Goal: Information Seeking & Learning: Learn about a topic

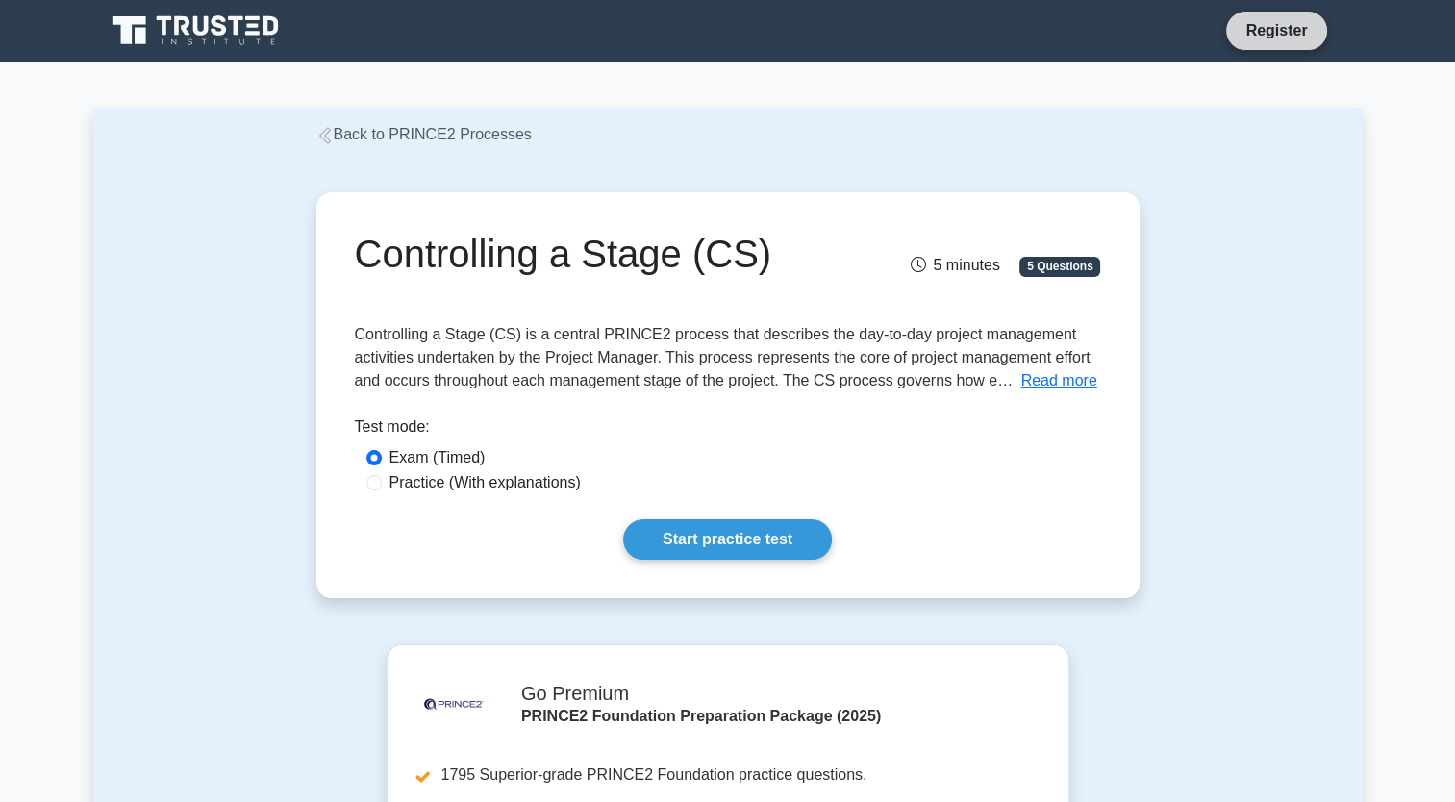
click at [1258, 28] on link "Register" at bounding box center [1276, 30] width 85 height 24
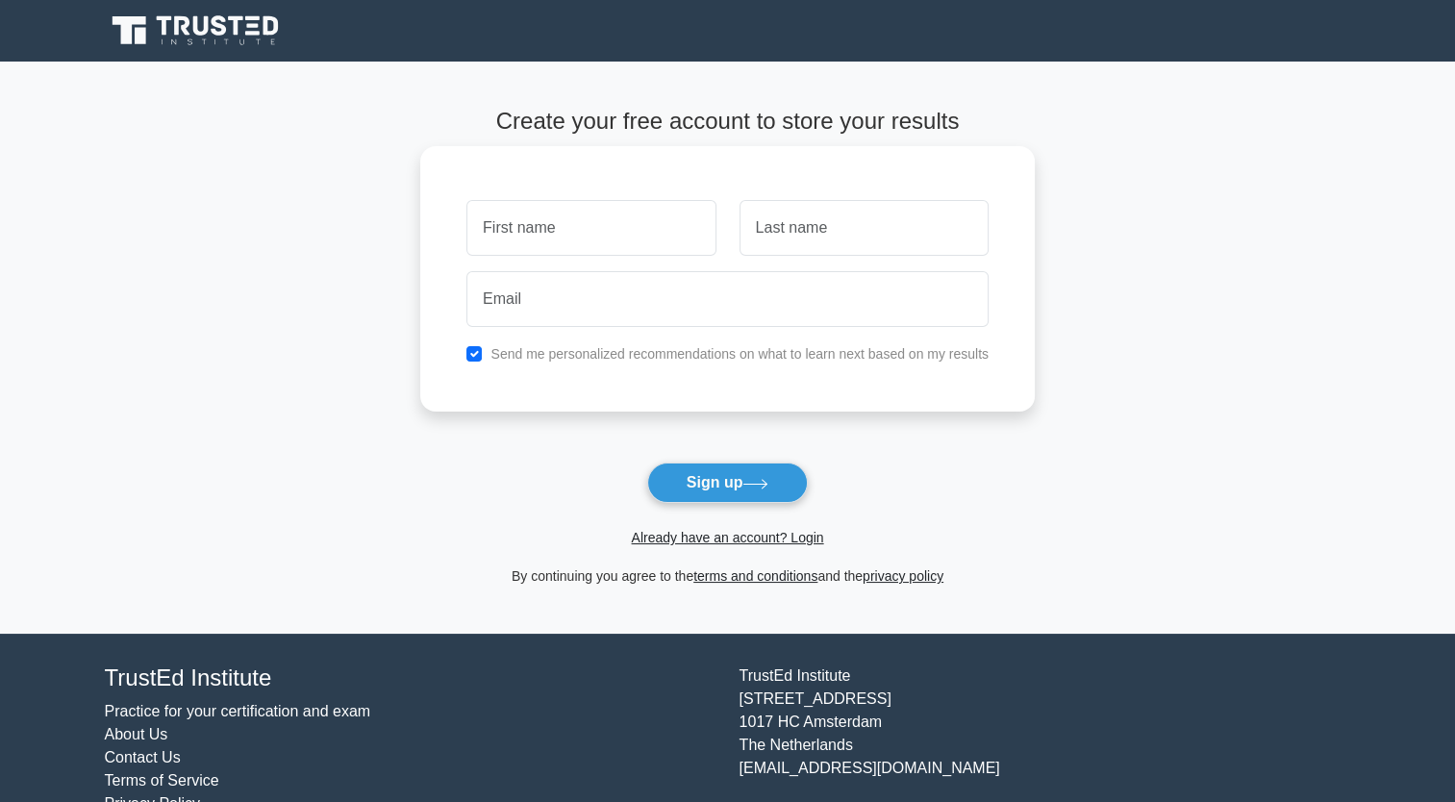
click at [480, 360] on div "Send me personalized recommendations on what to learn next based on my results" at bounding box center [727, 353] width 545 height 23
click at [469, 357] on input "checkbox" at bounding box center [473, 353] width 15 height 15
checkbox input "false"
drag, startPoint x: 508, startPoint y: 202, endPoint x: 510, endPoint y: 213, distance: 11.7
click at [510, 213] on input "text" at bounding box center [590, 228] width 249 height 56
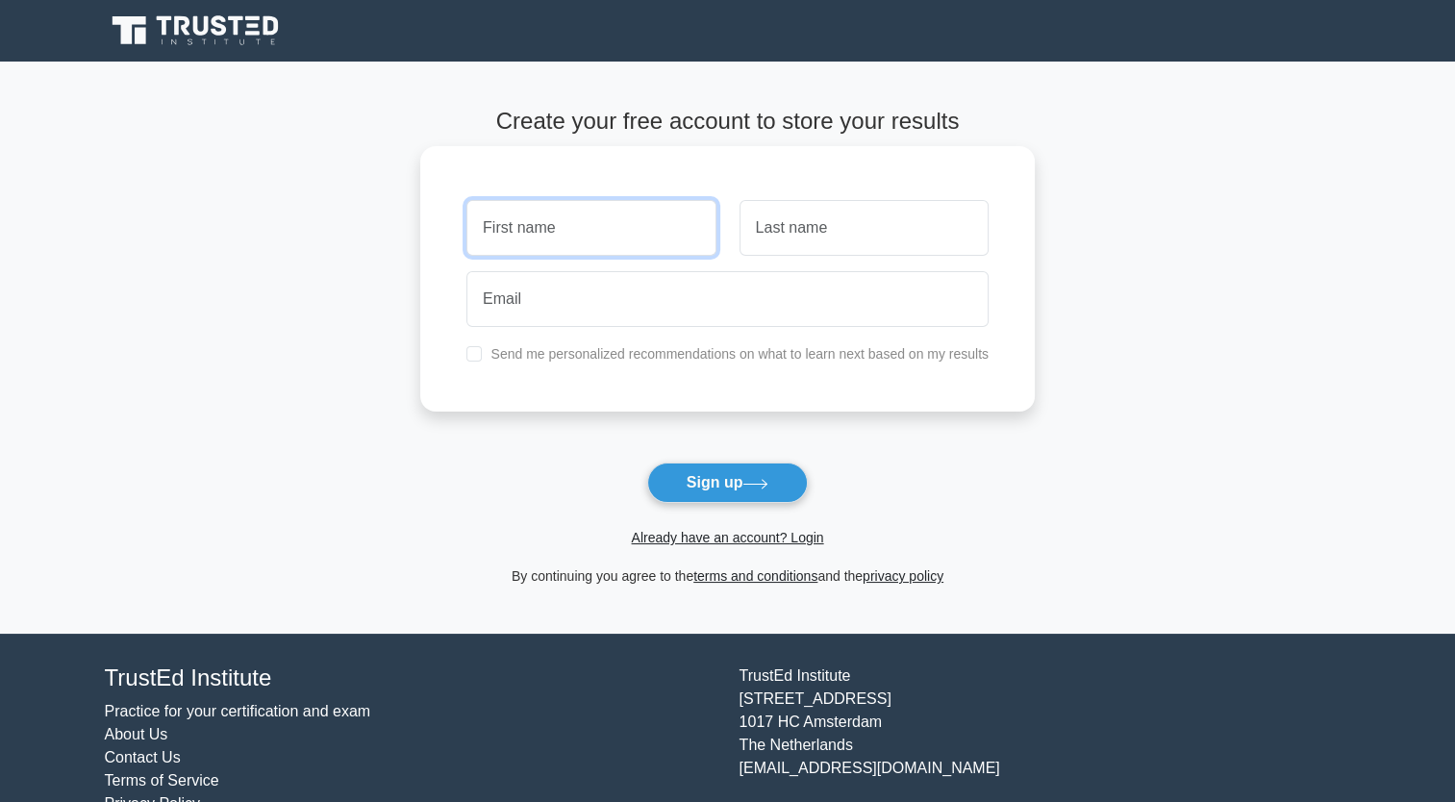
type input "[PERSON_NAME]"
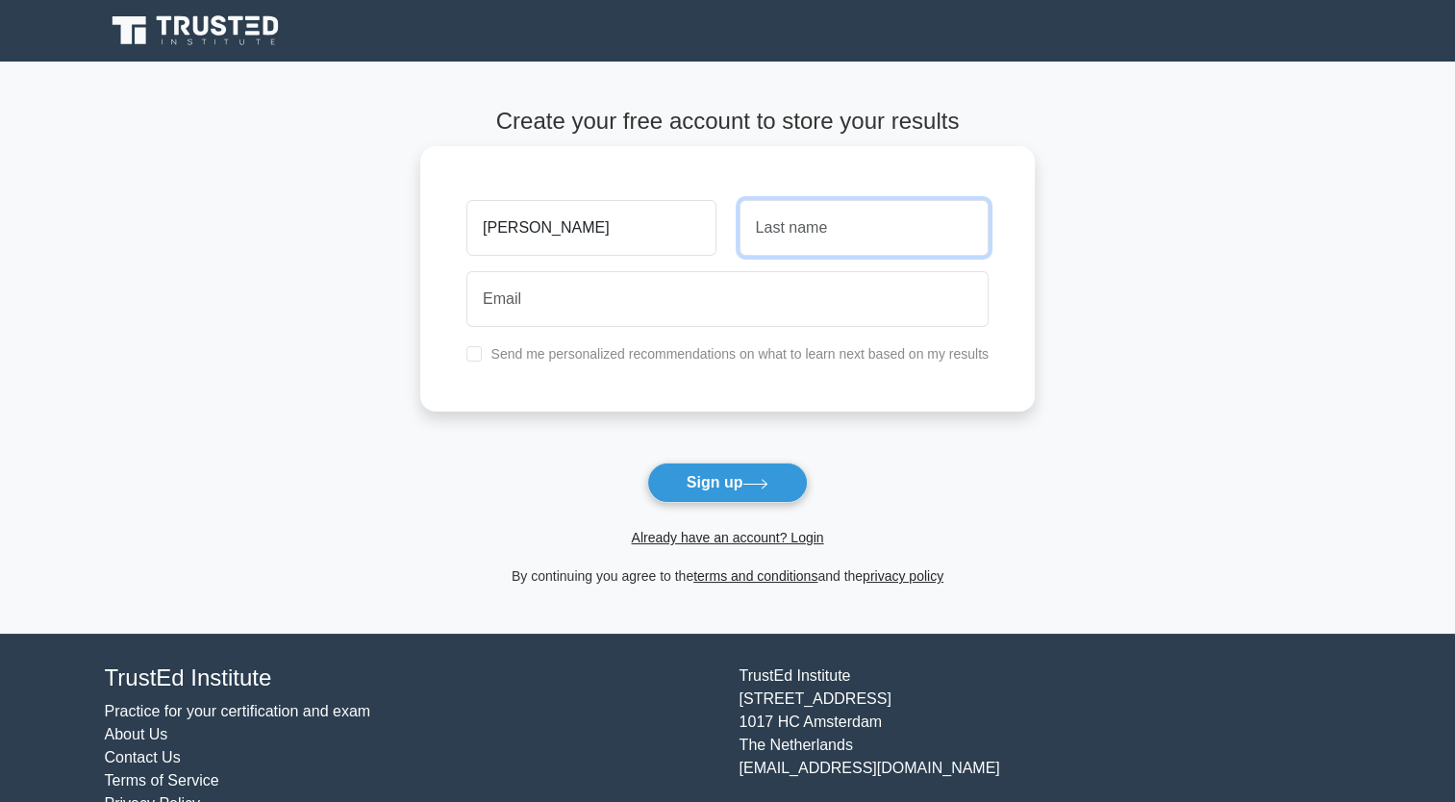
click at [819, 237] on input "text" at bounding box center [863, 228] width 249 height 56
type input "Quarchioni"
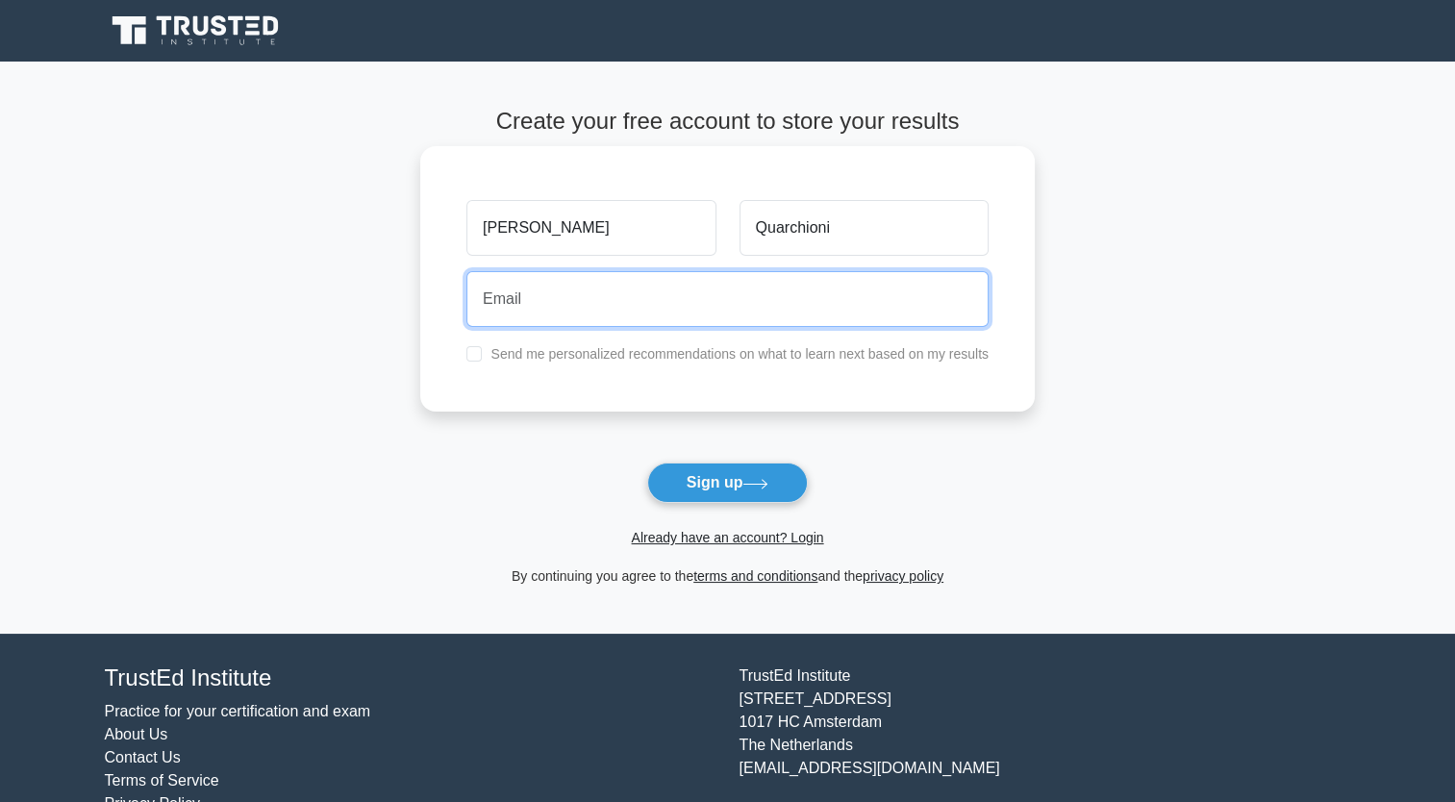
drag, startPoint x: 650, startPoint y: 319, endPoint x: 649, endPoint y: 307, distance: 12.5
click at [651, 318] on input "email" at bounding box center [727, 299] width 522 height 56
type input "quarchioni.eleonora@gmail.com"
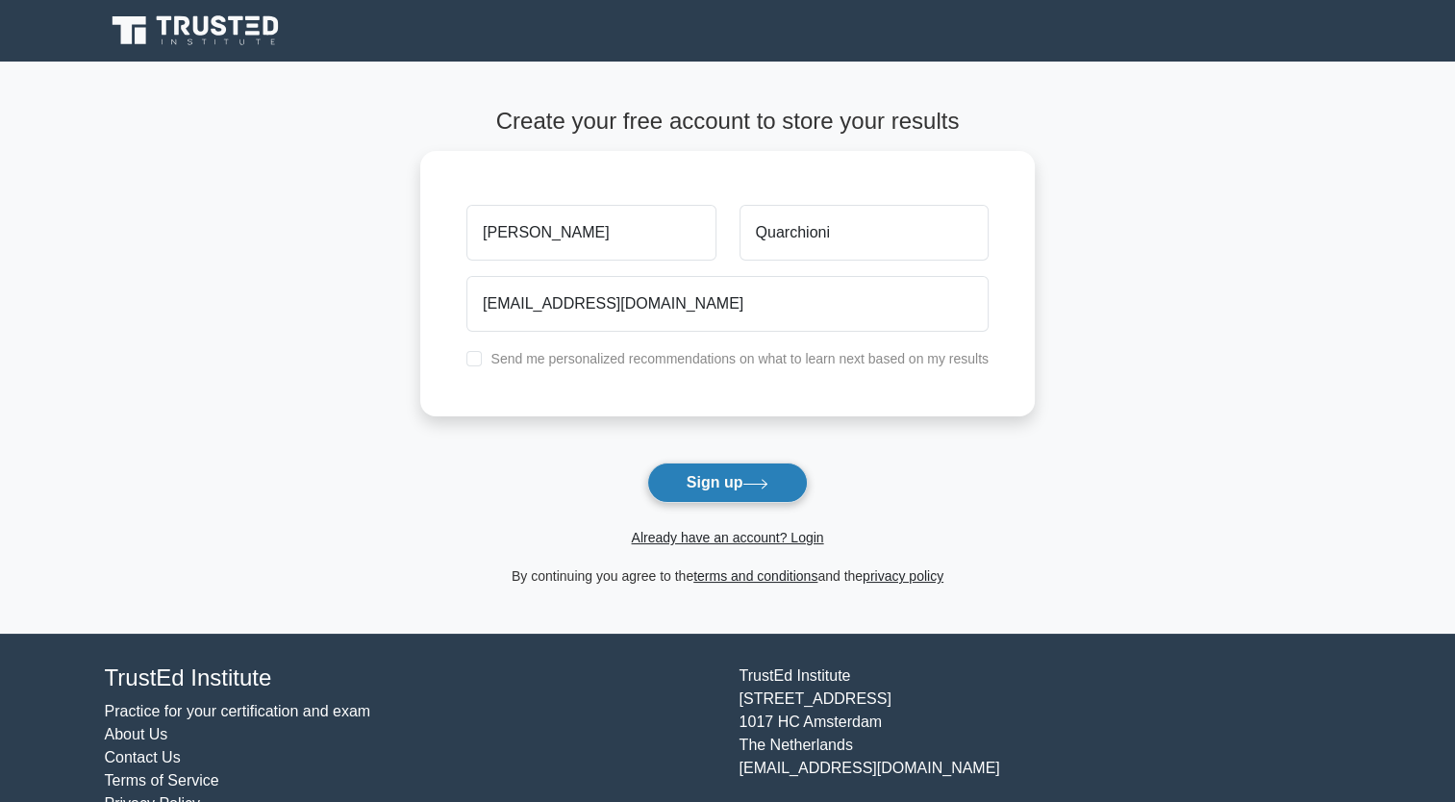
click at [710, 485] on button "Sign up" at bounding box center [728, 483] width 162 height 40
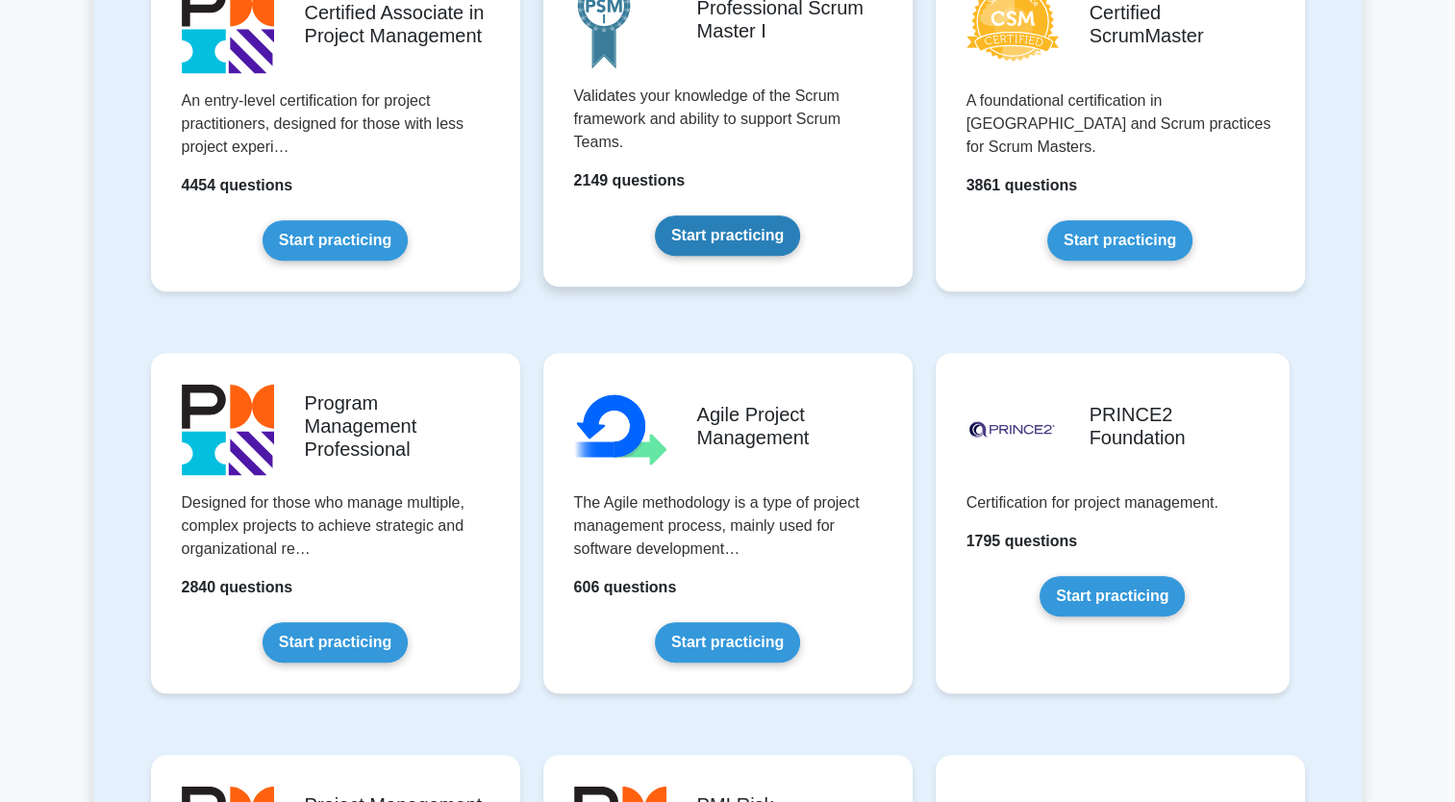
scroll to position [962, 0]
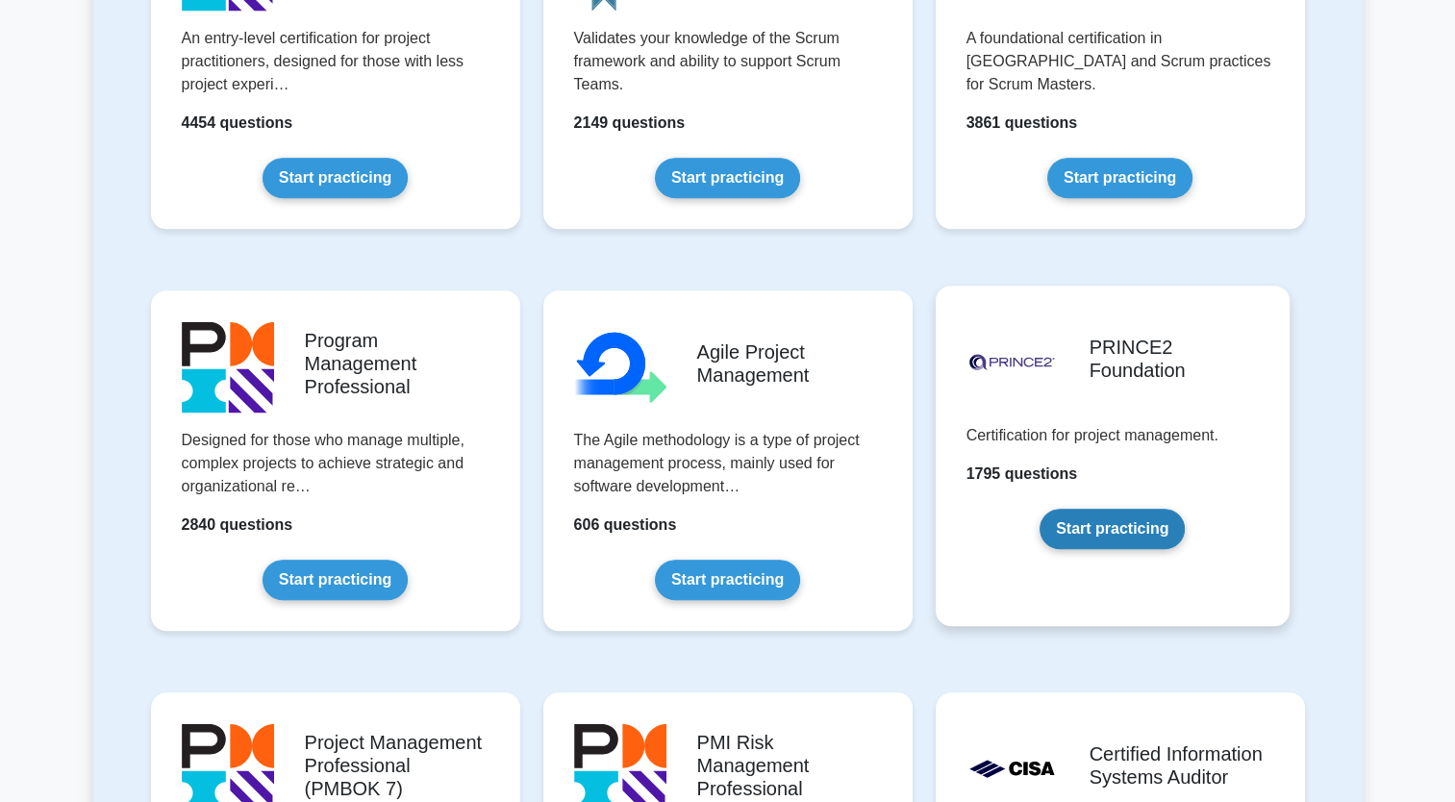
click at [1065, 538] on link "Start practicing" at bounding box center [1112, 529] width 145 height 40
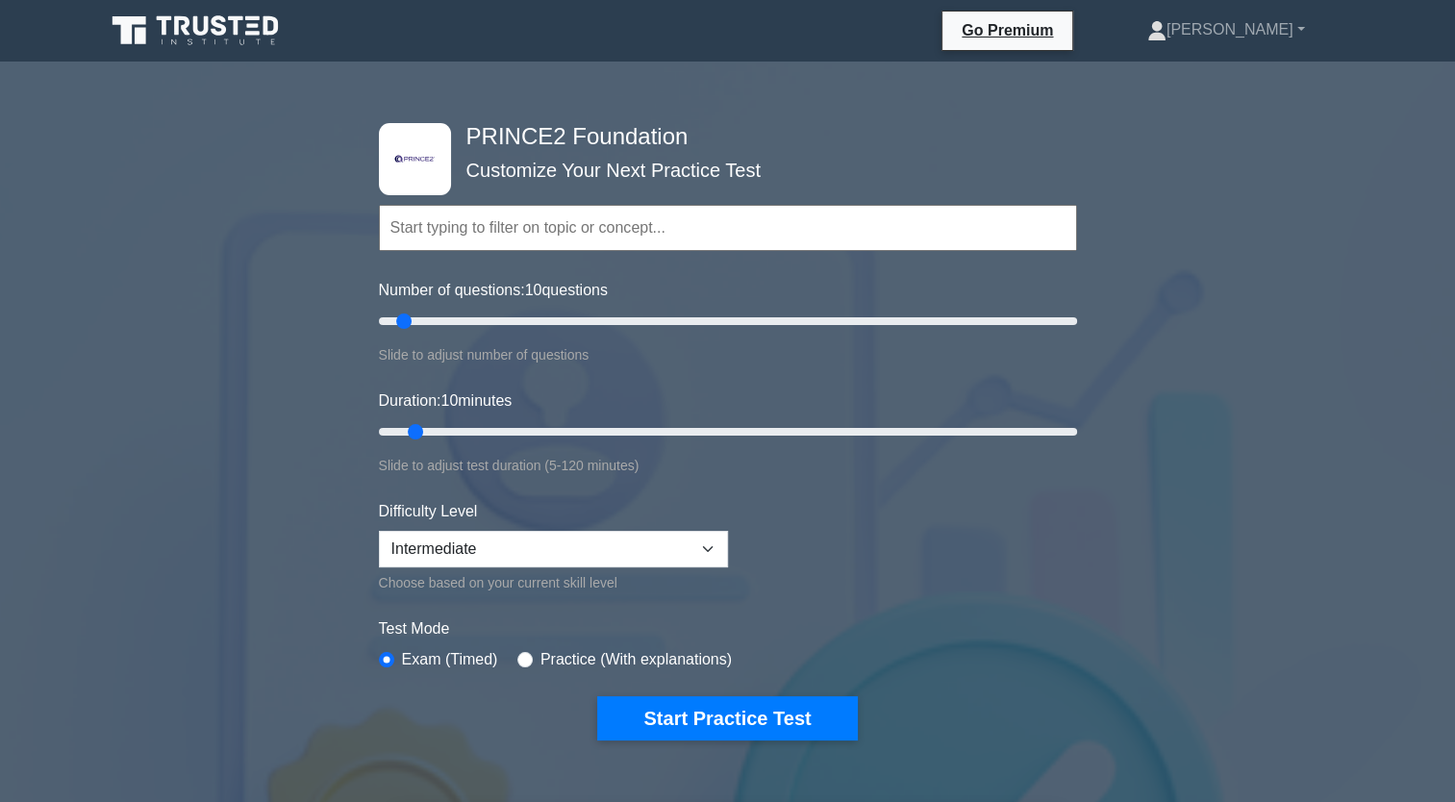
click at [475, 234] on input "text" at bounding box center [728, 228] width 698 height 46
type input "10"
click at [403, 325] on input "Number of questions: 10 questions" at bounding box center [728, 321] width 698 height 23
drag, startPoint x: 412, startPoint y: 433, endPoint x: 438, endPoint y: 463, distance: 40.9
type input "15"
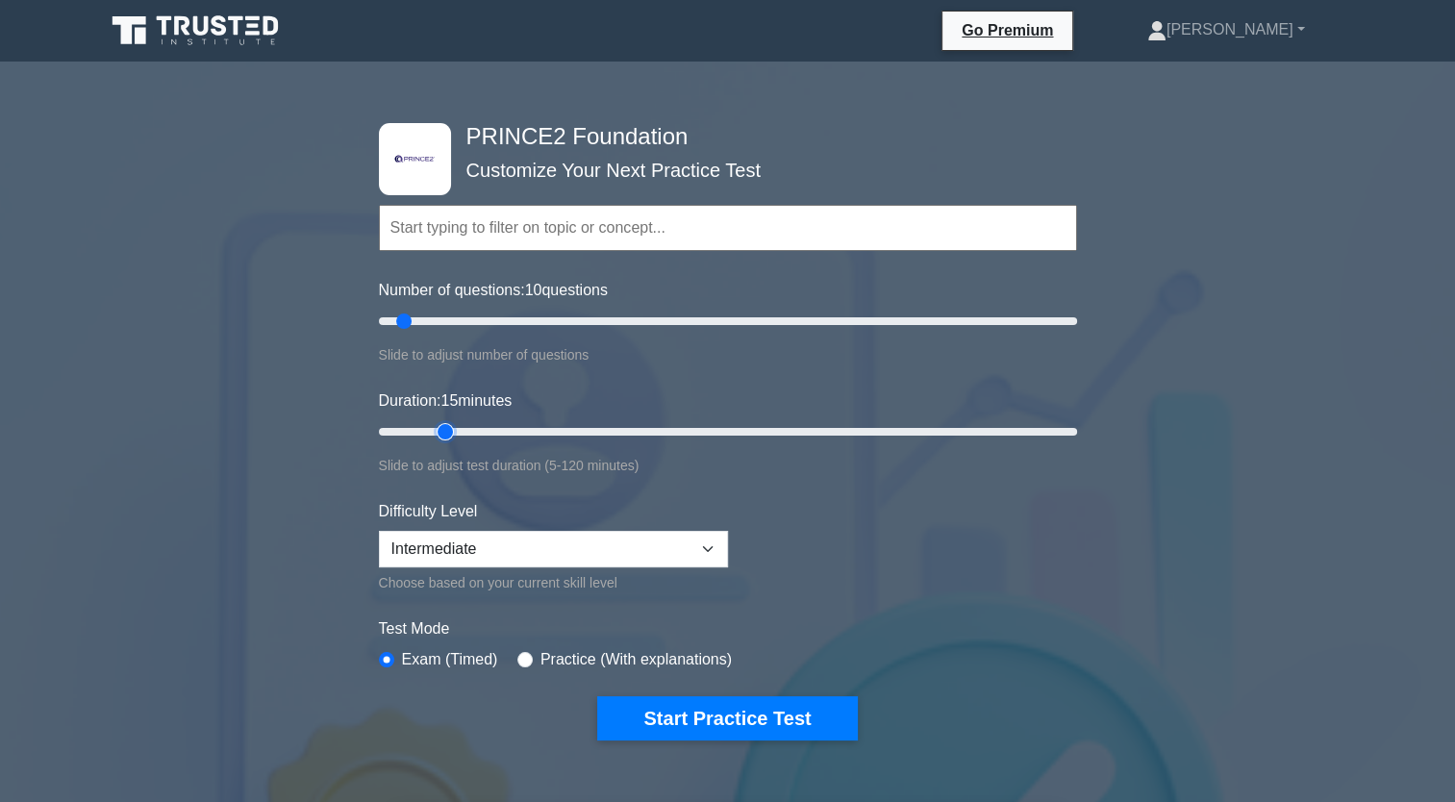
click at [438, 443] on input "Duration: 15 minutes" at bounding box center [728, 431] width 698 height 23
click at [452, 531] on select "Beginner Intermediate Expert" at bounding box center [553, 549] width 349 height 37
select select "beginner"
click at [379, 531] on select "Beginner Intermediate Expert" at bounding box center [553, 549] width 349 height 37
click at [521, 660] on input "radio" at bounding box center [524, 659] width 15 height 15
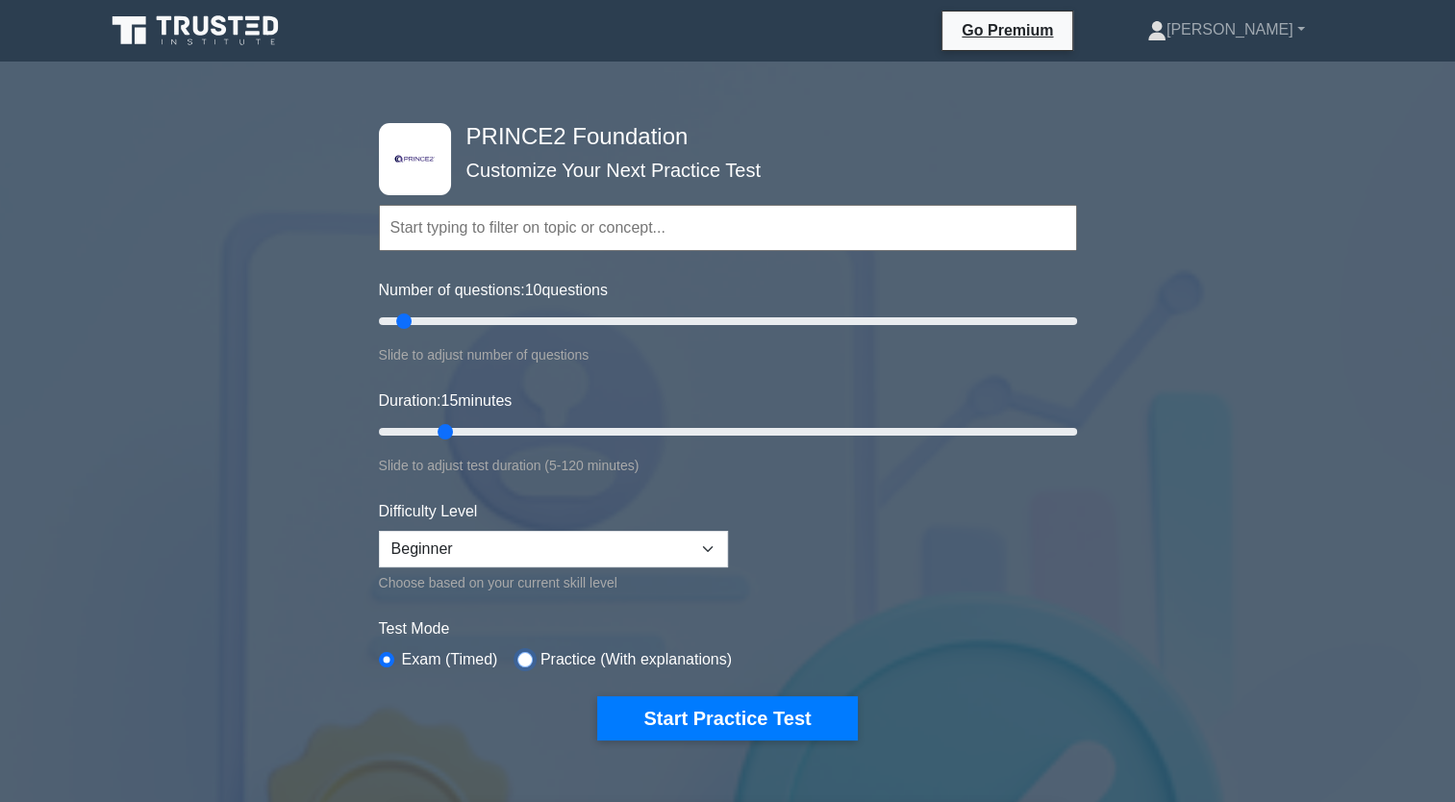
radio input "true"
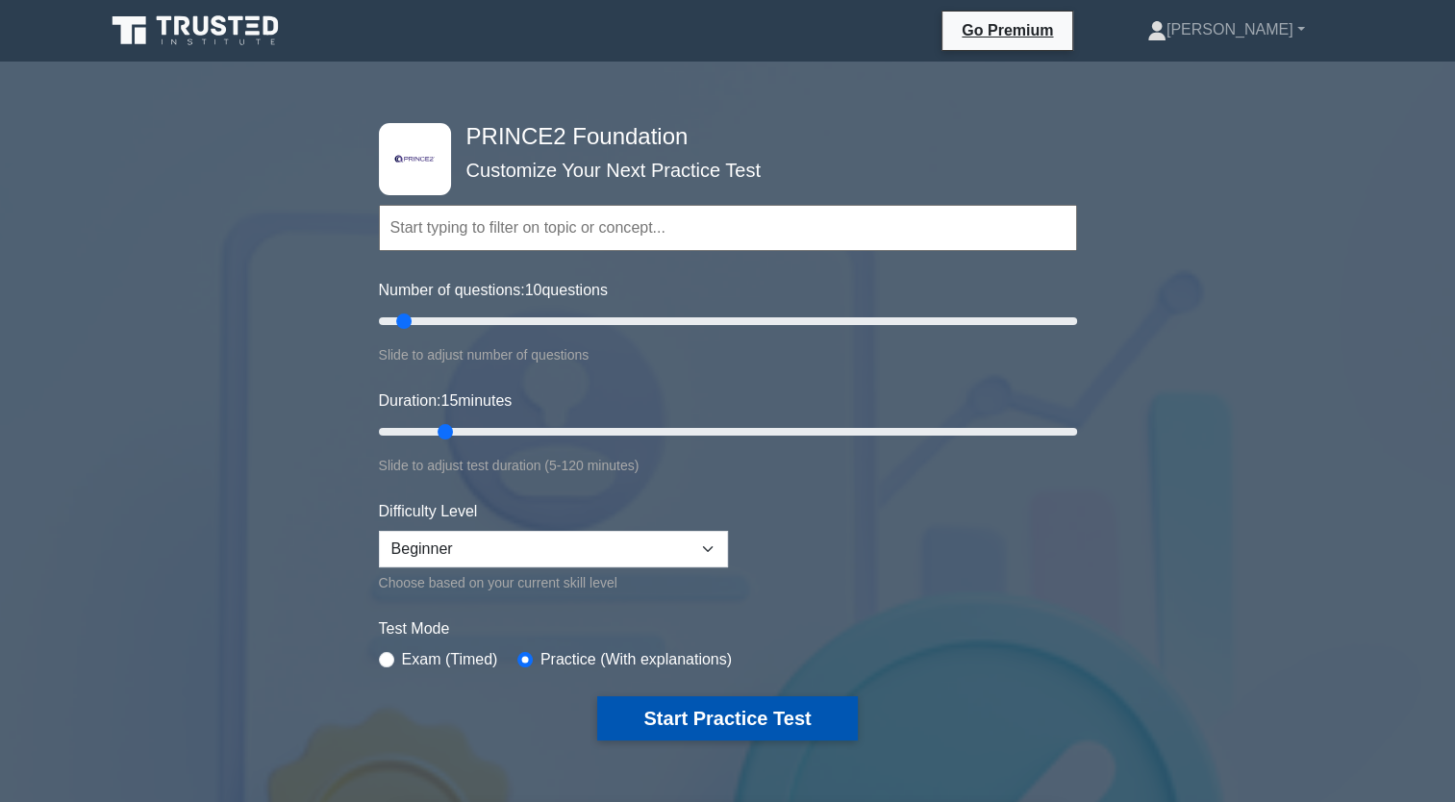
click at [761, 722] on button "Start Practice Test" at bounding box center [727, 718] width 260 height 44
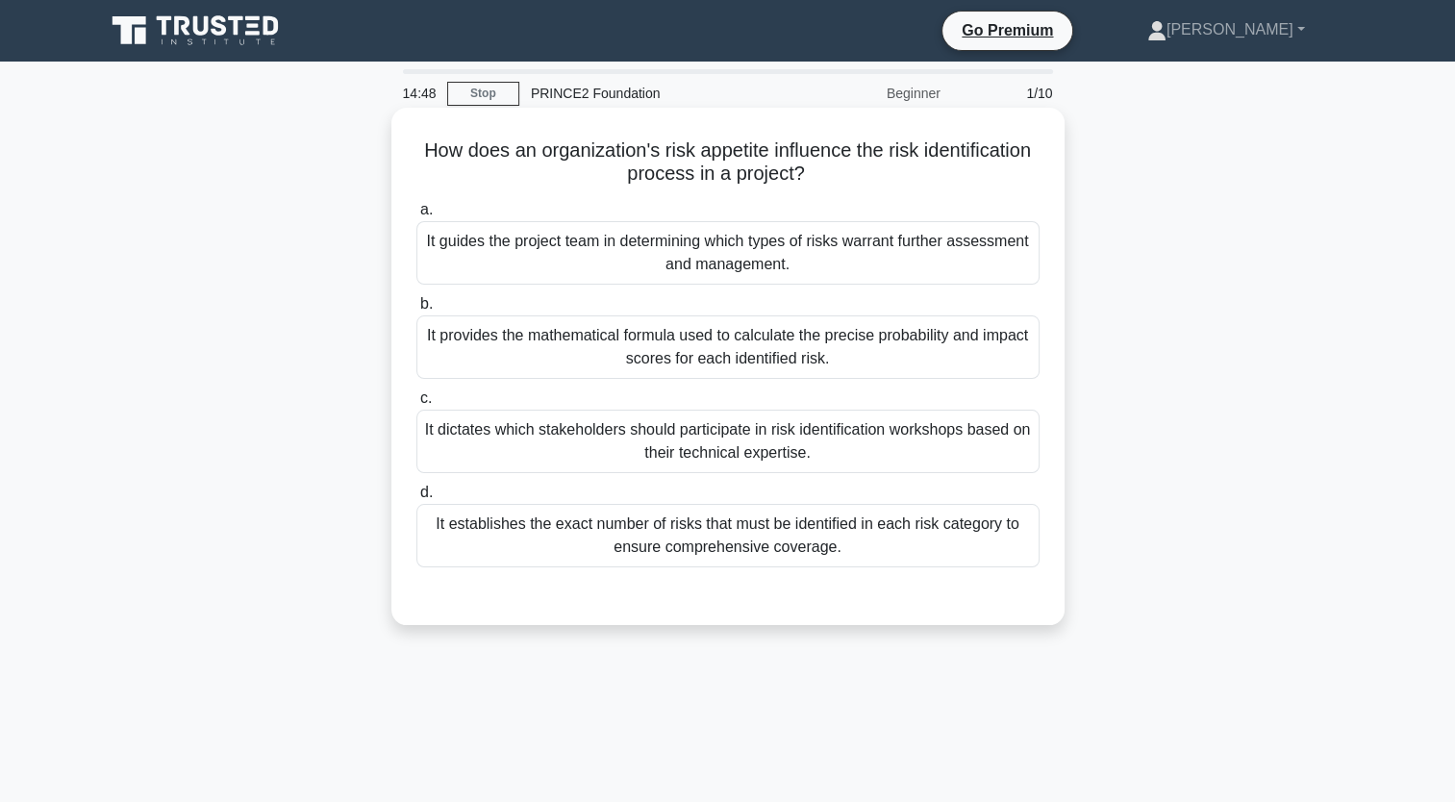
drag, startPoint x: 476, startPoint y: 146, endPoint x: 904, endPoint y: 171, distance: 428.6
click at [904, 171] on h5 "How does an organization's risk appetite influence the risk identification proc…" at bounding box center [727, 162] width 627 height 48
drag, startPoint x: 904, startPoint y: 171, endPoint x: 850, endPoint y: 172, distance: 53.9
click at [850, 172] on h5 "How does an organization's risk appetite influence the risk identification proc…" at bounding box center [727, 162] width 627 height 48
click at [615, 162] on h5 "How does an organization's risk appetite influence the risk identification proc…" at bounding box center [727, 162] width 627 height 48
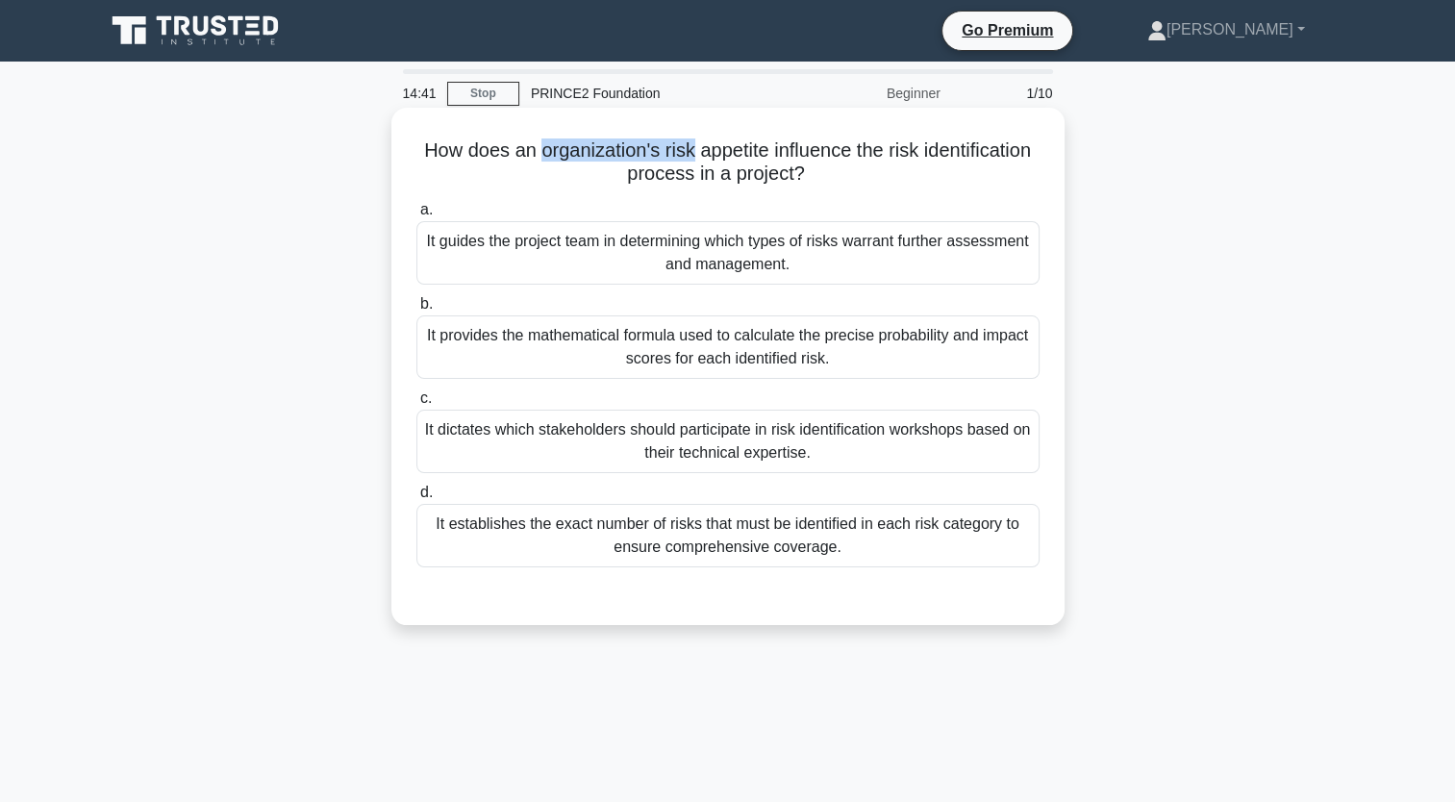
drag, startPoint x: 746, startPoint y: 156, endPoint x: 592, endPoint y: 150, distance: 154.0
click at [592, 150] on h5 "How does an organization's risk appetite influence the risk identification proc…" at bounding box center [727, 162] width 627 height 48
drag, startPoint x: 592, startPoint y: 150, endPoint x: 792, endPoint y: 149, distance: 200.0
click at [792, 149] on h5 "How does an organization's risk appetite influence the risk identification proc…" at bounding box center [727, 162] width 627 height 48
click at [868, 152] on h5 "How does an organization's risk appetite influence the risk identification proc…" at bounding box center [727, 162] width 627 height 48
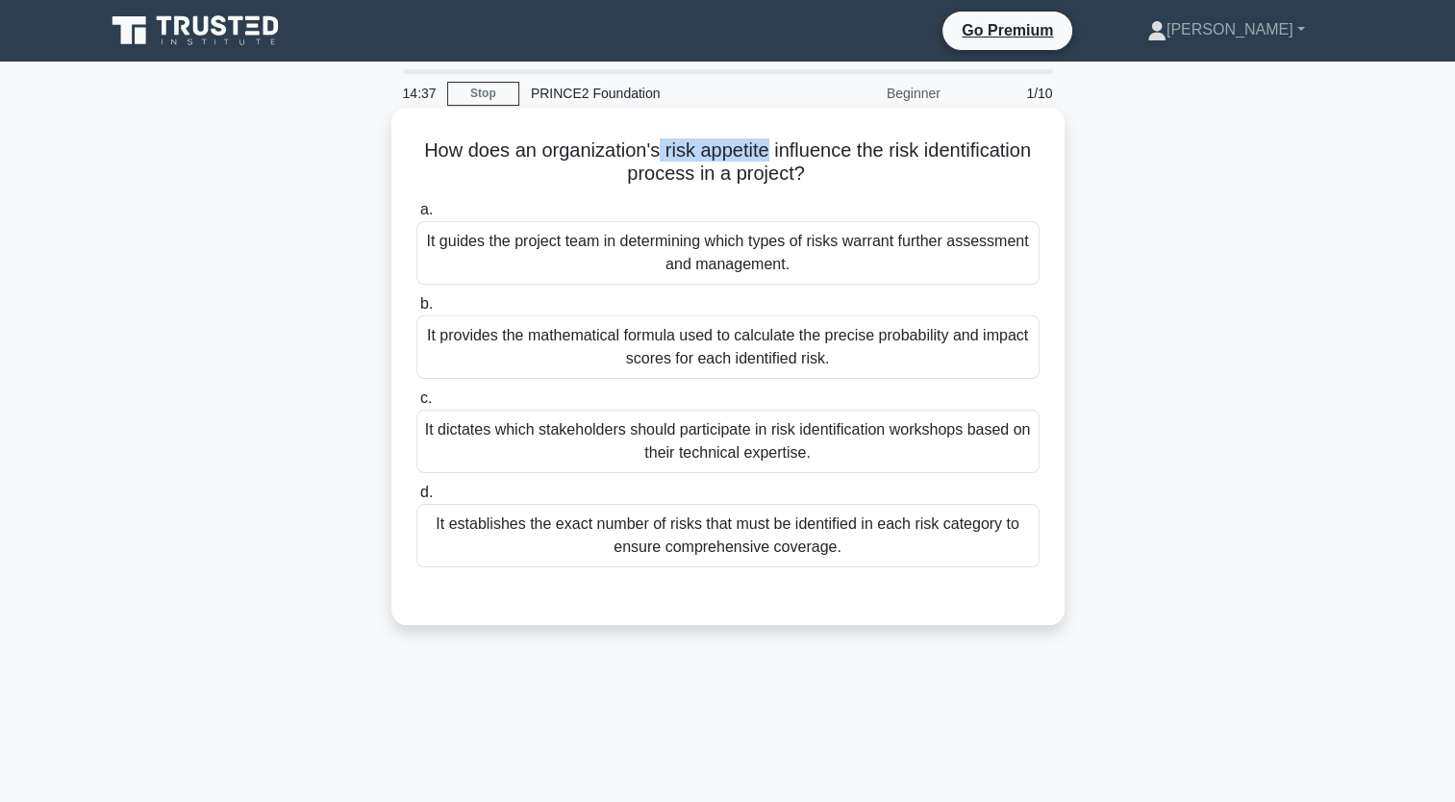
drag, startPoint x: 826, startPoint y: 152, endPoint x: 715, endPoint y: 157, distance: 110.7
click at [715, 157] on h5 "How does an organization's risk appetite influence the risk identification proc…" at bounding box center [727, 162] width 627 height 48
drag, startPoint x: 715, startPoint y: 157, endPoint x: 639, endPoint y: 175, distance: 78.1
click at [639, 175] on h5 "How does an organization's risk appetite influence the risk identification proc…" at bounding box center [727, 162] width 627 height 48
drag, startPoint x: 639, startPoint y: 175, endPoint x: 839, endPoint y: 178, distance: 199.1
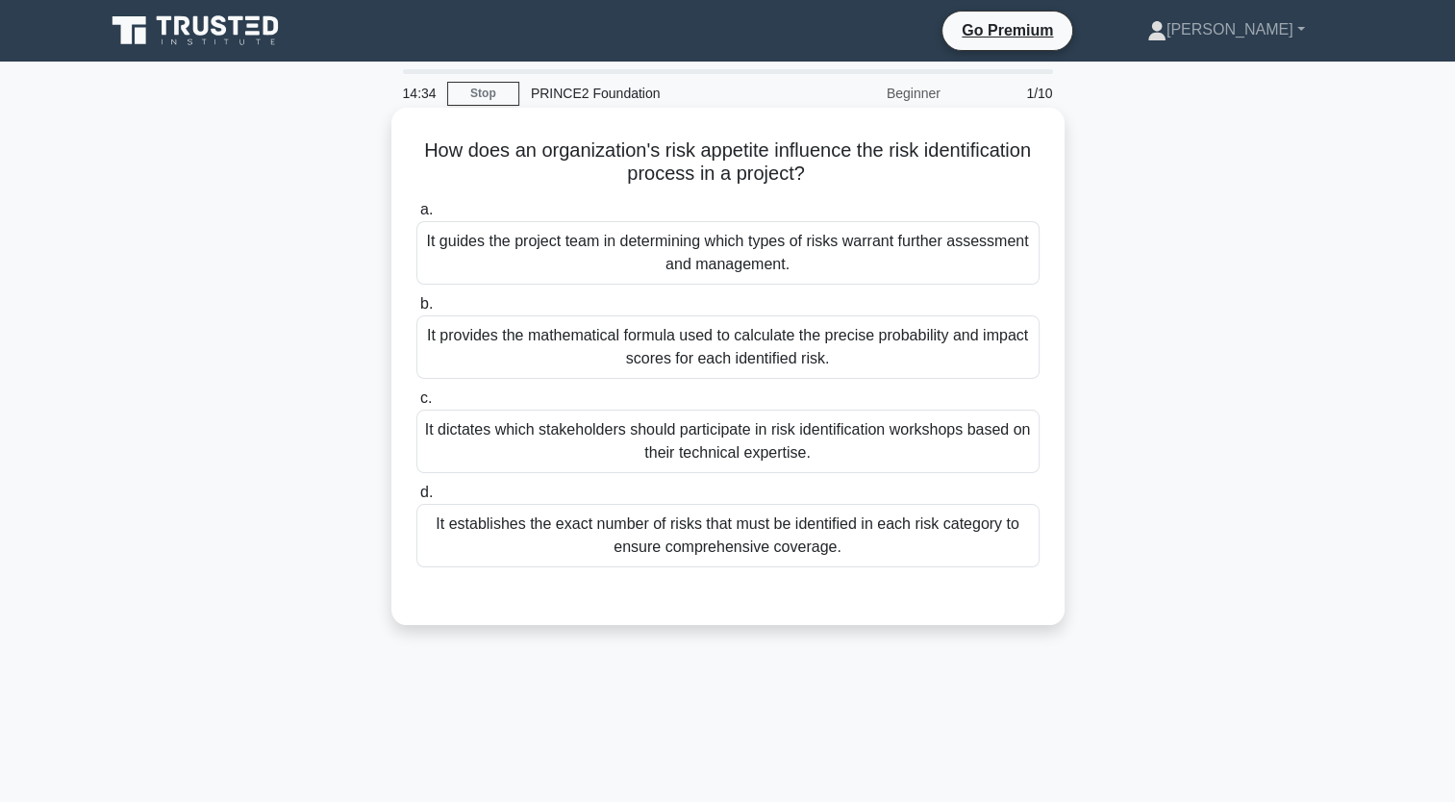
click at [839, 178] on h5 "How does an organization's risk appetite influence the risk identification proc…" at bounding box center [727, 162] width 627 height 48
click at [604, 452] on div "It dictates which stakeholders should participate in risk identification worksh…" at bounding box center [727, 441] width 623 height 63
click at [416, 405] on input "c. It dictates which stakeholders should participate in risk identification wor…" at bounding box center [416, 398] width 0 height 13
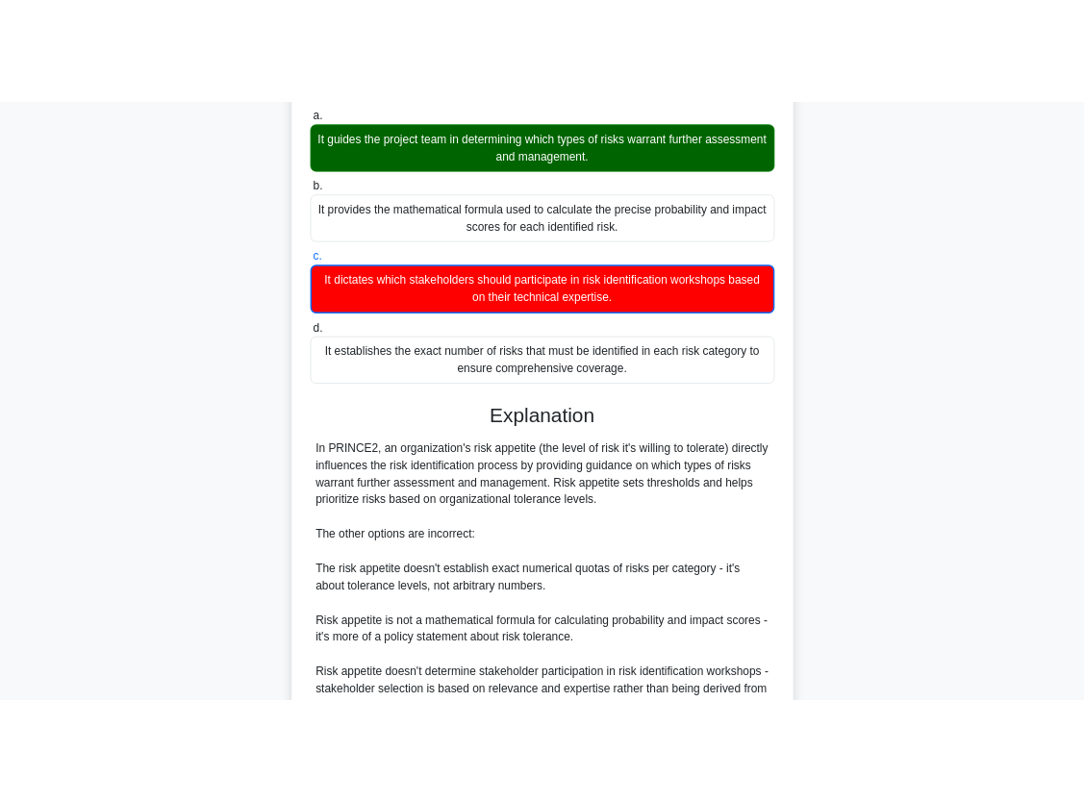
scroll to position [192, 0]
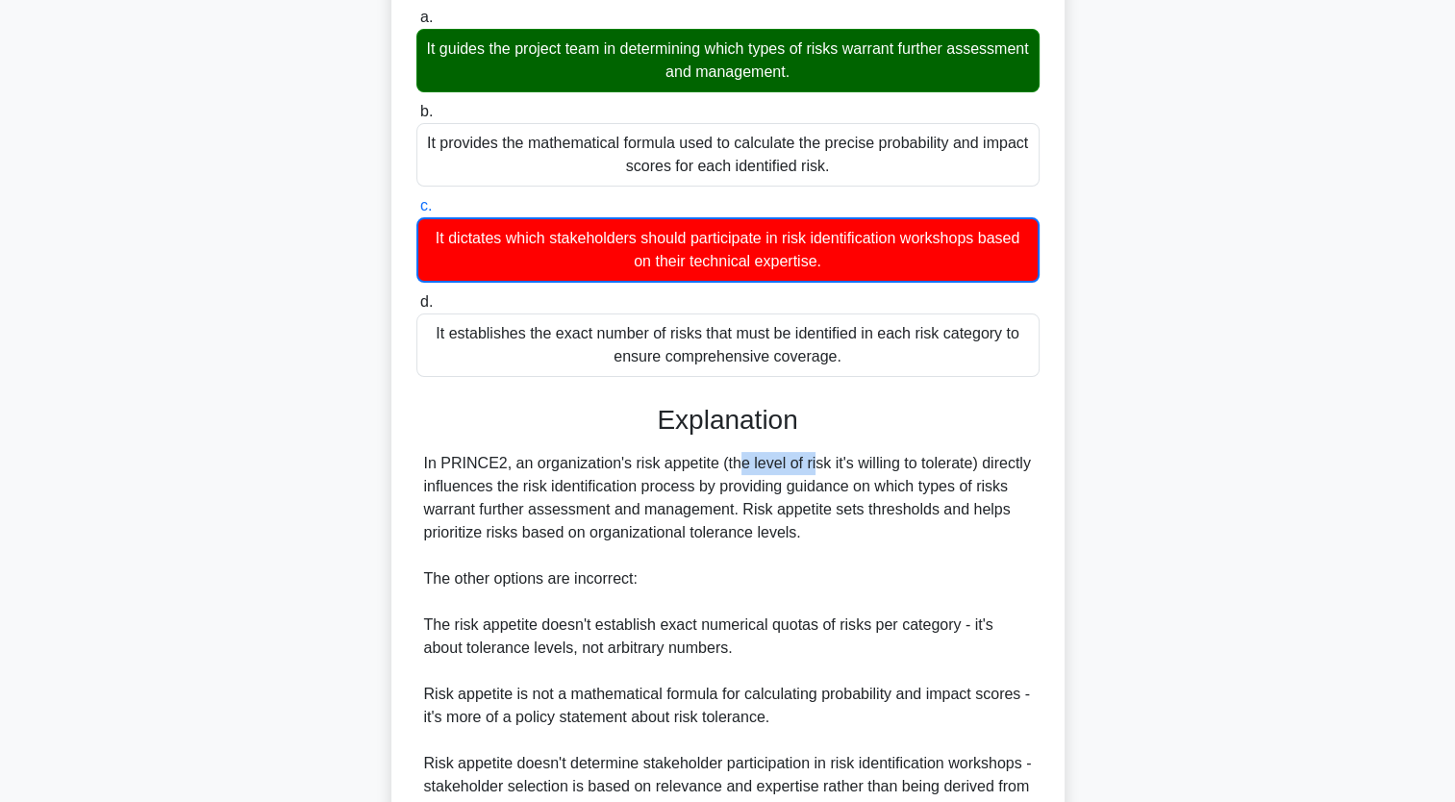
drag, startPoint x: 627, startPoint y: 463, endPoint x: 710, endPoint y: 463, distance: 82.7
click at [710, 463] on div "In PRINCE2, an organization's risk appetite (the level of risk it's willing to …" at bounding box center [728, 636] width 608 height 369
copy div "risk appetite"
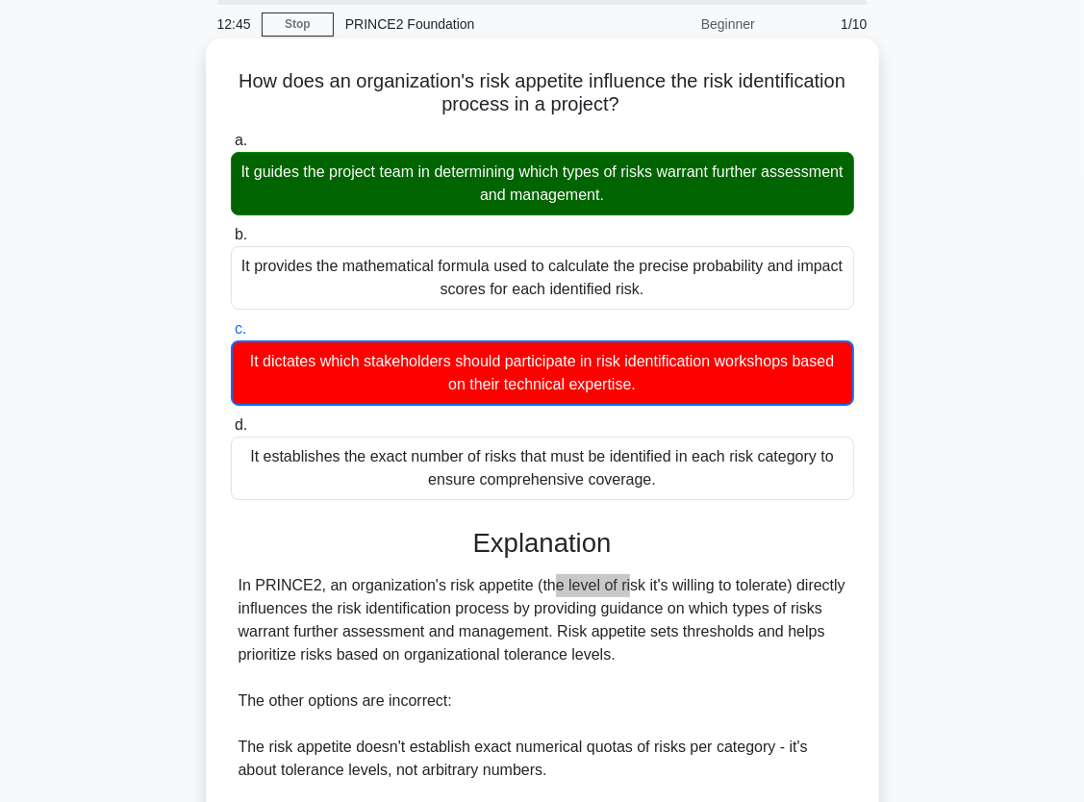
scroll to position [0, 0]
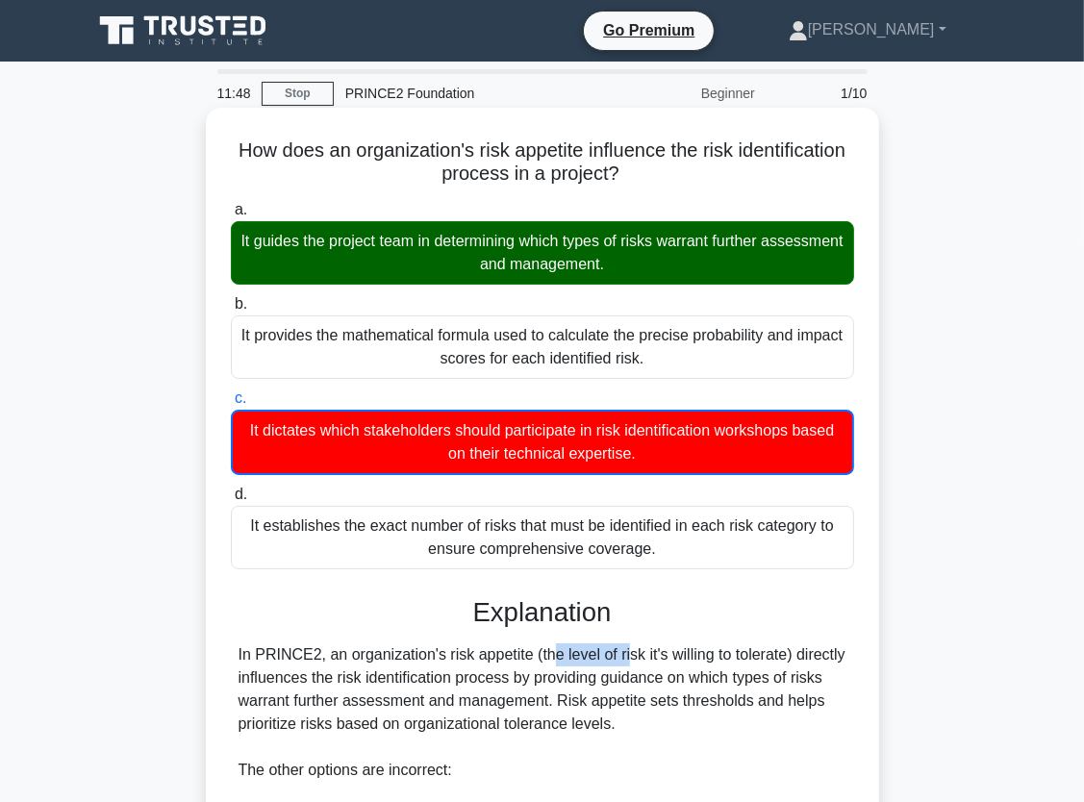
drag, startPoint x: 292, startPoint y: 149, endPoint x: 835, endPoint y: 559, distance: 679.7
click at [835, 559] on div "How does an organization's risk appetite influence the risk identification proc…" at bounding box center [542, 629] width 658 height 1028
click at [343, 172] on h5 "How does an organization's risk appetite influence the risk identification proc…" at bounding box center [542, 162] width 627 height 48
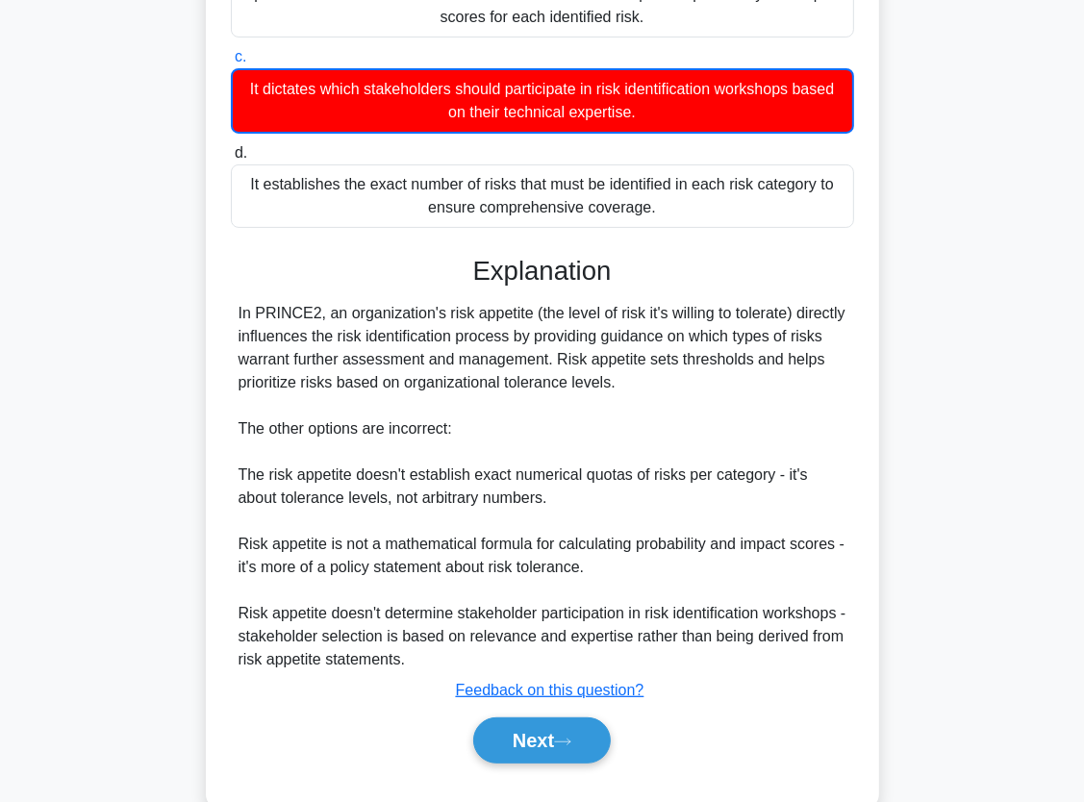
scroll to position [384, 0]
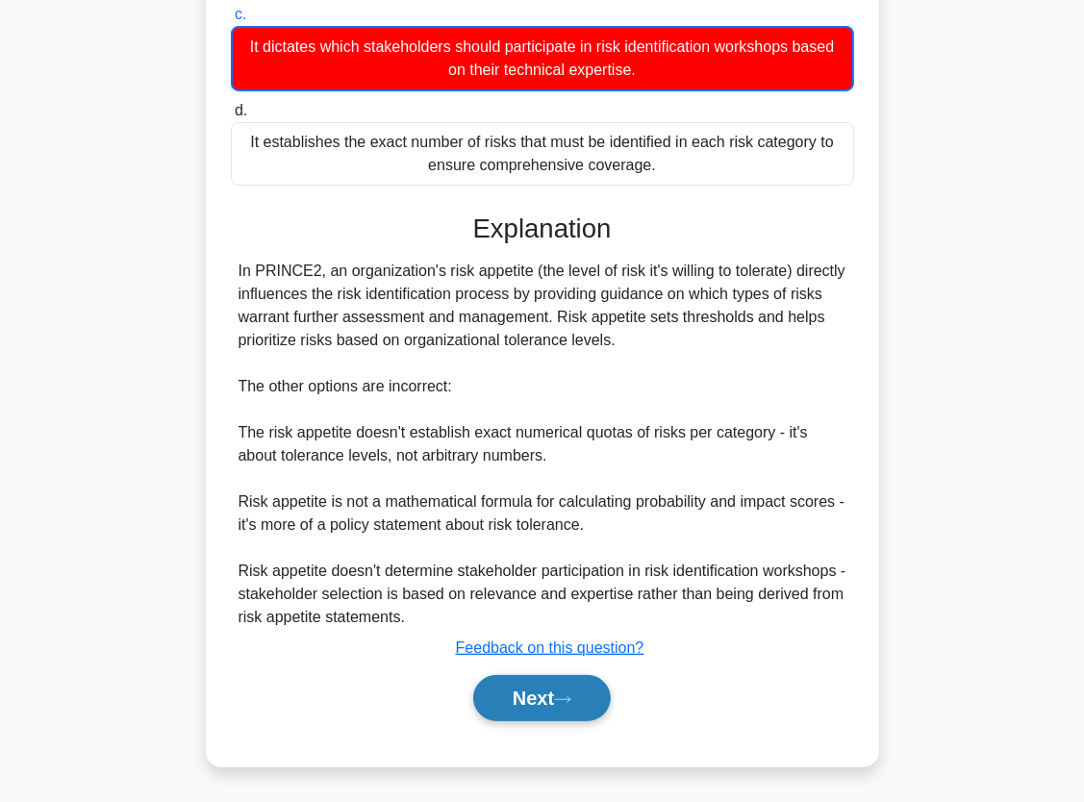
click at [568, 695] on icon at bounding box center [562, 699] width 17 height 11
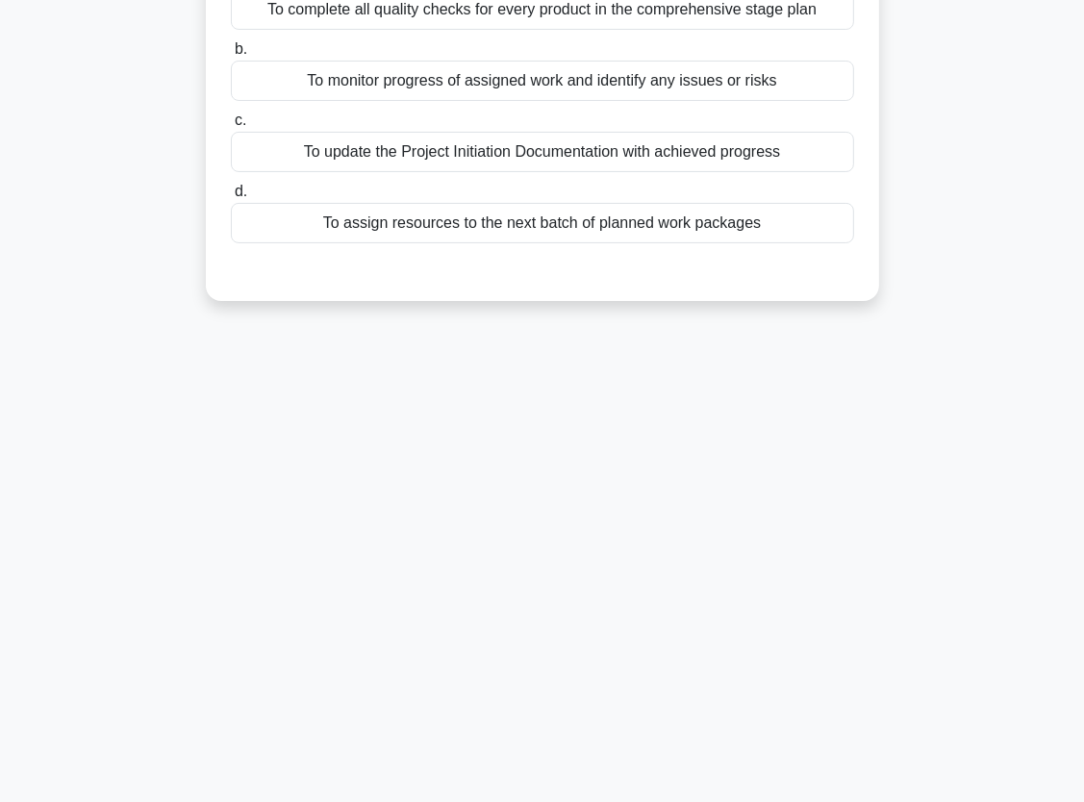
scroll to position [0, 0]
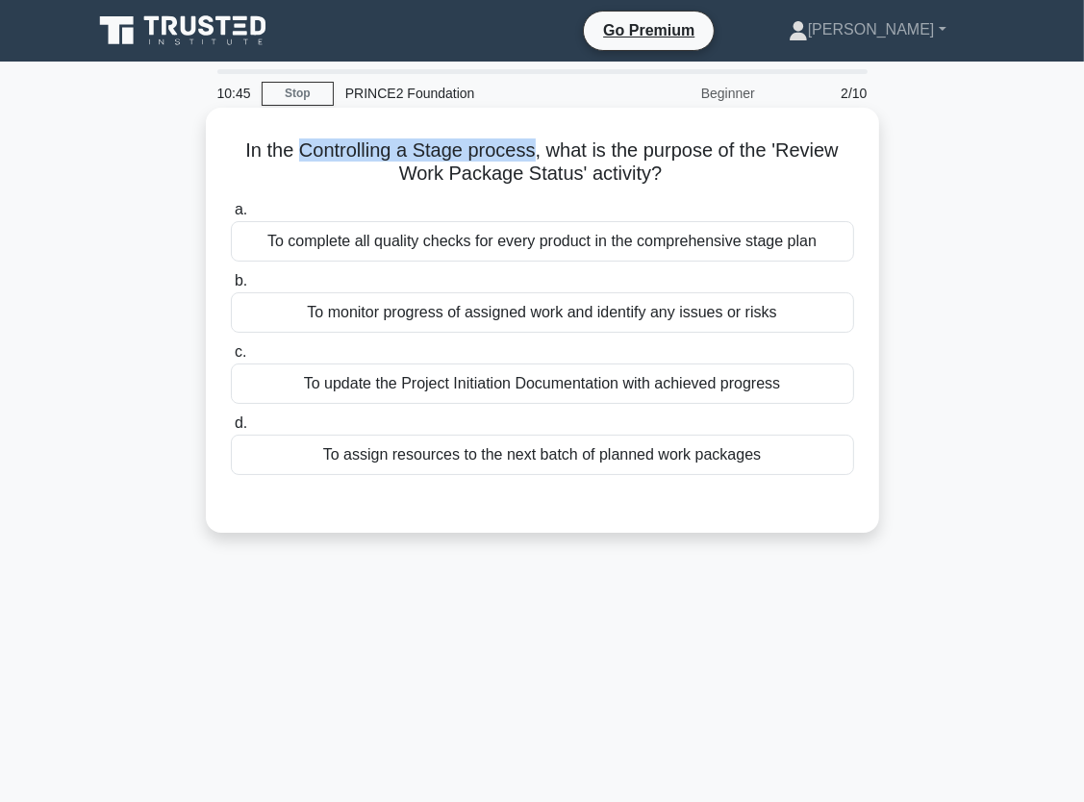
drag, startPoint x: 295, startPoint y: 152, endPoint x: 535, endPoint y: 149, distance: 239.5
click at [535, 149] on h5 "In the Controlling a Stage process, what is the purpose of the 'Review Work Pac…" at bounding box center [542, 162] width 627 height 48
drag, startPoint x: 535, startPoint y: 149, endPoint x: 527, endPoint y: 187, distance: 38.3
click at [527, 187] on h5 "In the Controlling a Stage process, what is the purpose of the 'Review Work Pac…" at bounding box center [542, 162] width 627 height 48
click at [392, 320] on div "To monitor progress of assigned work and identify any issues or risks" at bounding box center [542, 312] width 623 height 40
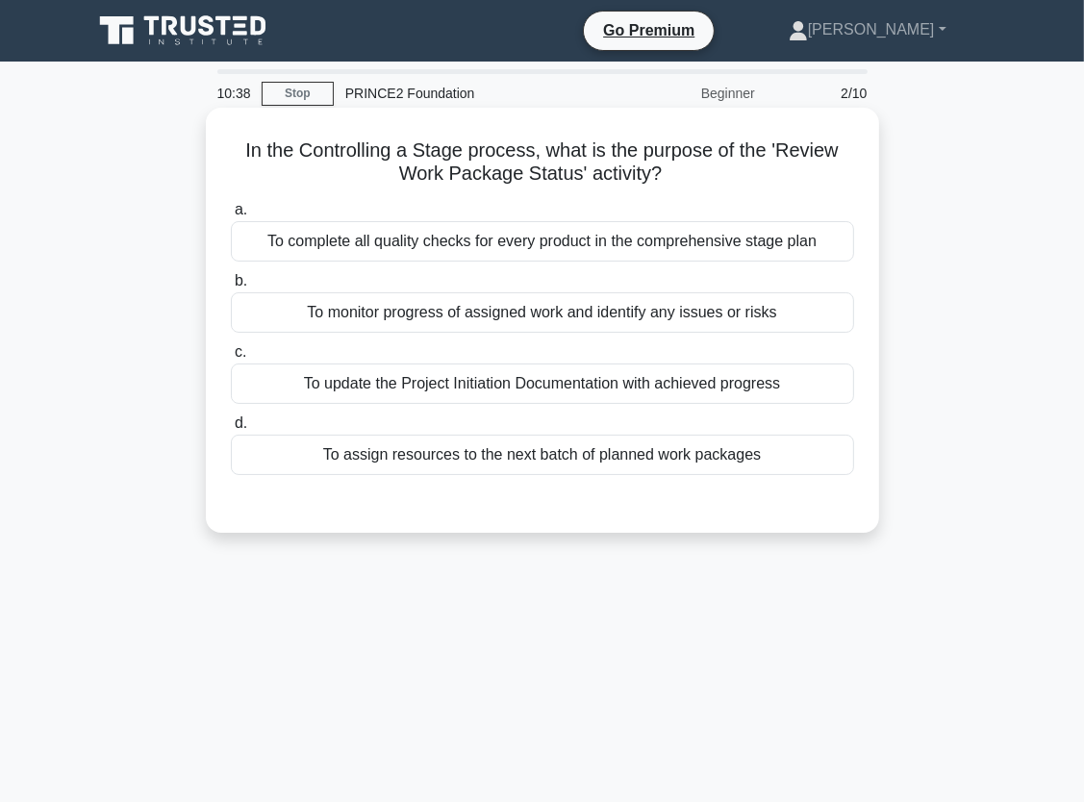
click at [231, 288] on input "b. To monitor progress of assigned work and identify any issues or risks" at bounding box center [231, 281] width 0 height 13
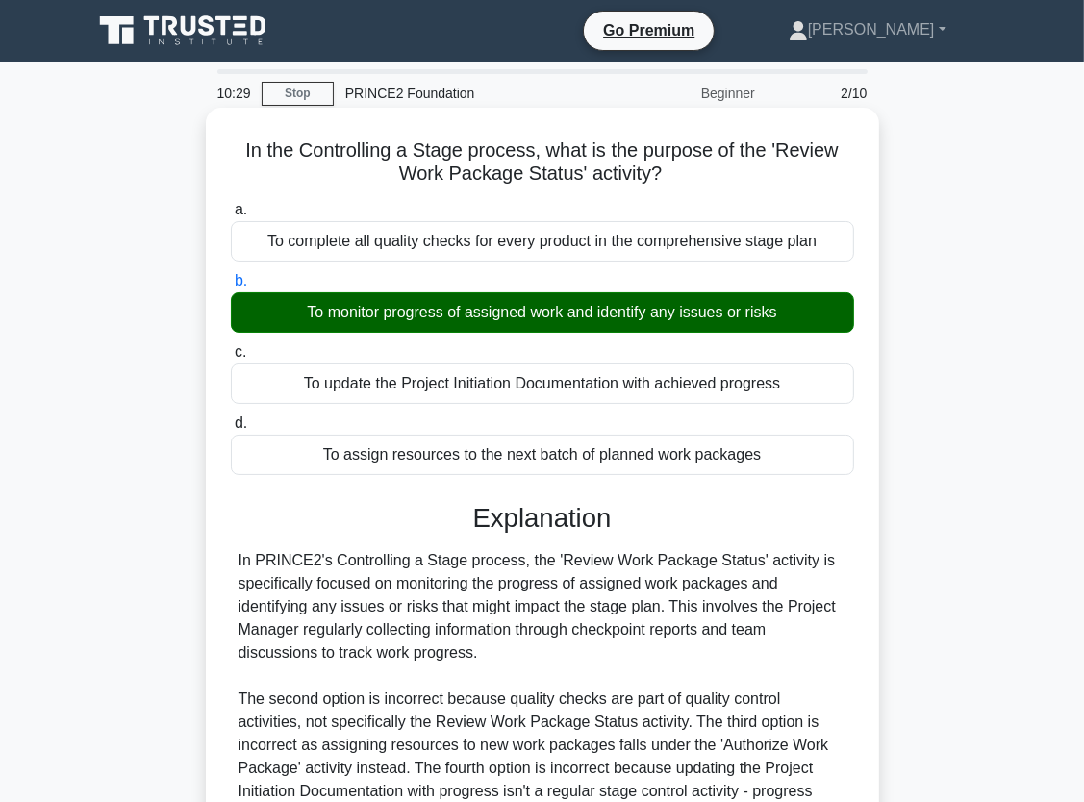
drag, startPoint x: 239, startPoint y: 146, endPoint x: 662, endPoint y: 174, distance: 423.1
click at [662, 174] on h5 "In the Controlling a Stage process, what is the purpose of the 'Review Work Pac…" at bounding box center [542, 162] width 627 height 48
drag, startPoint x: 662, startPoint y: 174, endPoint x: 537, endPoint y: 193, distance: 126.5
click at [537, 193] on div "In the Controlling a Stage process, what is the purpose of the 'Review Work Pac…" at bounding box center [542, 535] width 658 height 841
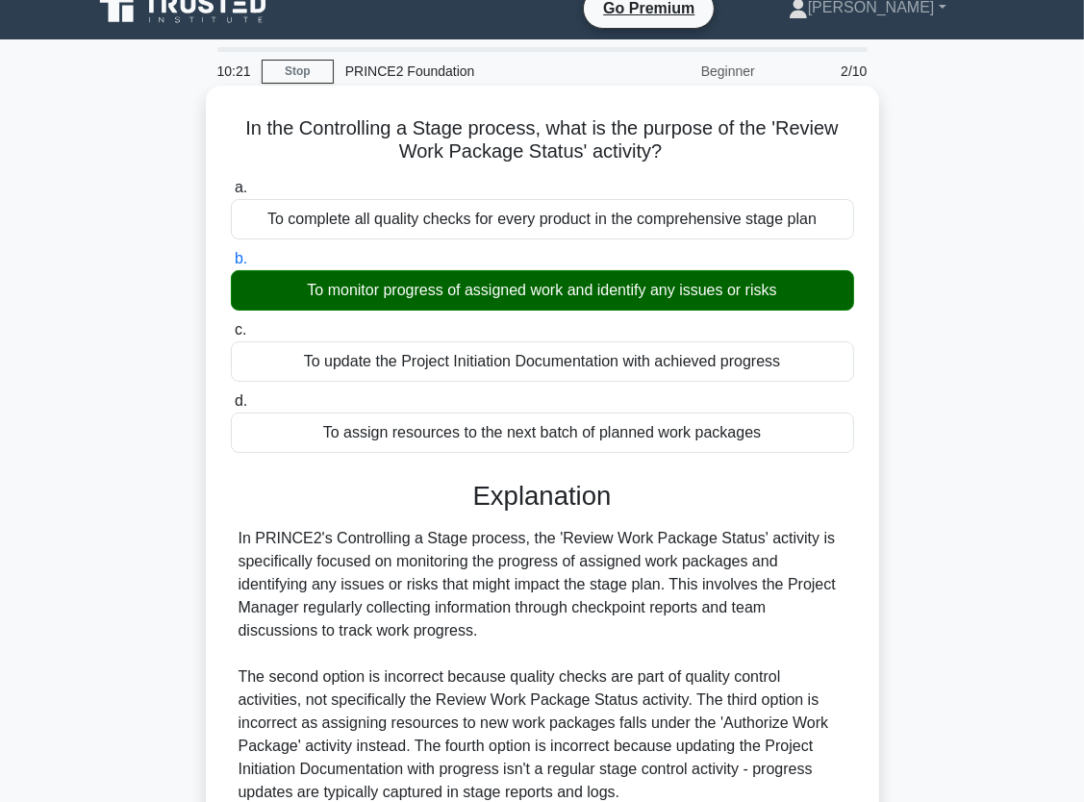
scroll to position [237, 0]
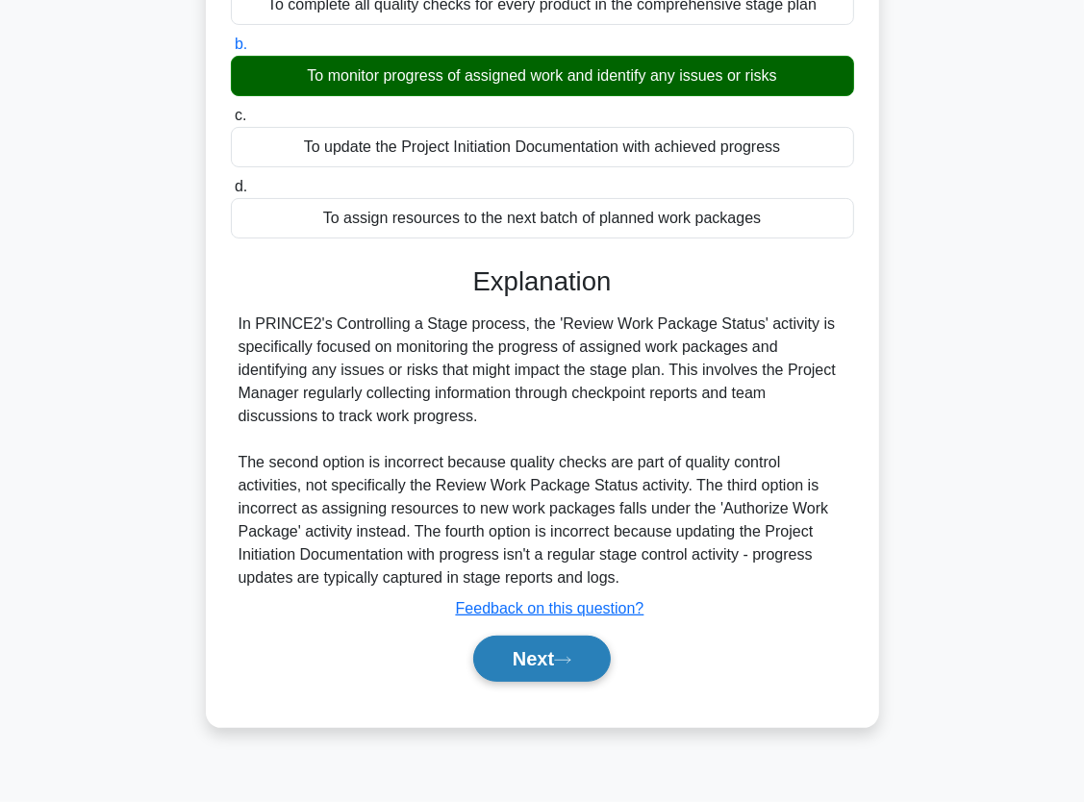
click at [556, 658] on button "Next" at bounding box center [542, 659] width 138 height 46
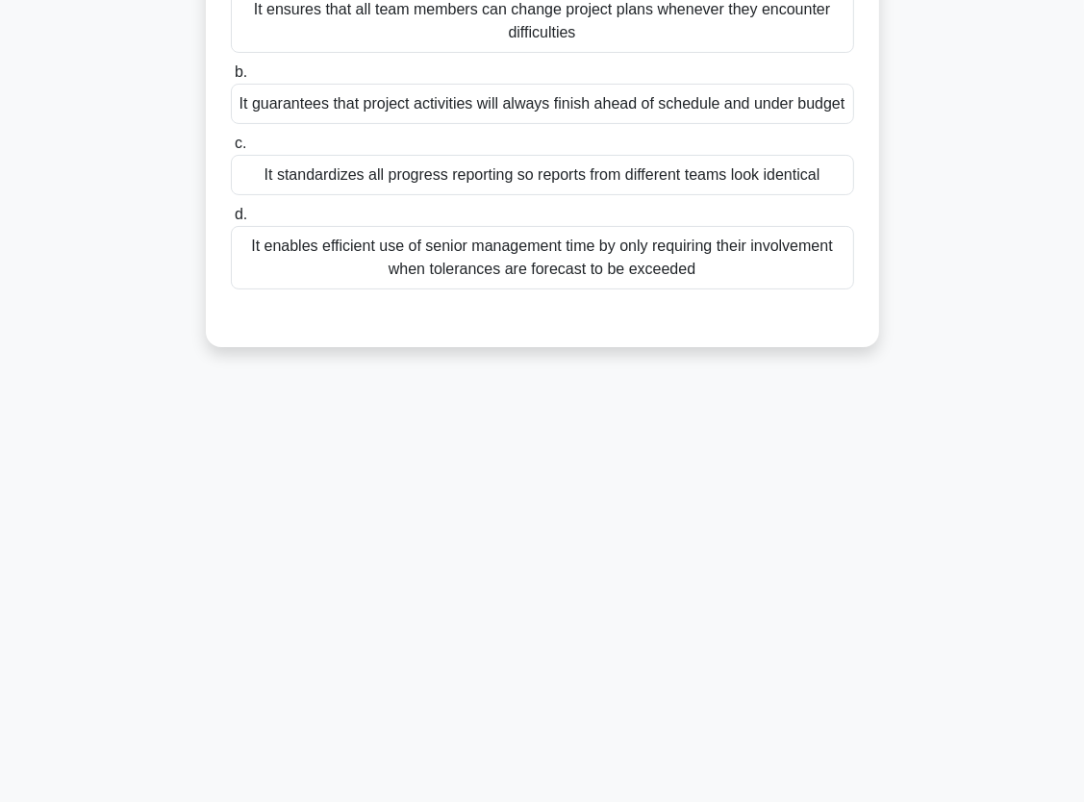
scroll to position [0, 0]
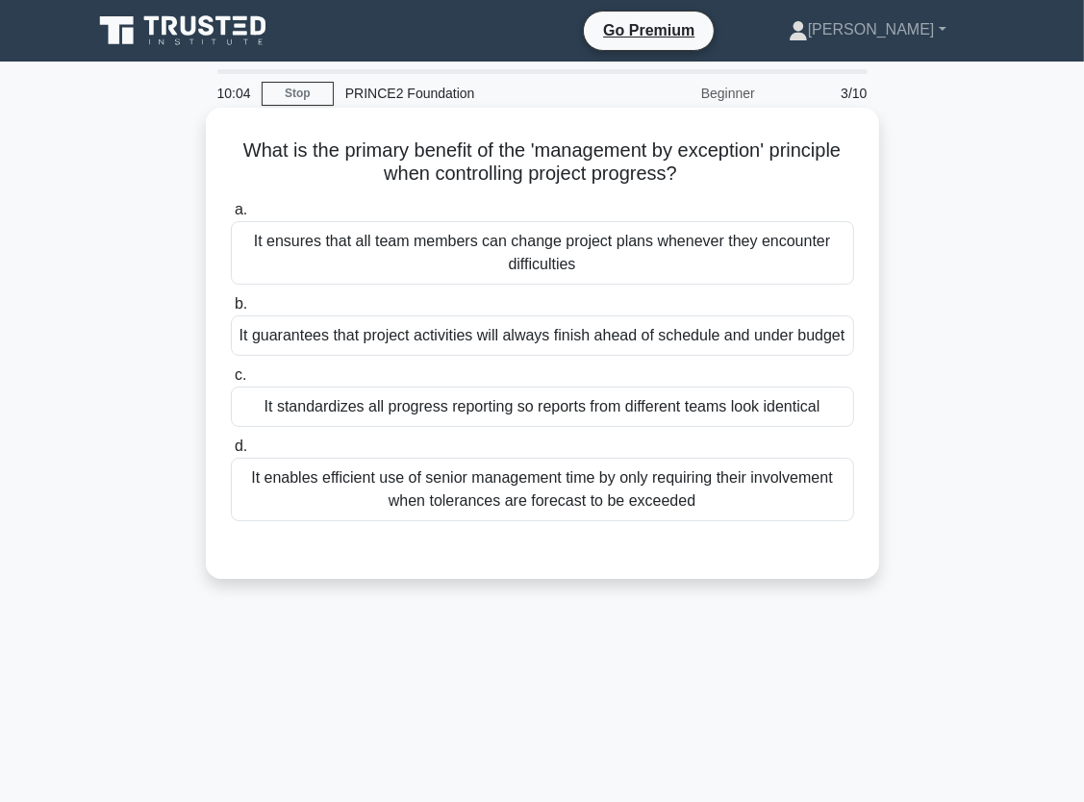
drag, startPoint x: 535, startPoint y: 160, endPoint x: 740, endPoint y: 175, distance: 206.4
click at [740, 175] on h5 "What is the primary benefit of the 'management by exception' principle when con…" at bounding box center [542, 162] width 627 height 48
click at [675, 498] on div "It enables efficient use of senior management time by only requiring their invo…" at bounding box center [542, 489] width 623 height 63
click at [231, 453] on input "d. It enables efficient use of senior management time by only requiring their i…" at bounding box center [231, 446] width 0 height 13
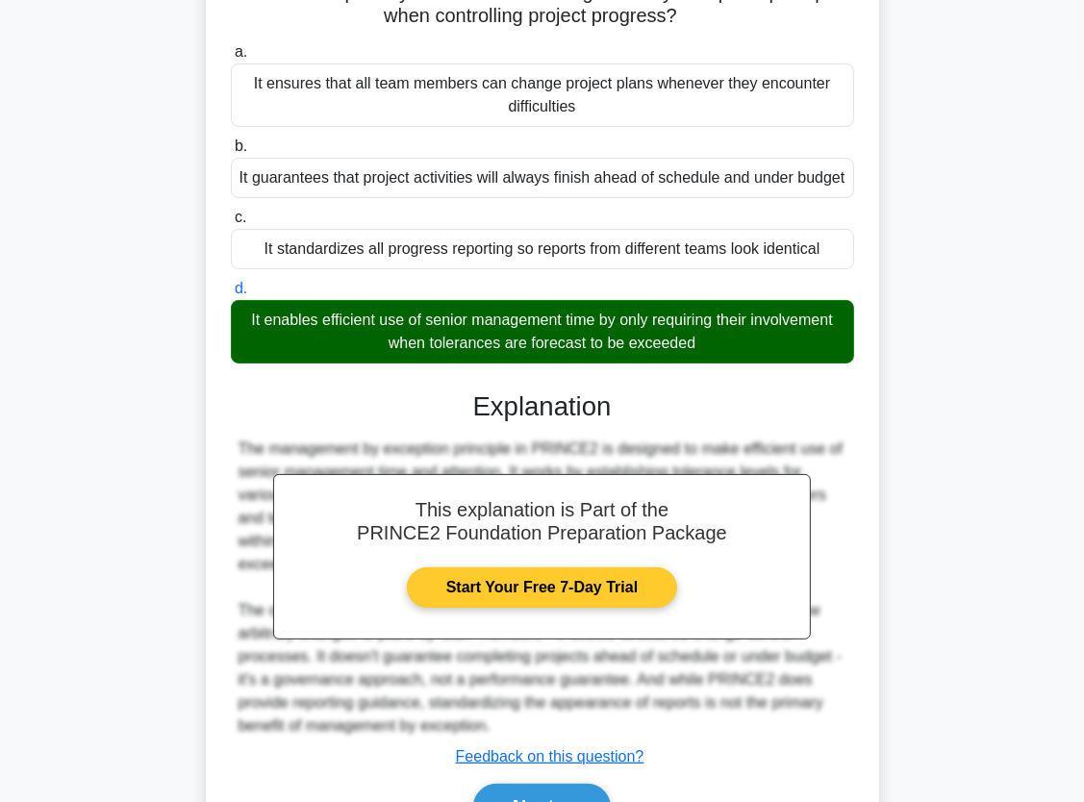
scroll to position [266, 0]
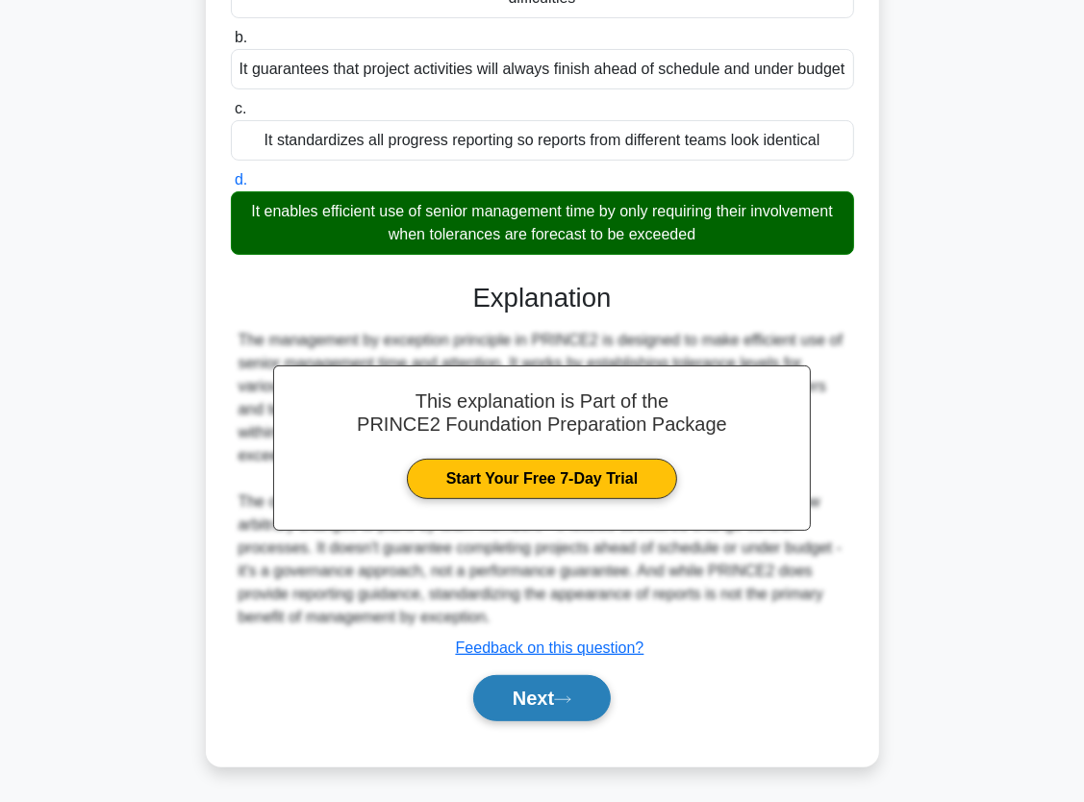
click at [545, 701] on button "Next" at bounding box center [542, 698] width 138 height 46
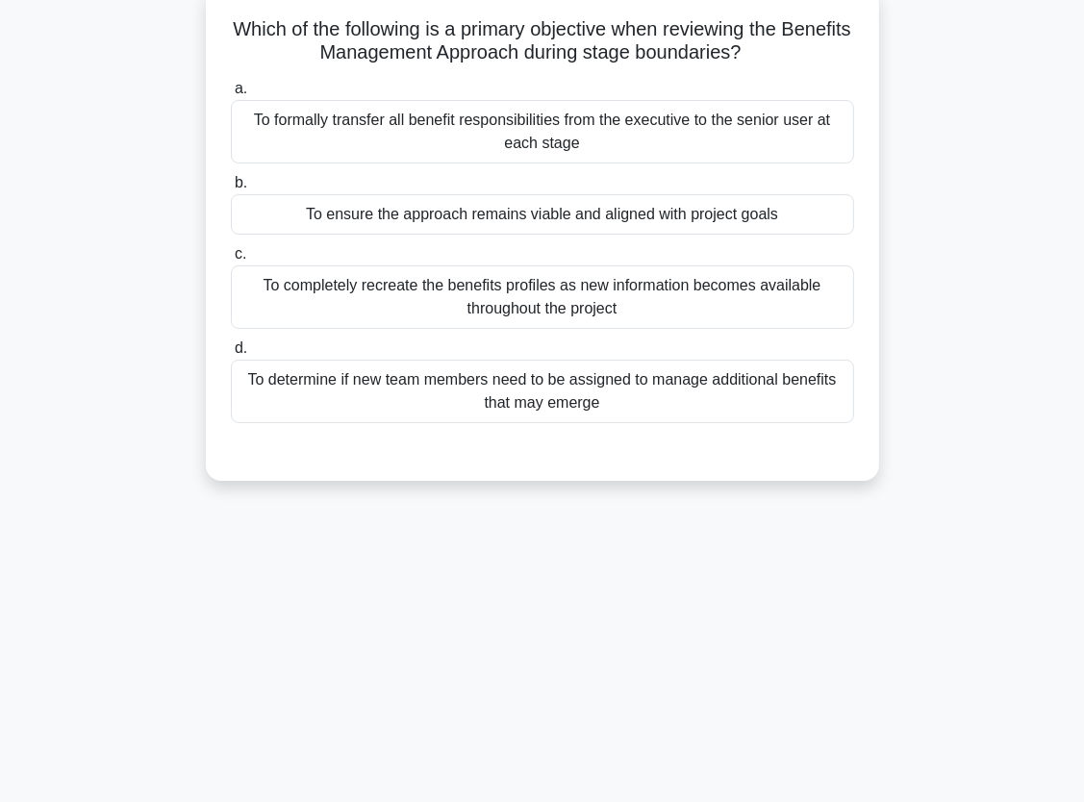
scroll to position [0, 0]
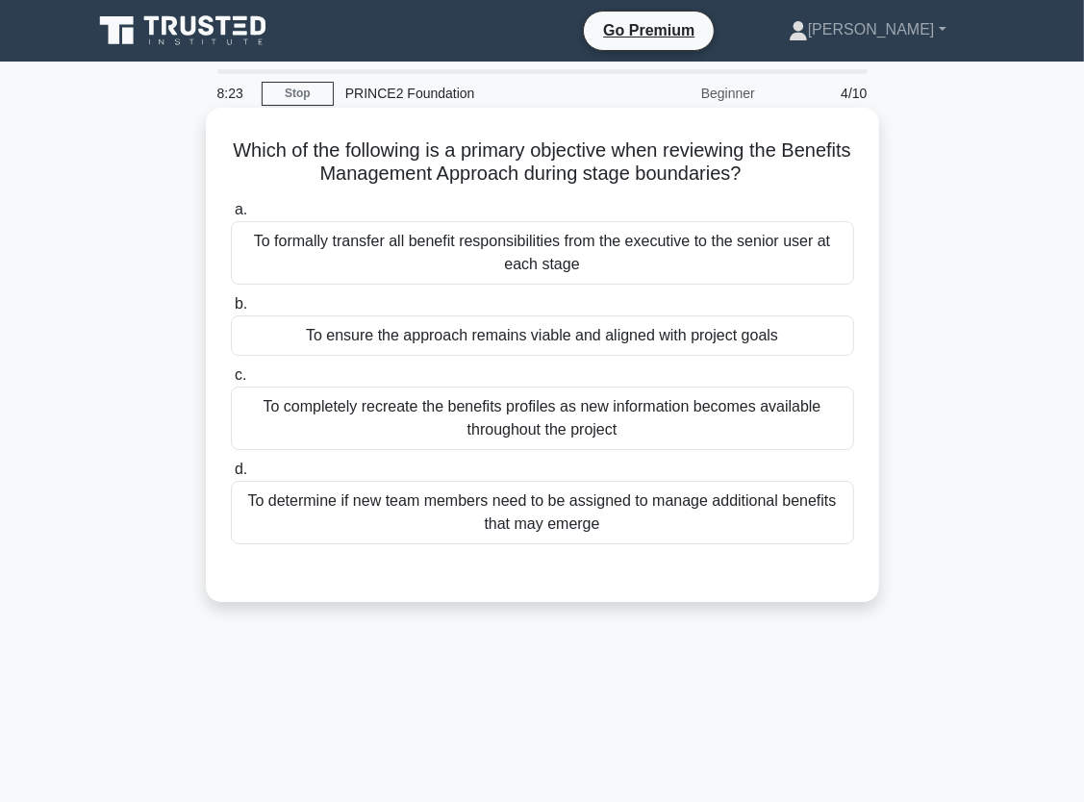
drag, startPoint x: 328, startPoint y: 152, endPoint x: 815, endPoint y: 175, distance: 488.1
click at [815, 175] on h5 "Which of the following is a primary objective when reviewing the Benefits Manag…" at bounding box center [542, 162] width 627 height 48
click at [724, 342] on div "To ensure the approach remains viable and aligned with project goals" at bounding box center [542, 335] width 623 height 40
click at [231, 311] on input "b. To ensure the approach remains viable and aligned with project goals" at bounding box center [231, 304] width 0 height 13
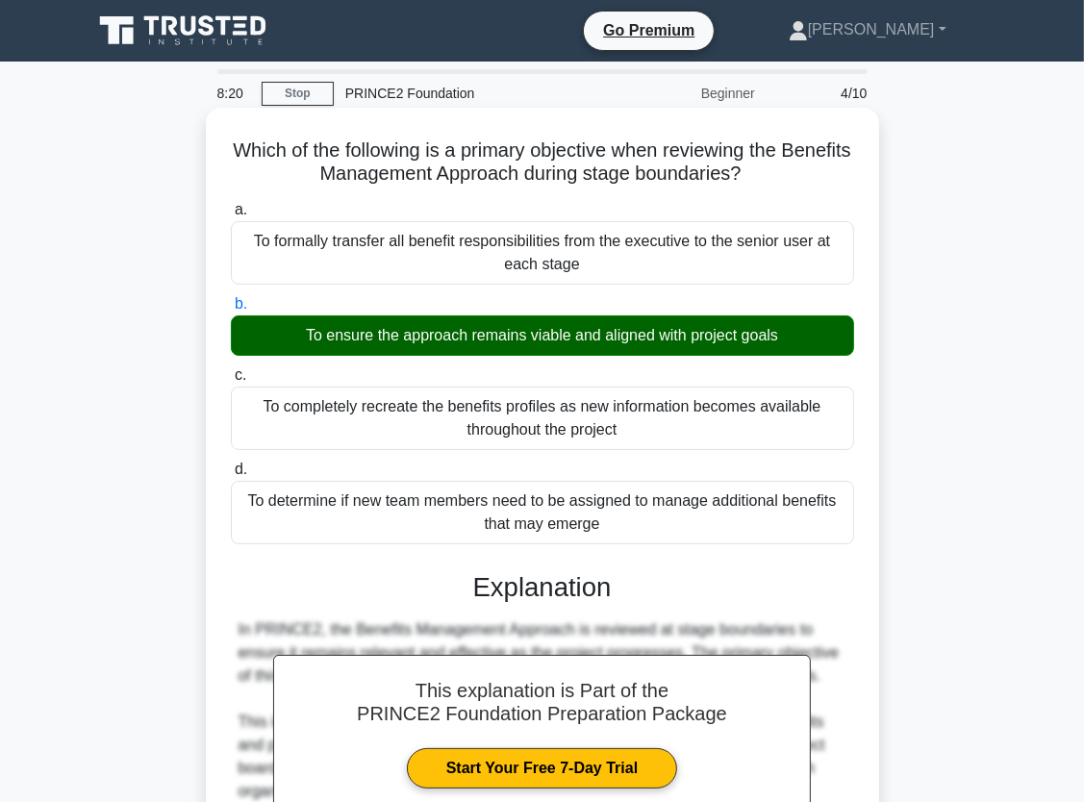
scroll to position [497, 0]
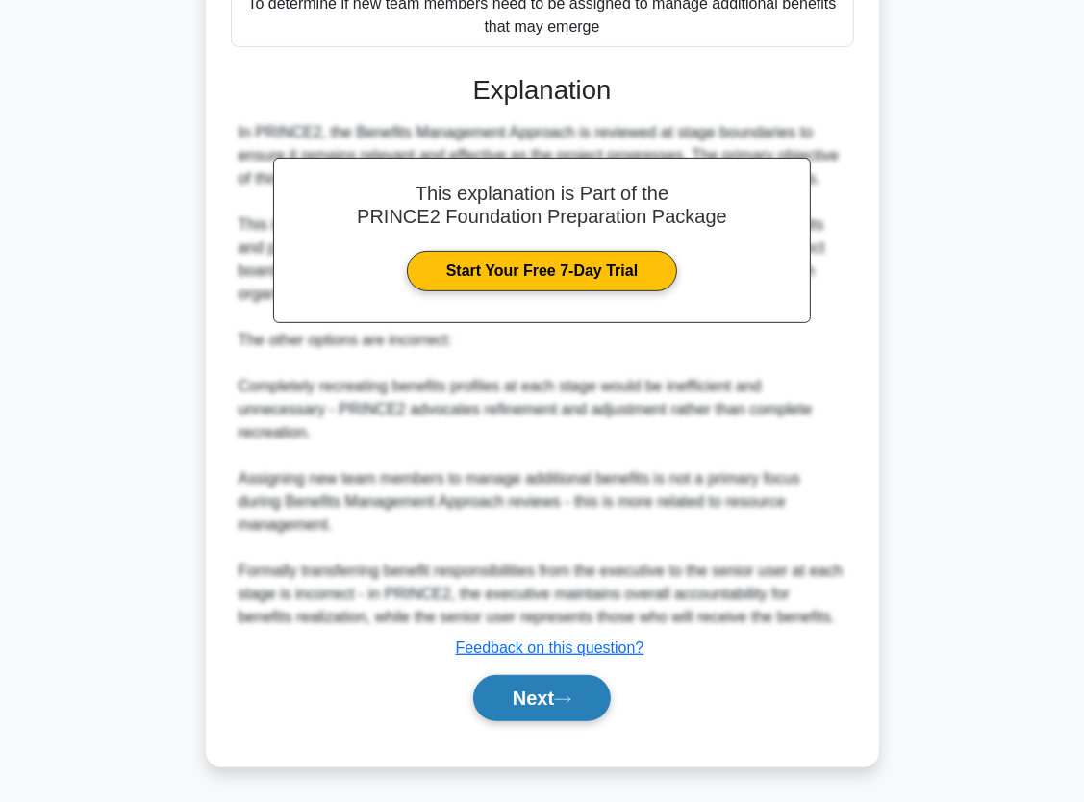
click at [518, 697] on button "Next" at bounding box center [542, 698] width 138 height 46
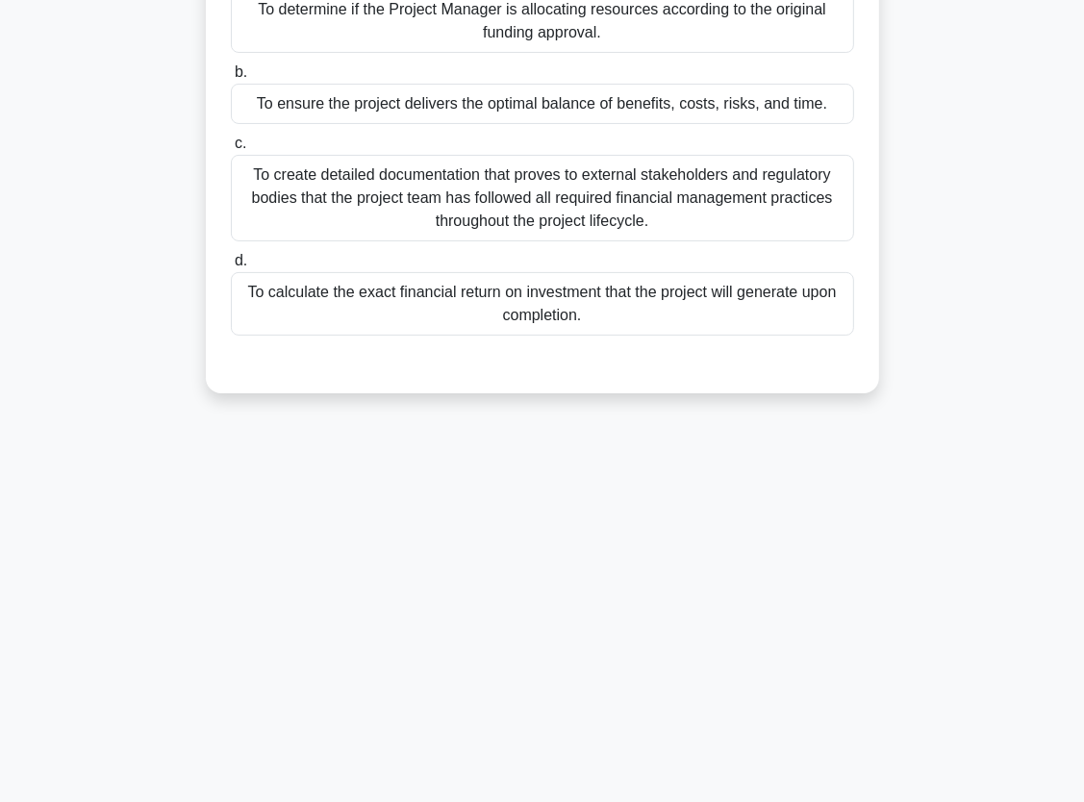
scroll to position [0, 0]
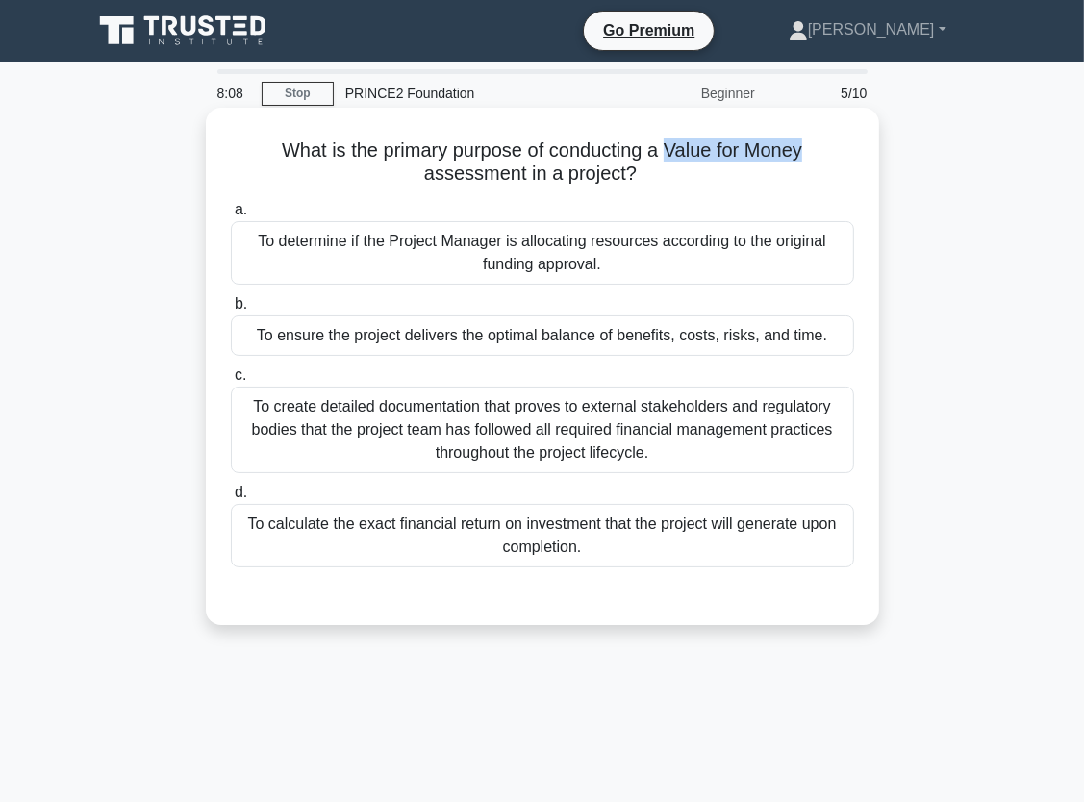
drag, startPoint x: 668, startPoint y: 150, endPoint x: 827, endPoint y: 147, distance: 158.7
click at [827, 147] on h5 "What is the primary purpose of conducting a Value for Money assessment in a pro…" at bounding box center [542, 162] width 627 height 48
click at [417, 443] on div "To create detailed documentation that proves to external stakeholders and regul…" at bounding box center [542, 430] width 623 height 87
click at [231, 382] on input "c. To create detailed documentation that proves to external stakeholders and re…" at bounding box center [231, 375] width 0 height 13
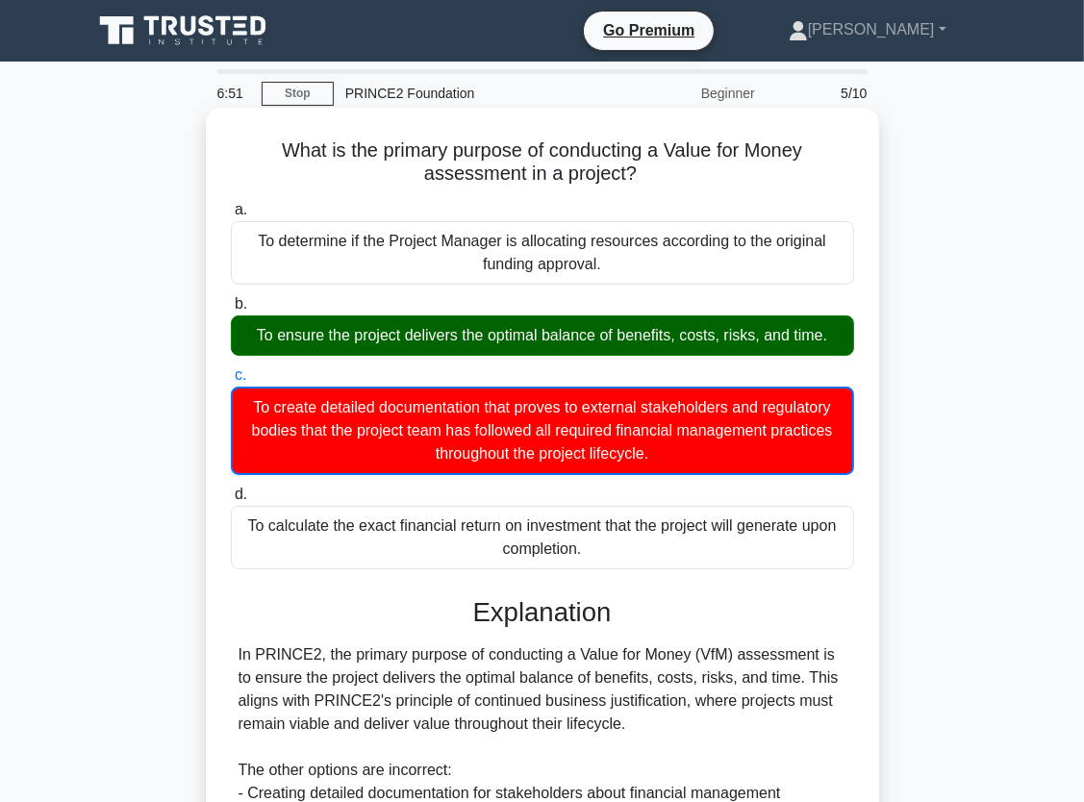
drag, startPoint x: 288, startPoint y: 149, endPoint x: 663, endPoint y: 170, distance: 375.6
click at [663, 170] on h5 "What is the primary purpose of conducting a Value for Money assessment in a pro…" at bounding box center [542, 162] width 627 height 48
click at [289, 188] on div "What is the primary purpose of conducting a Value for Money assessment in a pro…" at bounding box center [542, 594] width 658 height 959
drag, startPoint x: 260, startPoint y: 145, endPoint x: 849, endPoint y: 562, distance: 721.7
click at [849, 562] on div "What is the primary purpose of conducting a Value for Money assessment in a pro…" at bounding box center [542, 594] width 658 height 959
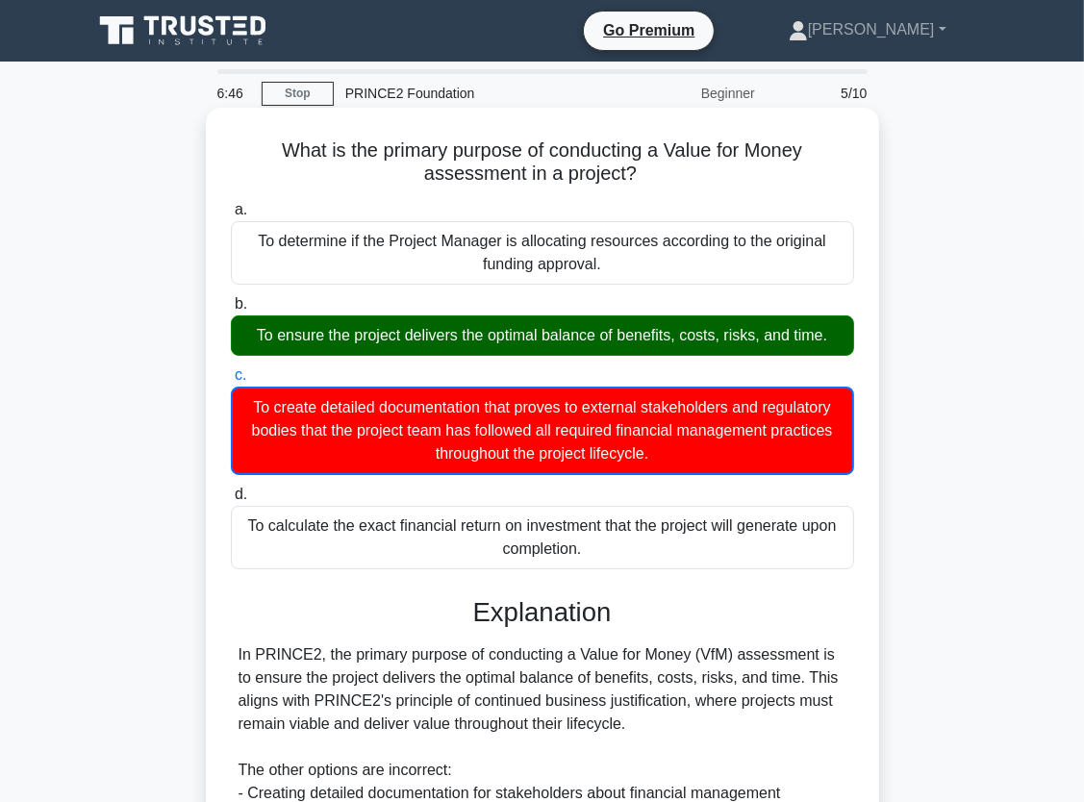
copy div "What is the primary purpose of conducting a Value for Money assessment in a pro…"
click at [338, 213] on label "a. To determine if the Project Manager is allocating resources according to the…" at bounding box center [542, 241] width 623 height 87
click at [231, 213] on input "a. To determine if the Project Manager is allocating resources according to the…" at bounding box center [231, 210] width 0 height 13
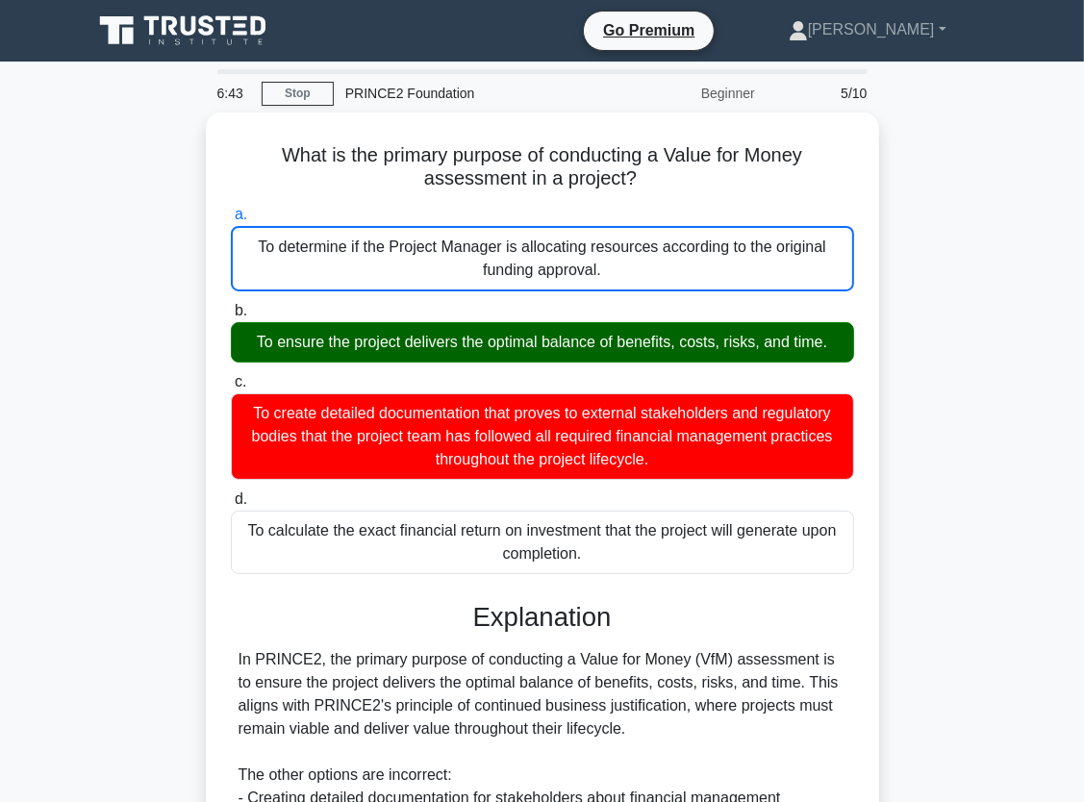
drag, startPoint x: 271, startPoint y: 148, endPoint x: 881, endPoint y: 556, distance: 733.4
click at [881, 556] on div "What is the primary purpose of conducting a Value for Money assessment in a pro…" at bounding box center [542, 611] width 923 height 997
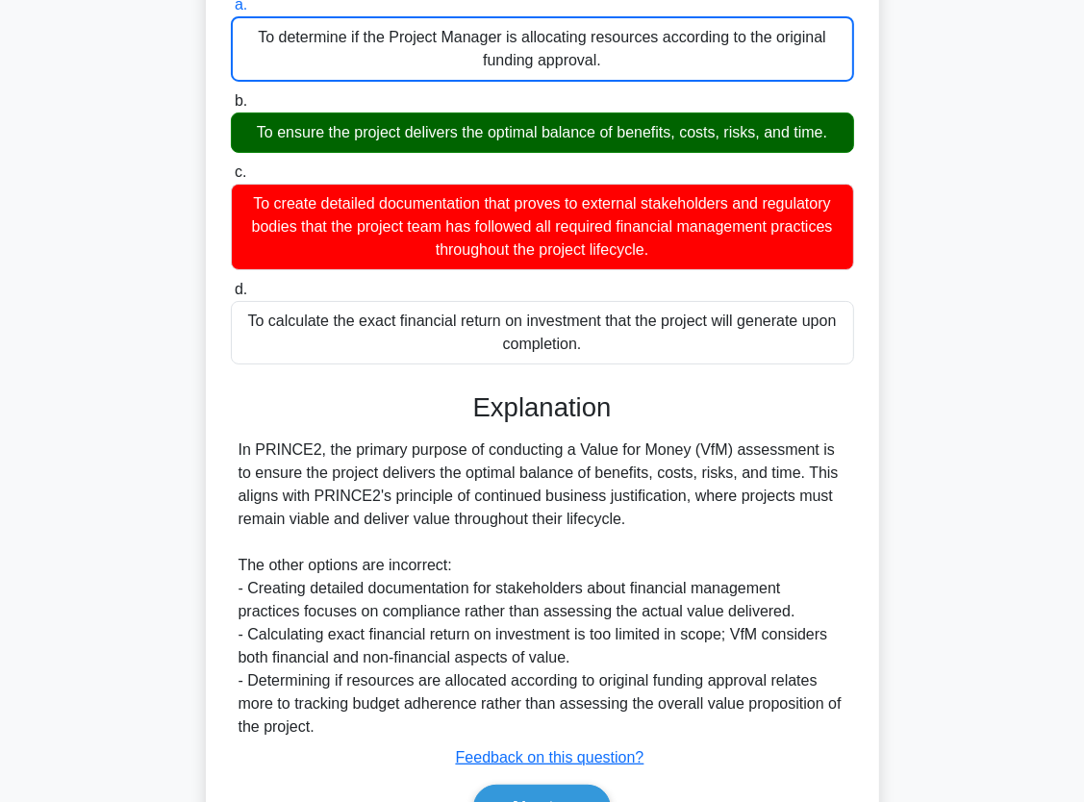
scroll to position [288, 0]
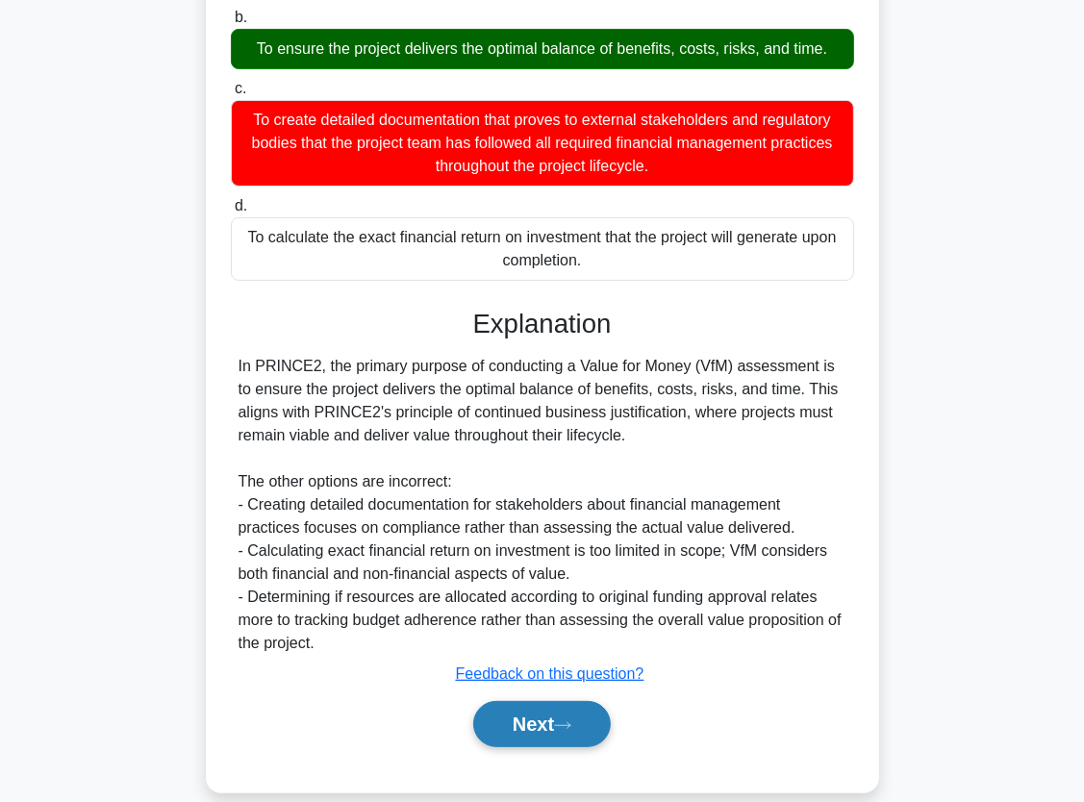
click at [540, 728] on button "Next" at bounding box center [542, 724] width 138 height 46
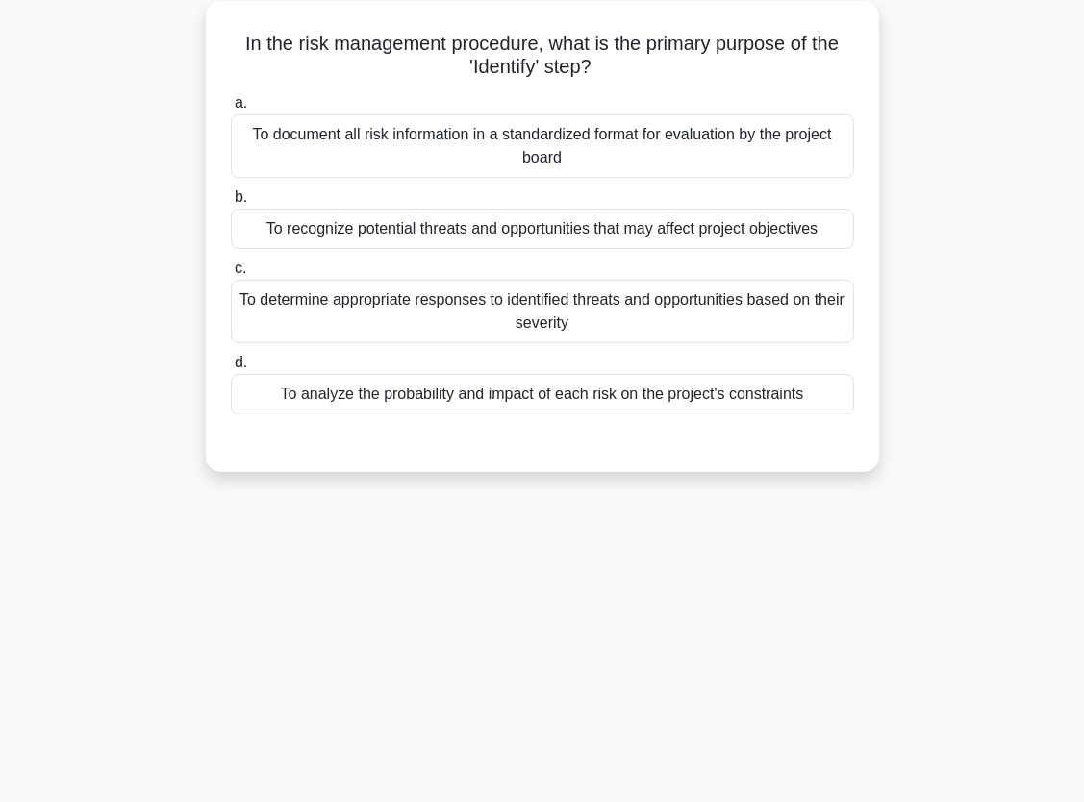
scroll to position [0, 0]
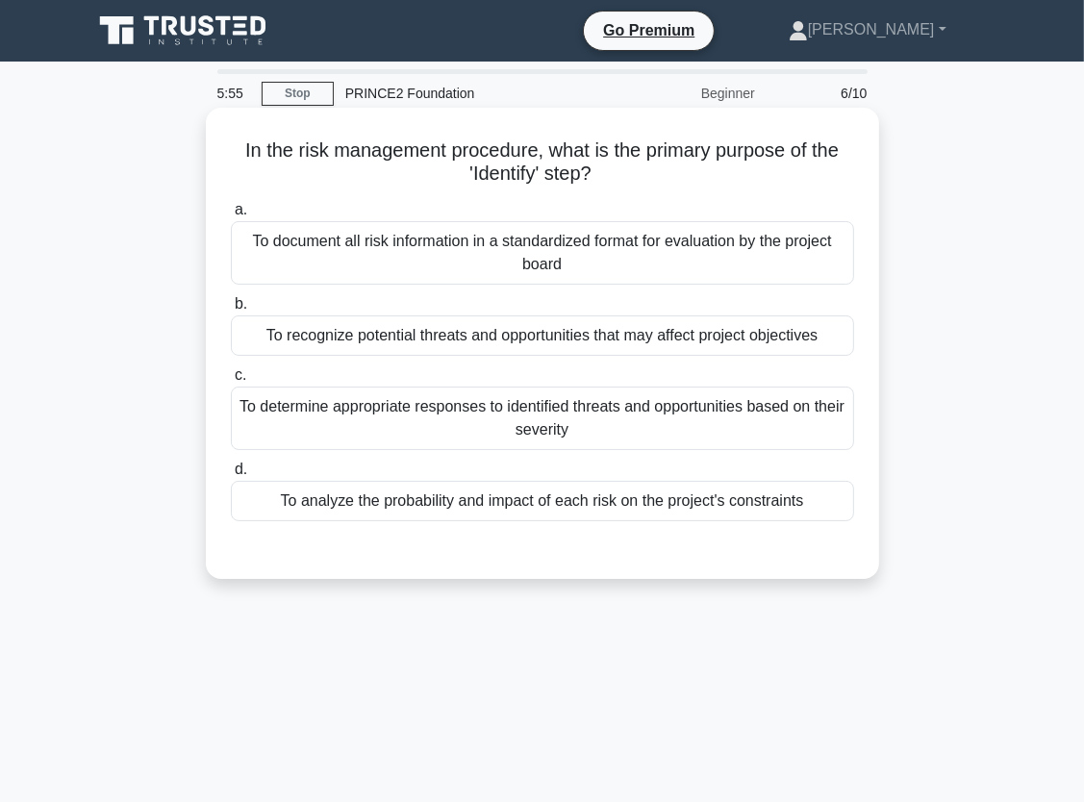
drag, startPoint x: 246, startPoint y: 152, endPoint x: 847, endPoint y: 167, distance: 601.2
click at [847, 167] on h5 "In the risk management procedure, what is the primary purpose of the 'Identify'…" at bounding box center [542, 162] width 627 height 48
drag, startPoint x: 847, startPoint y: 167, endPoint x: 735, endPoint y: 180, distance: 113.2
click at [735, 180] on h5 "In the risk management procedure, what is the primary purpose of the 'Identify'…" at bounding box center [542, 162] width 627 height 48
drag, startPoint x: 346, startPoint y: 152, endPoint x: 813, endPoint y: 188, distance: 467.7
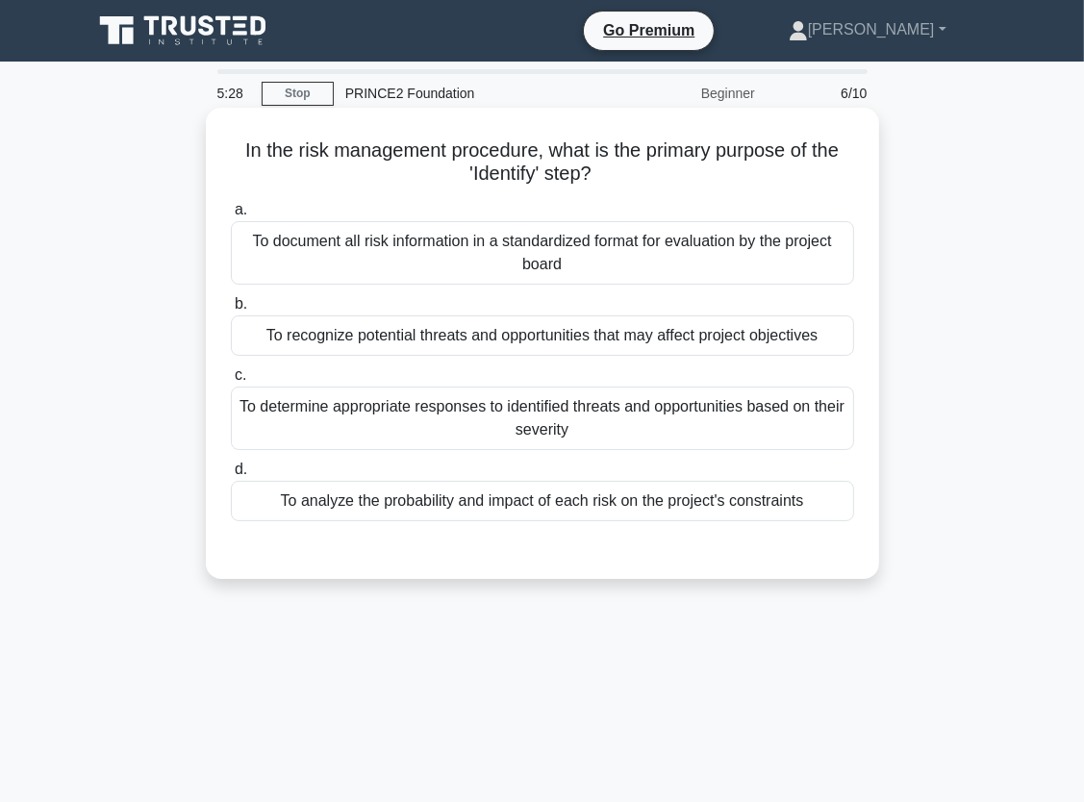
click at [813, 188] on div "In the risk management procedure, what is the primary purpose of the 'Identify'…" at bounding box center [542, 343] width 658 height 456
click at [539, 342] on div "To recognize potential threats and opportunities that may affect project object…" at bounding box center [542, 335] width 623 height 40
click at [231, 311] on input "b. To recognize potential threats and opportunities that may affect project obj…" at bounding box center [231, 304] width 0 height 13
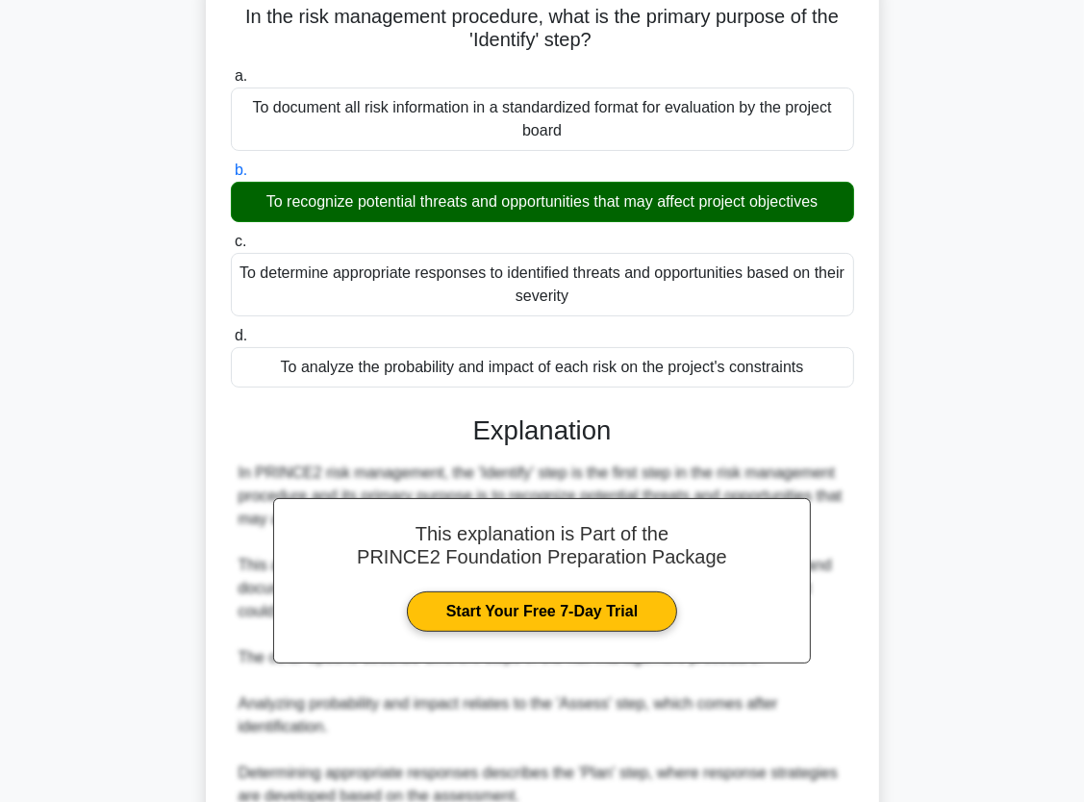
scroll to position [405, 0]
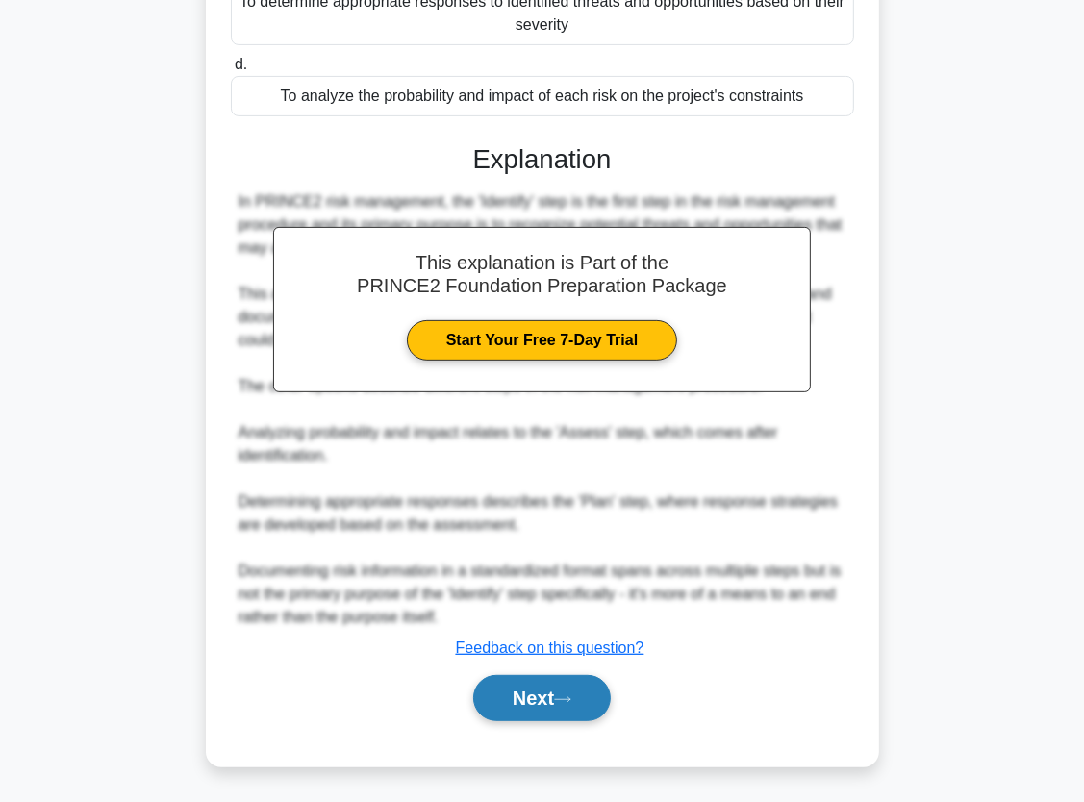
click at [545, 702] on button "Next" at bounding box center [542, 698] width 138 height 46
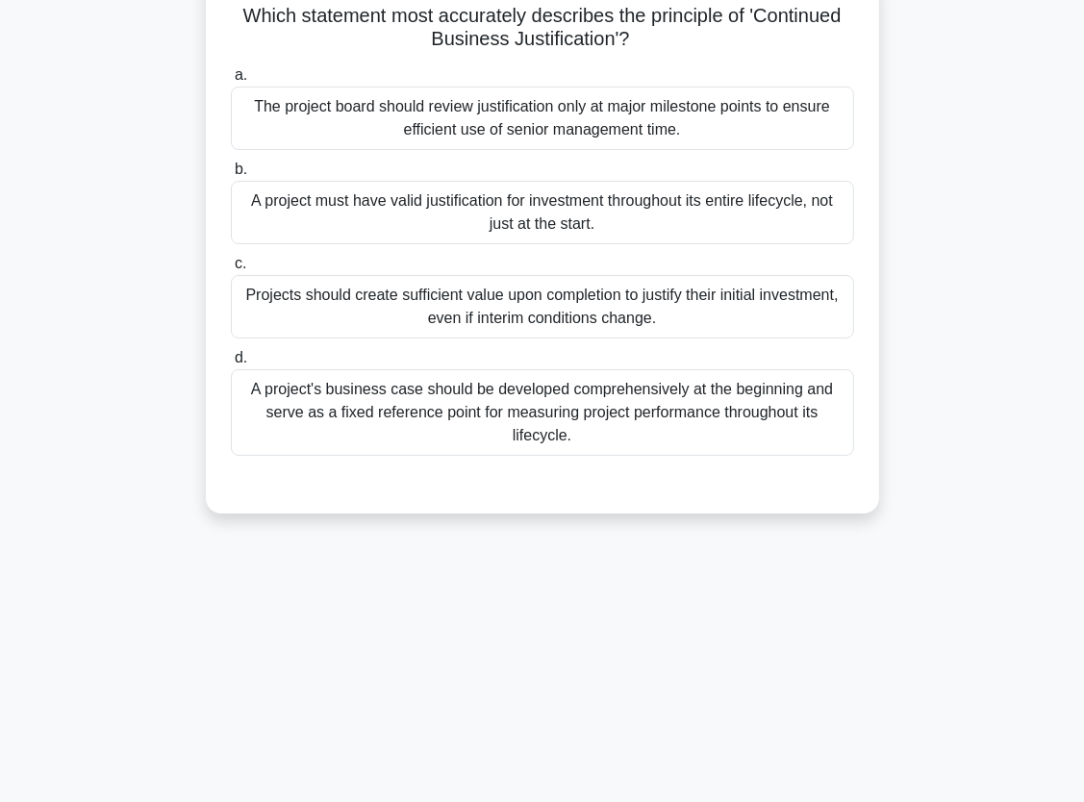
scroll to position [0, 0]
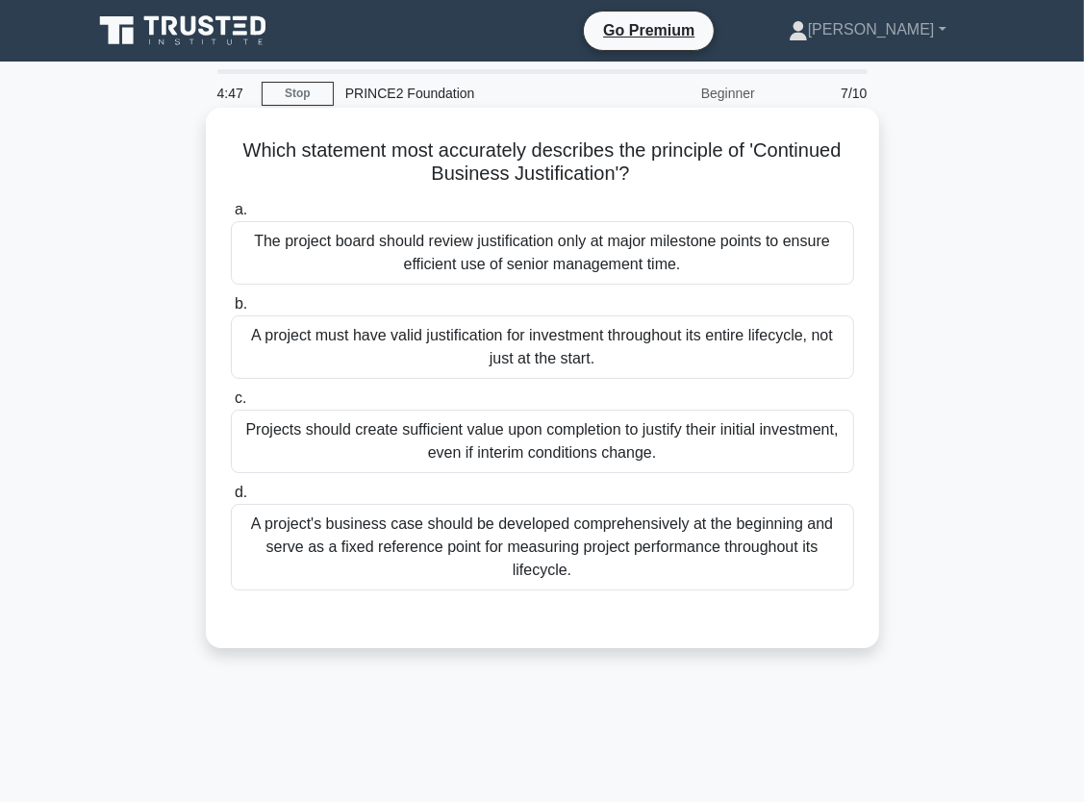
drag, startPoint x: 262, startPoint y: 143, endPoint x: 854, endPoint y: 168, distance: 592.9
click at [854, 168] on h5 "Which statement most accurately describes the principle of 'Continued Business …" at bounding box center [542, 162] width 627 height 48
click at [400, 438] on div "Projects should create sufficient value upon completion to justify their initia…" at bounding box center [542, 441] width 623 height 63
click at [231, 405] on input "c. Projects should create sufficient value upon completion to justify their ini…" at bounding box center [231, 398] width 0 height 13
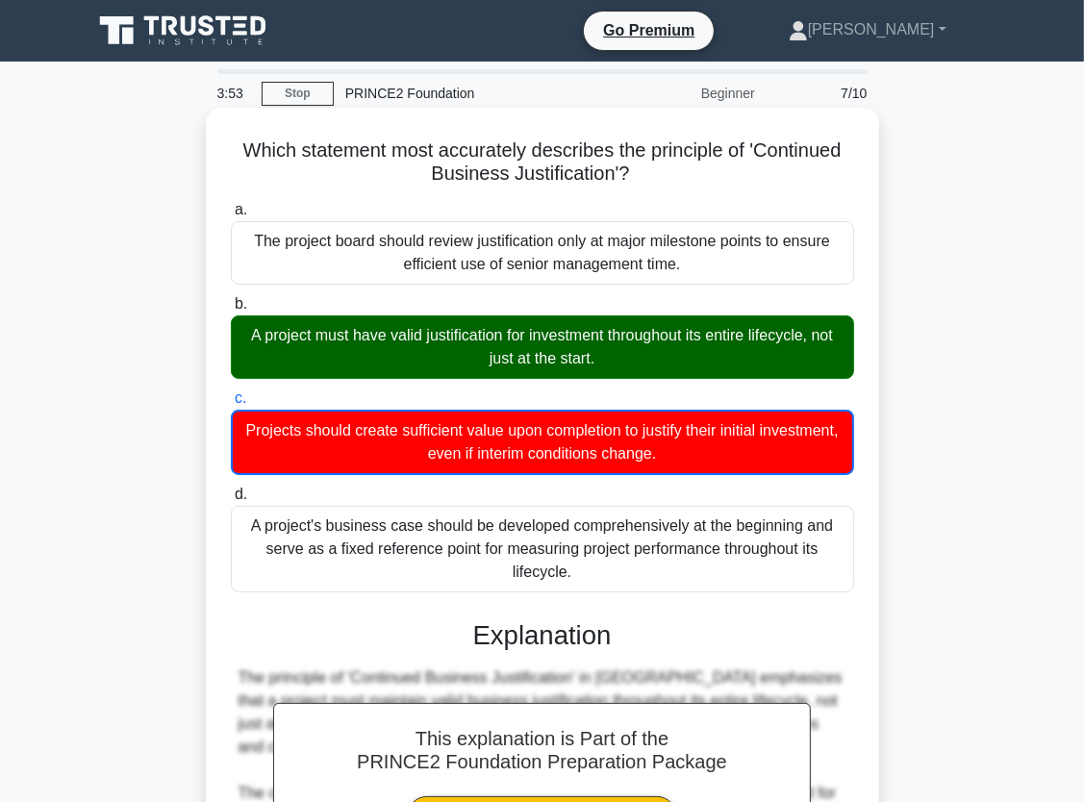
drag, startPoint x: 582, startPoint y: 433, endPoint x: 541, endPoint y: 437, distance: 40.6
click at [541, 437] on div "Projects should create sufficient value upon completion to justify their initia…" at bounding box center [542, 442] width 623 height 65
drag, startPoint x: 246, startPoint y: 149, endPoint x: 714, endPoint y: 572, distance: 630.4
click at [714, 572] on div "Which statement most accurately describes the principle of 'Continued Business …" at bounding box center [542, 652] width 658 height 1074
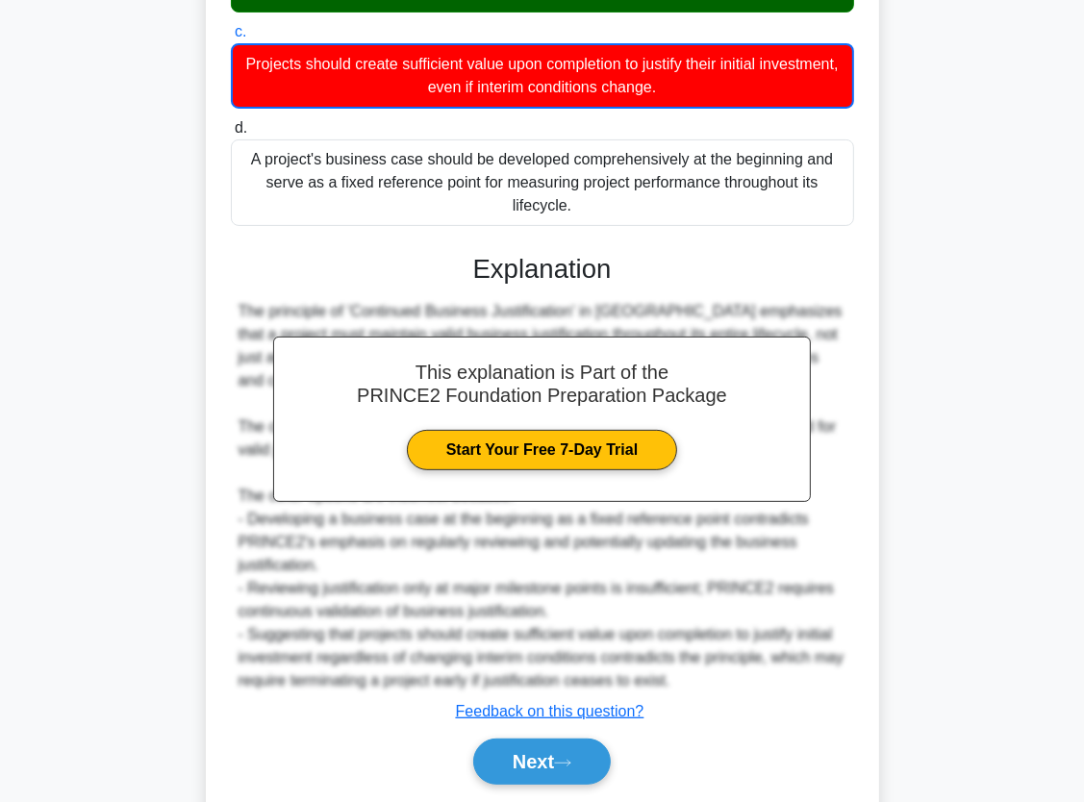
scroll to position [430, 0]
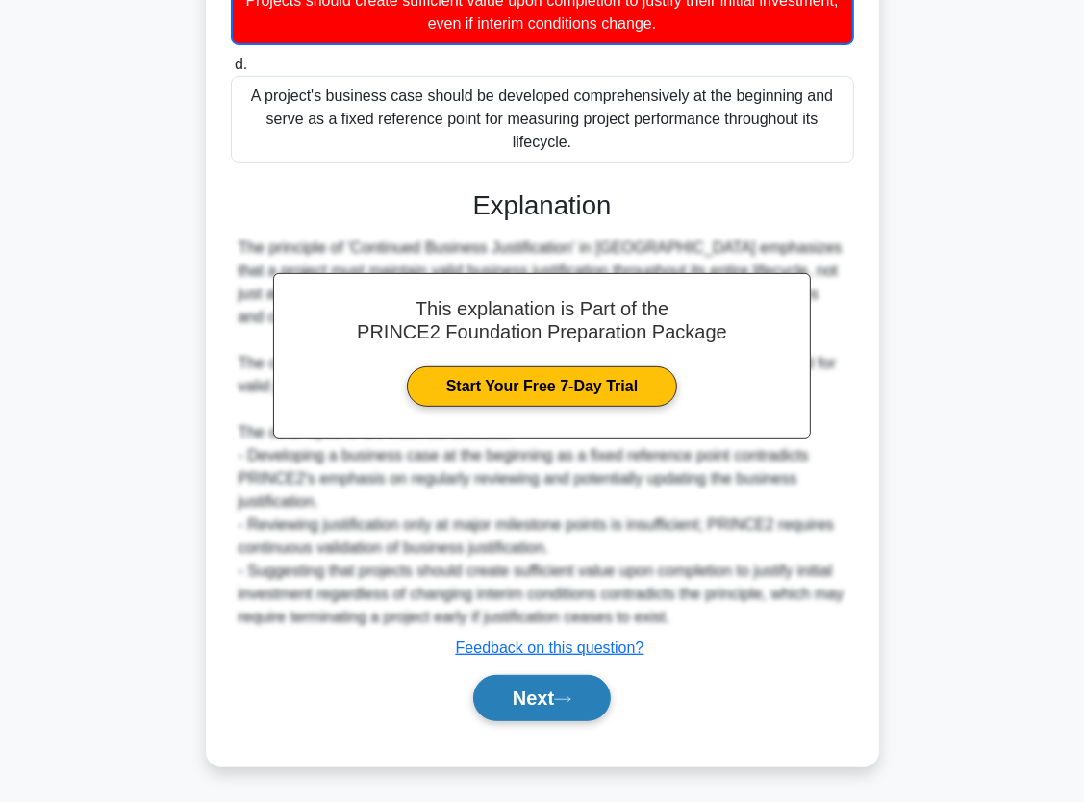
click at [523, 707] on button "Next" at bounding box center [542, 698] width 138 height 46
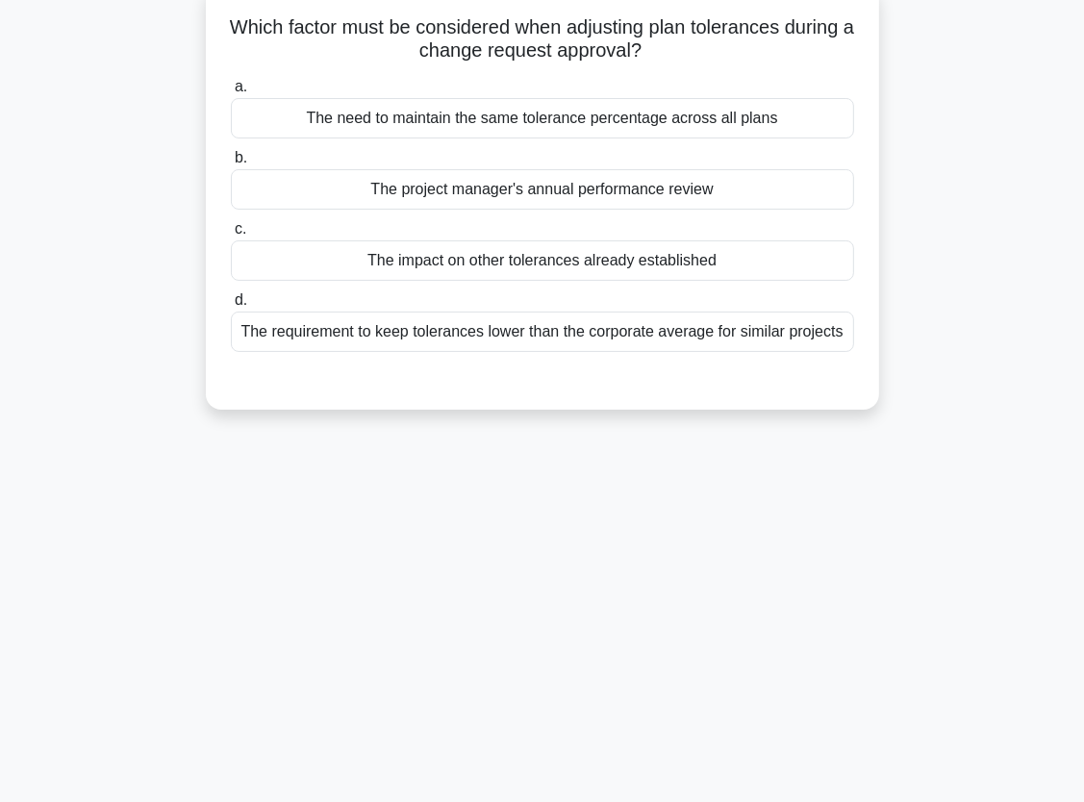
scroll to position [0, 0]
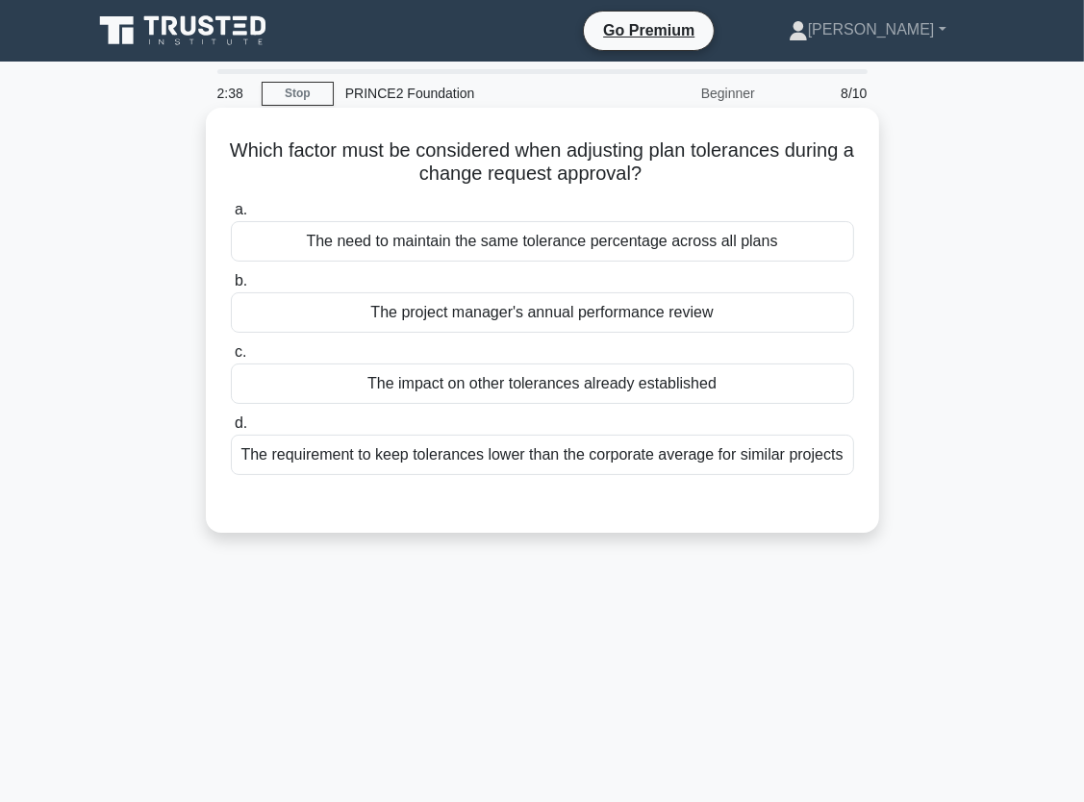
drag, startPoint x: 292, startPoint y: 147, endPoint x: 695, endPoint y: 188, distance: 405.0
click at [695, 188] on div "Which factor must be considered when adjusting plan tolerances during a change …" at bounding box center [542, 320] width 658 height 410
click at [577, 386] on div "The impact on other tolerances already established" at bounding box center [542, 383] width 623 height 40
click at [231, 359] on input "c. The impact on other tolerances already established" at bounding box center [231, 352] width 0 height 13
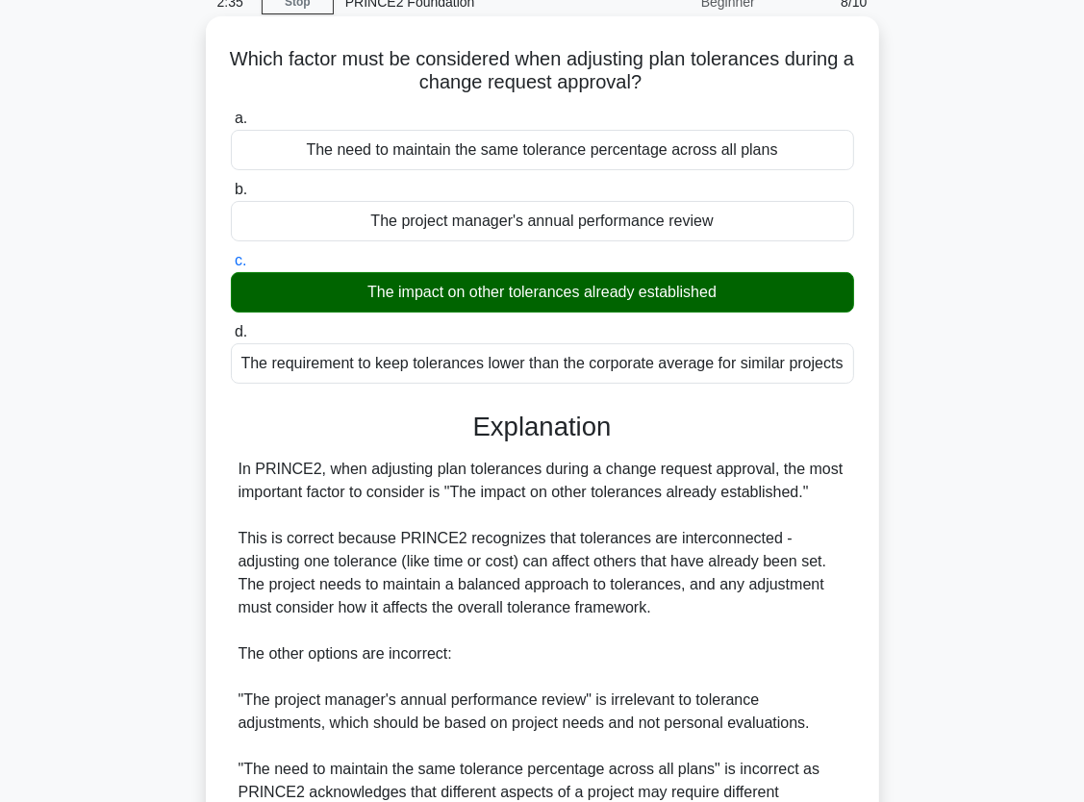
scroll to position [288, 0]
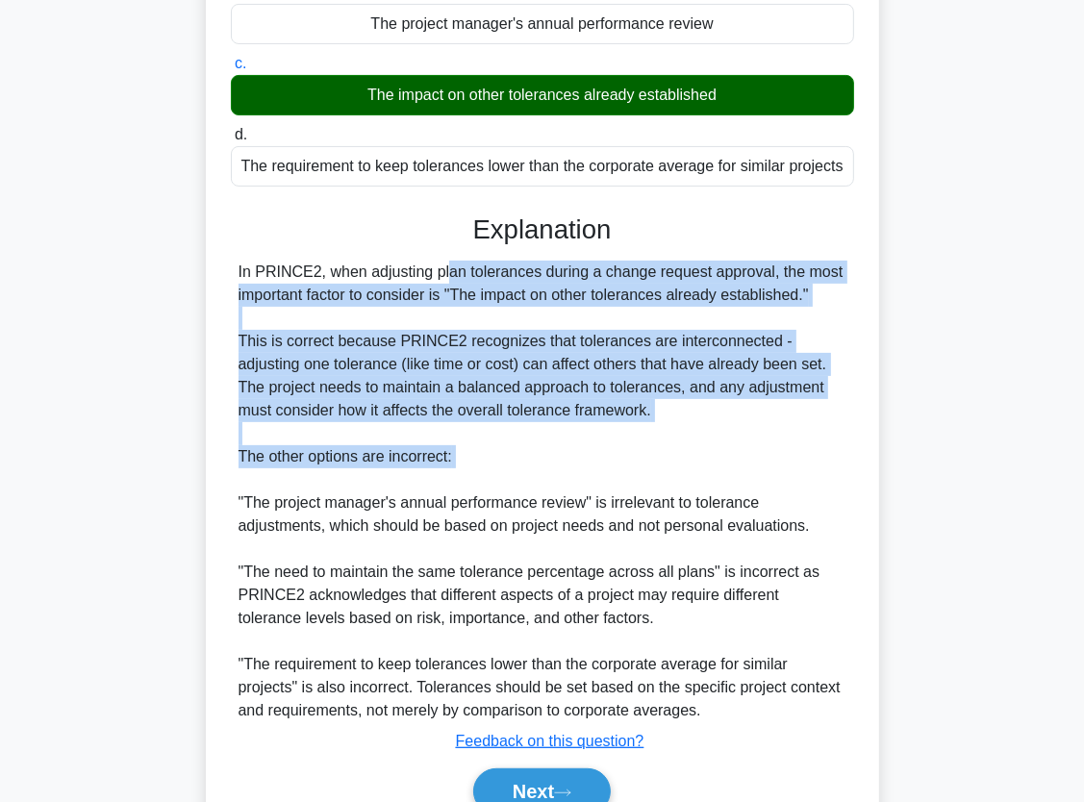
drag, startPoint x: 321, startPoint y: 264, endPoint x: 524, endPoint y: 473, distance: 291.1
click at [524, 473] on div "In PRINCE2, when adjusting plan tolerances during a change request approval, th…" at bounding box center [542, 492] width 608 height 462
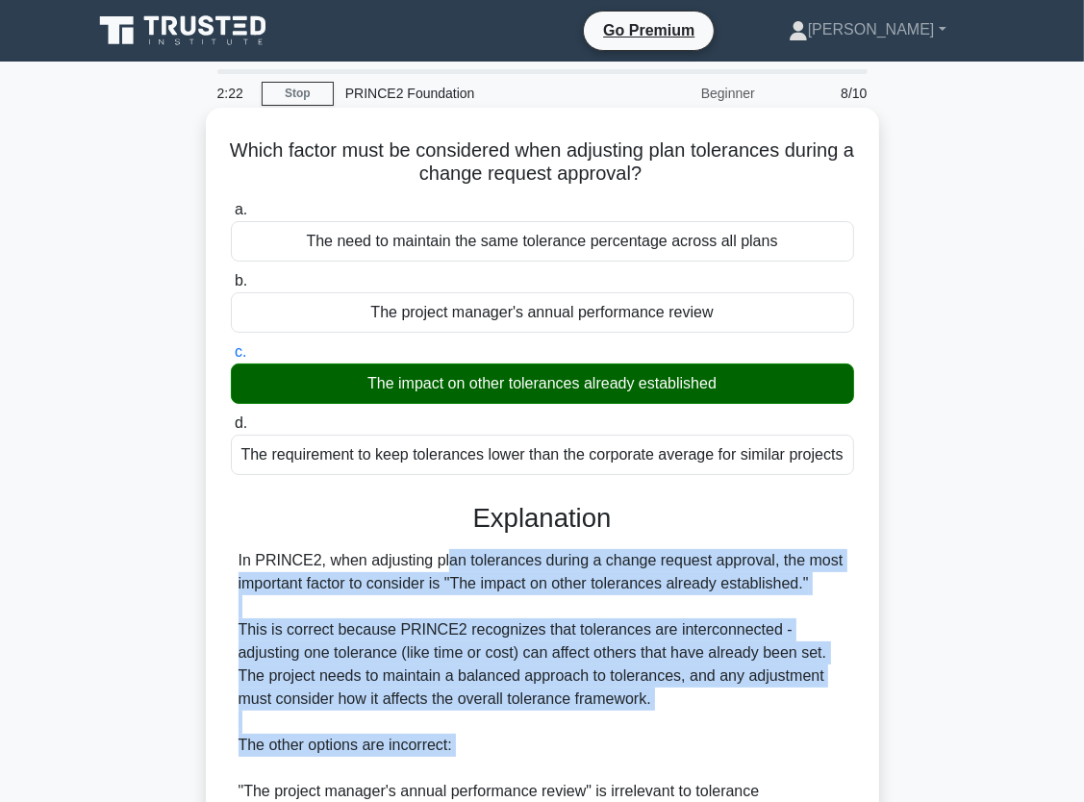
scroll to position [0, 0]
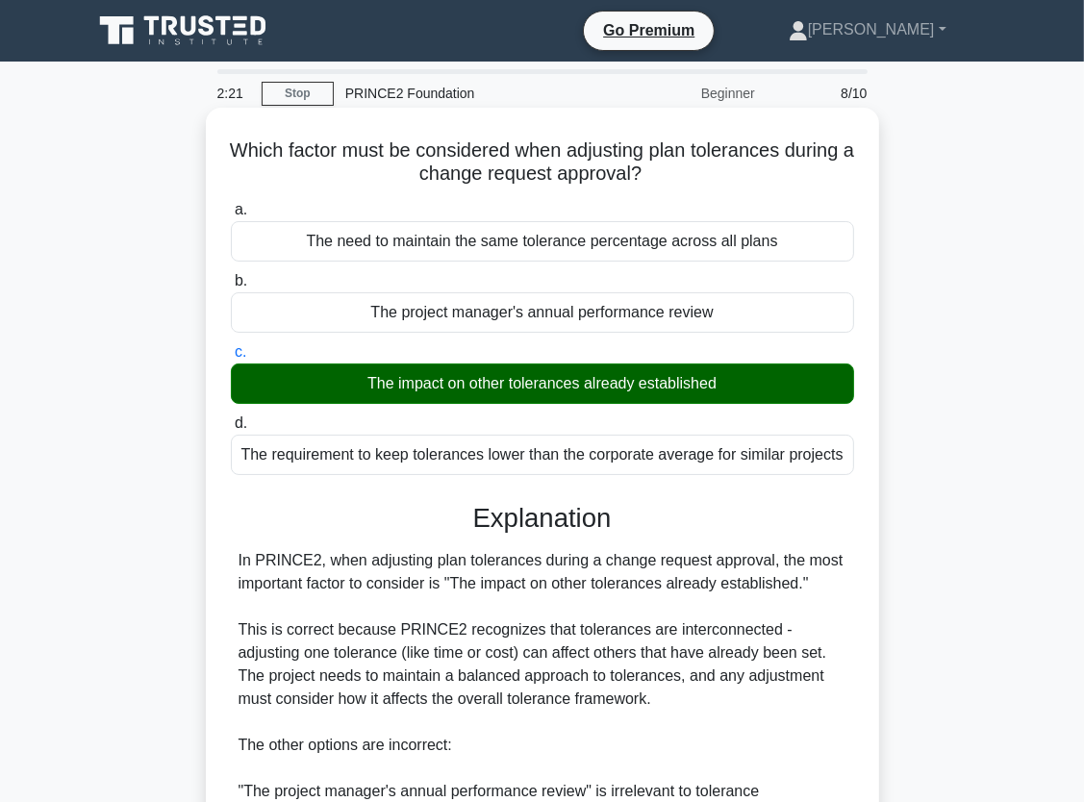
click at [264, 146] on h5 "Which factor must be considered when adjusting plan tolerances during a change …" at bounding box center [542, 162] width 627 height 48
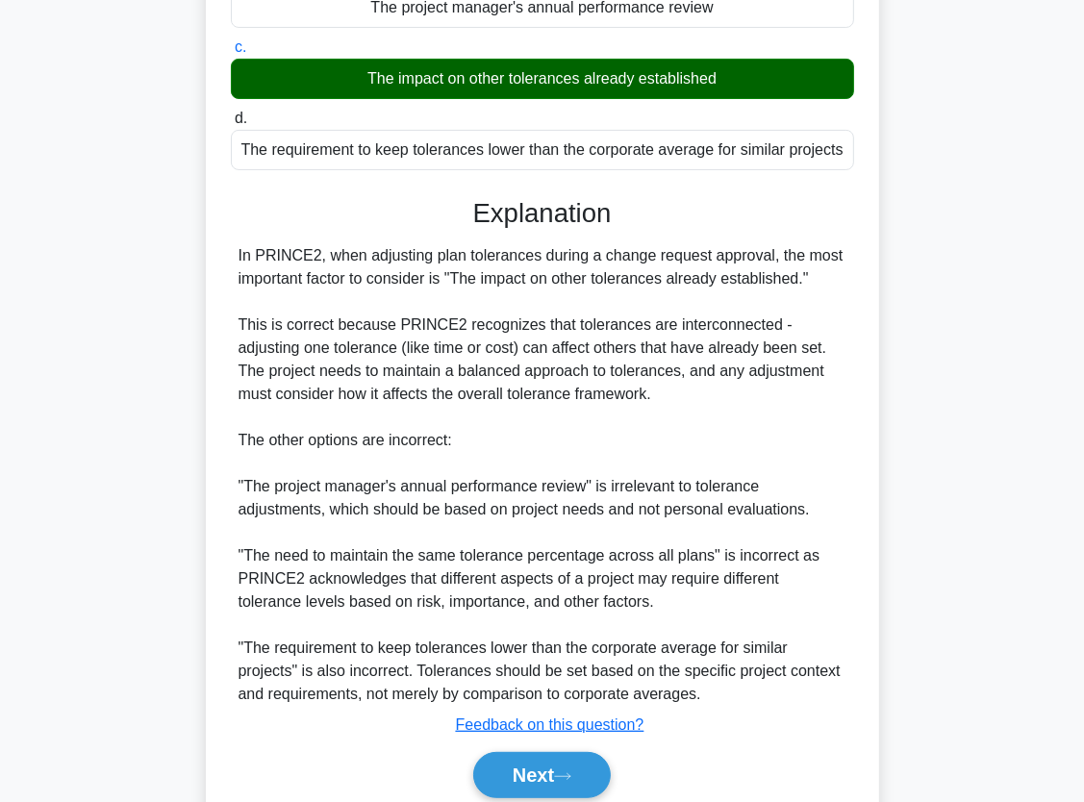
scroll to position [382, 0]
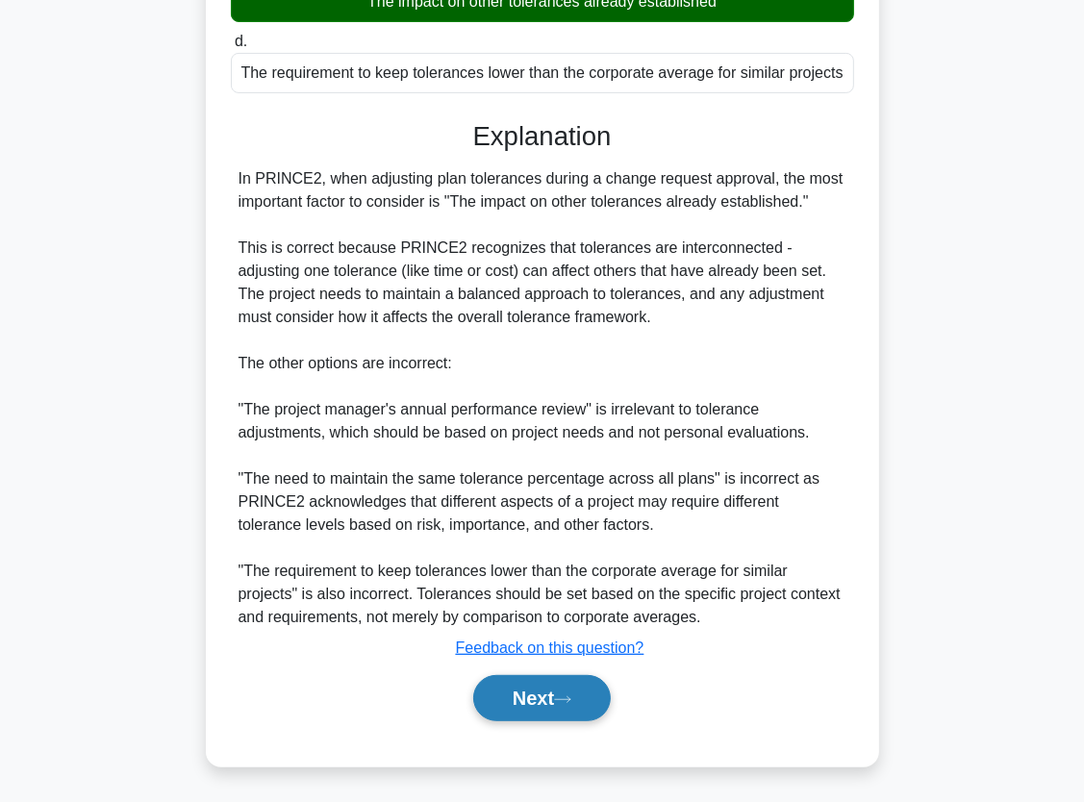
click at [495, 690] on button "Next" at bounding box center [542, 698] width 138 height 46
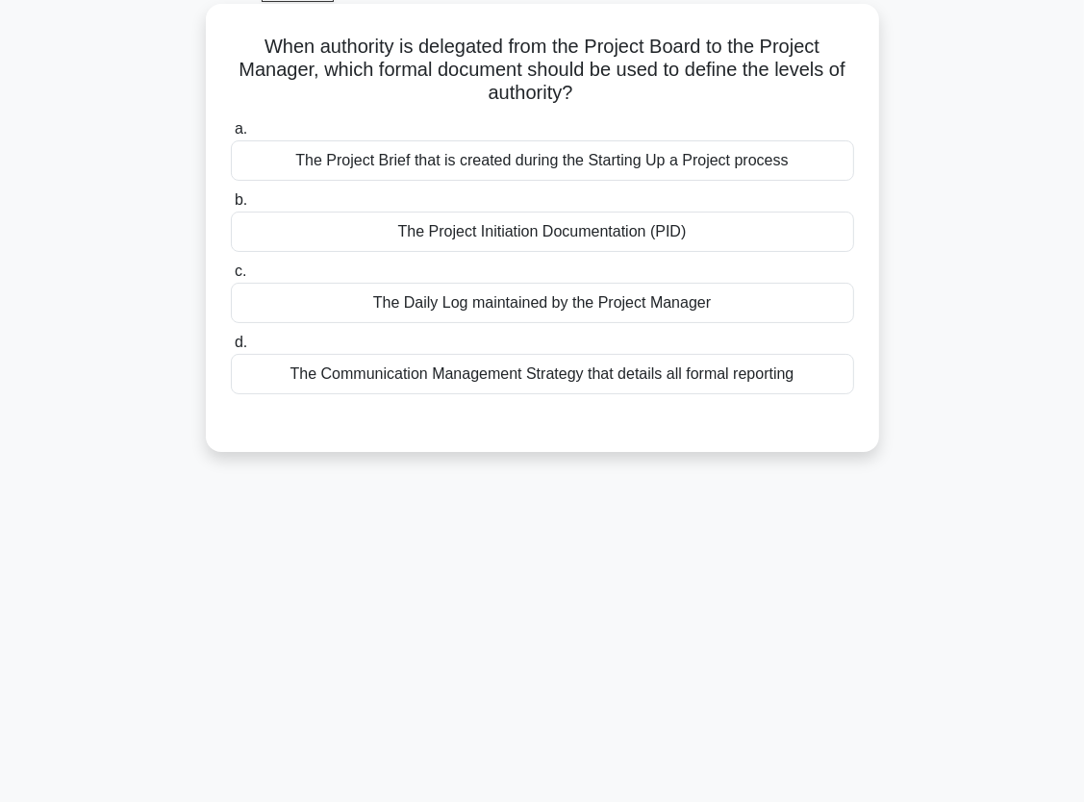
scroll to position [0, 0]
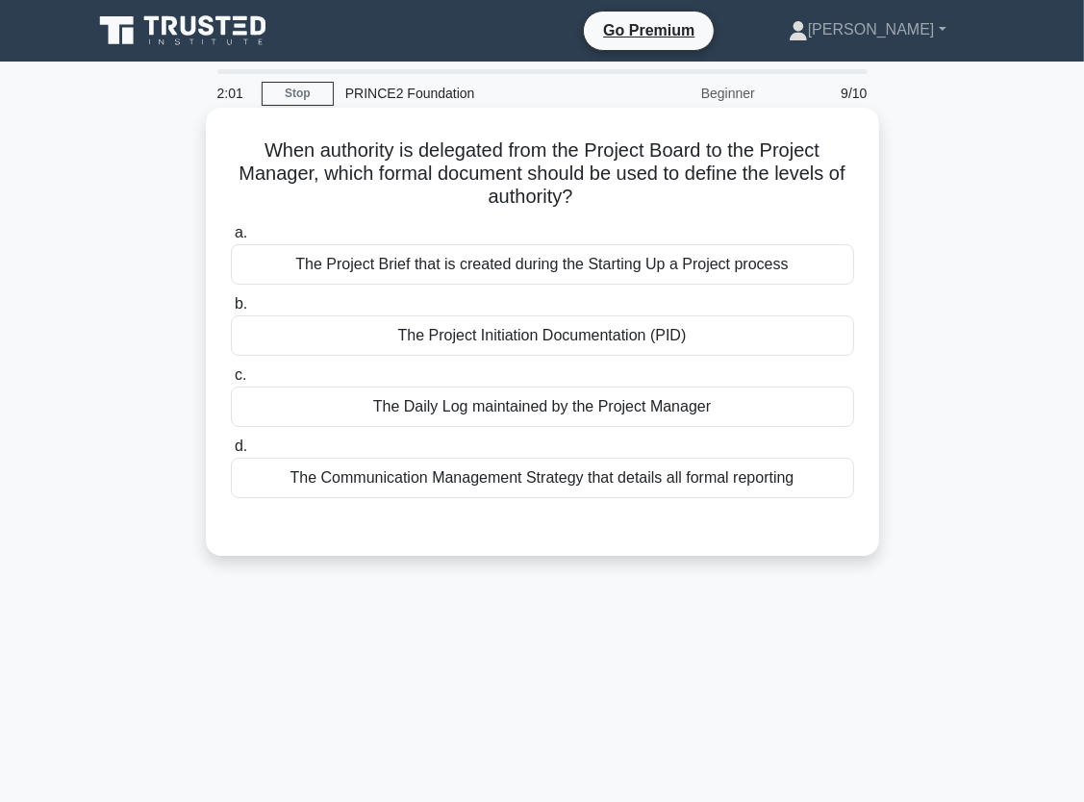
drag, startPoint x: 254, startPoint y: 151, endPoint x: 709, endPoint y: 188, distance: 456.3
click at [709, 188] on h5 "When authority is delegated from the Project Board to the Project Manager, whic…" at bounding box center [542, 173] width 627 height 71
click at [613, 333] on div "The Project Initiation Documentation (PID)" at bounding box center [542, 335] width 623 height 40
click at [231, 311] on input "b. The Project Initiation Documentation (PID)" at bounding box center [231, 304] width 0 height 13
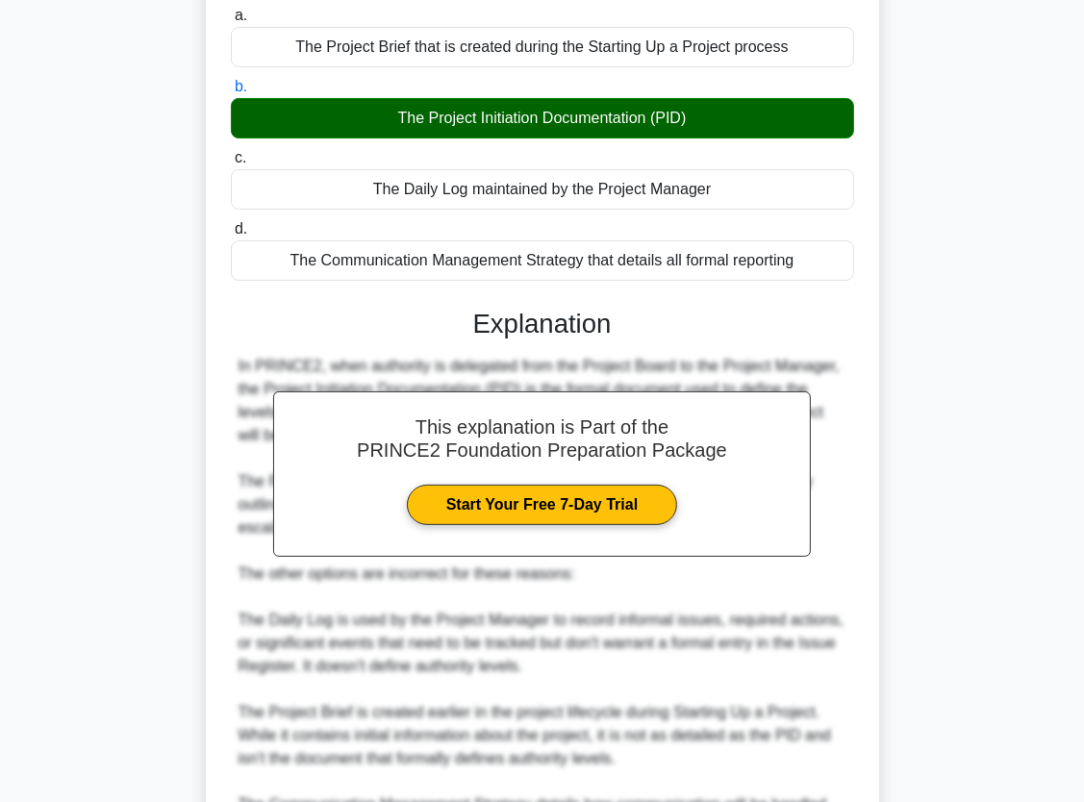
scroll to position [451, 0]
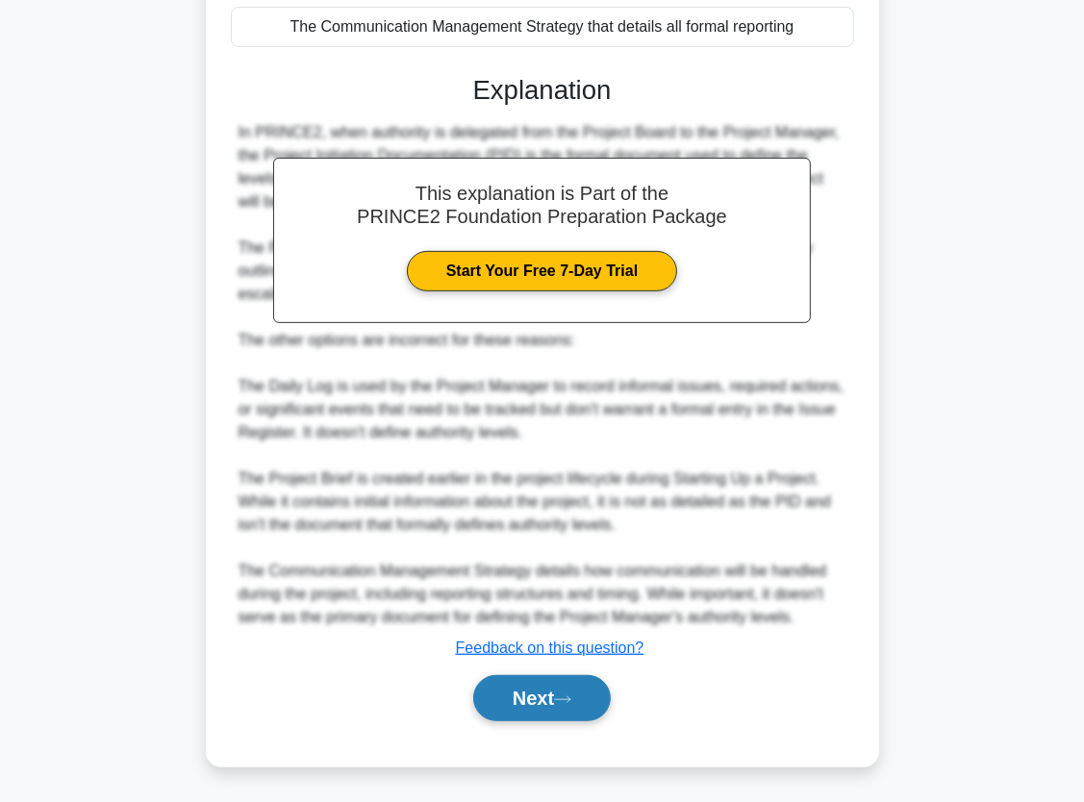
click at [566, 687] on button "Next" at bounding box center [542, 698] width 138 height 46
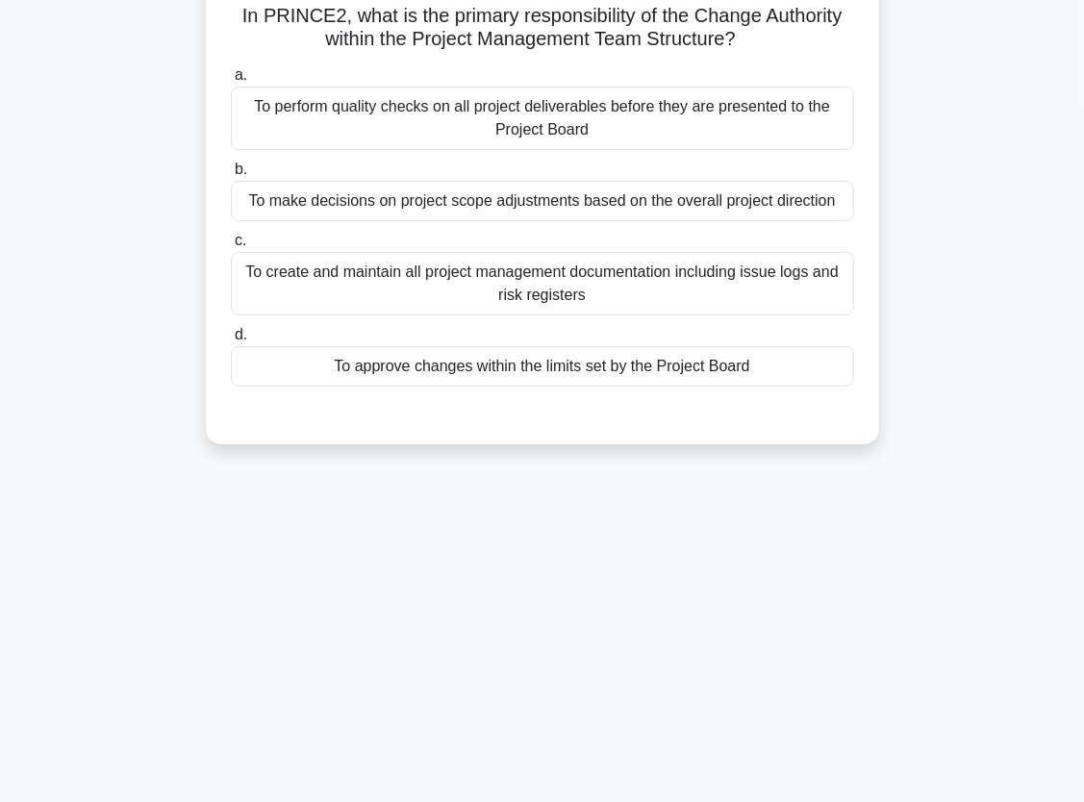
scroll to position [0, 0]
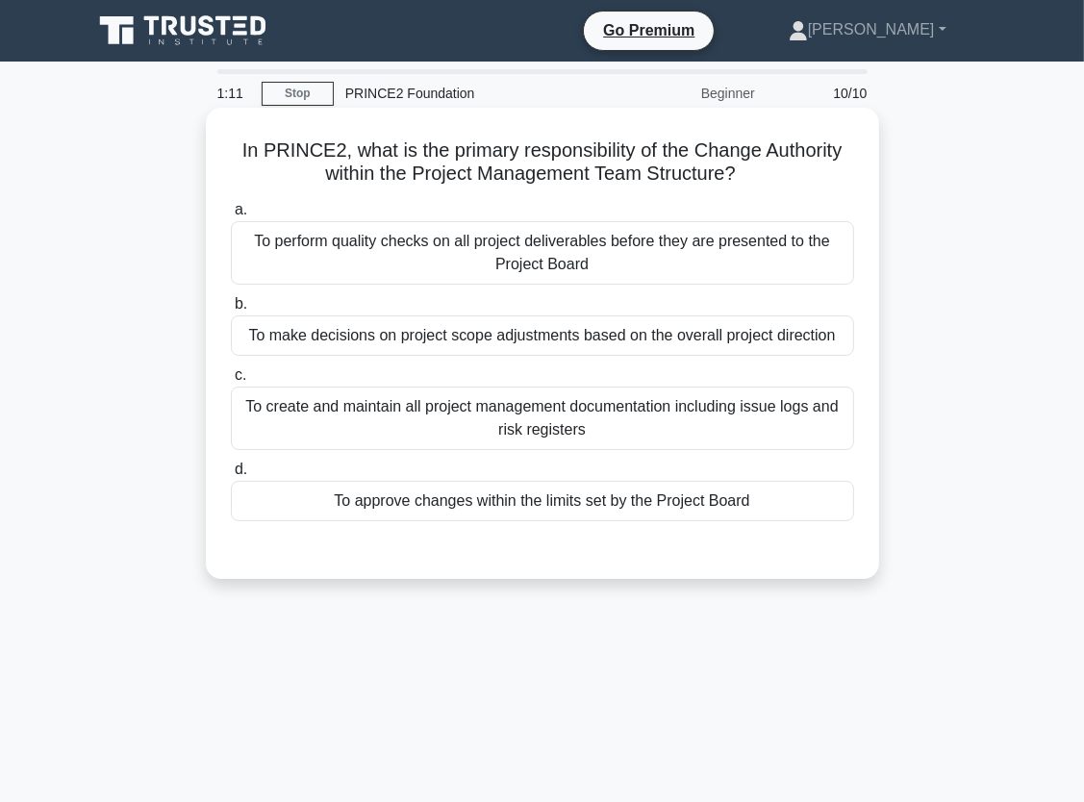
drag, startPoint x: 232, startPoint y: 153, endPoint x: 832, endPoint y: 163, distance: 600.1
click at [832, 163] on h5 "In PRINCE2, what is the primary responsibility of the Change Authority within t…" at bounding box center [542, 162] width 627 height 48
drag, startPoint x: 832, startPoint y: 163, endPoint x: 815, endPoint y: 169, distance: 17.3
click at [815, 169] on h5 "In PRINCE2, what is the primary responsibility of the Change Authority within t…" at bounding box center [542, 162] width 627 height 48
drag, startPoint x: 696, startPoint y: 149, endPoint x: 857, endPoint y: 146, distance: 160.6
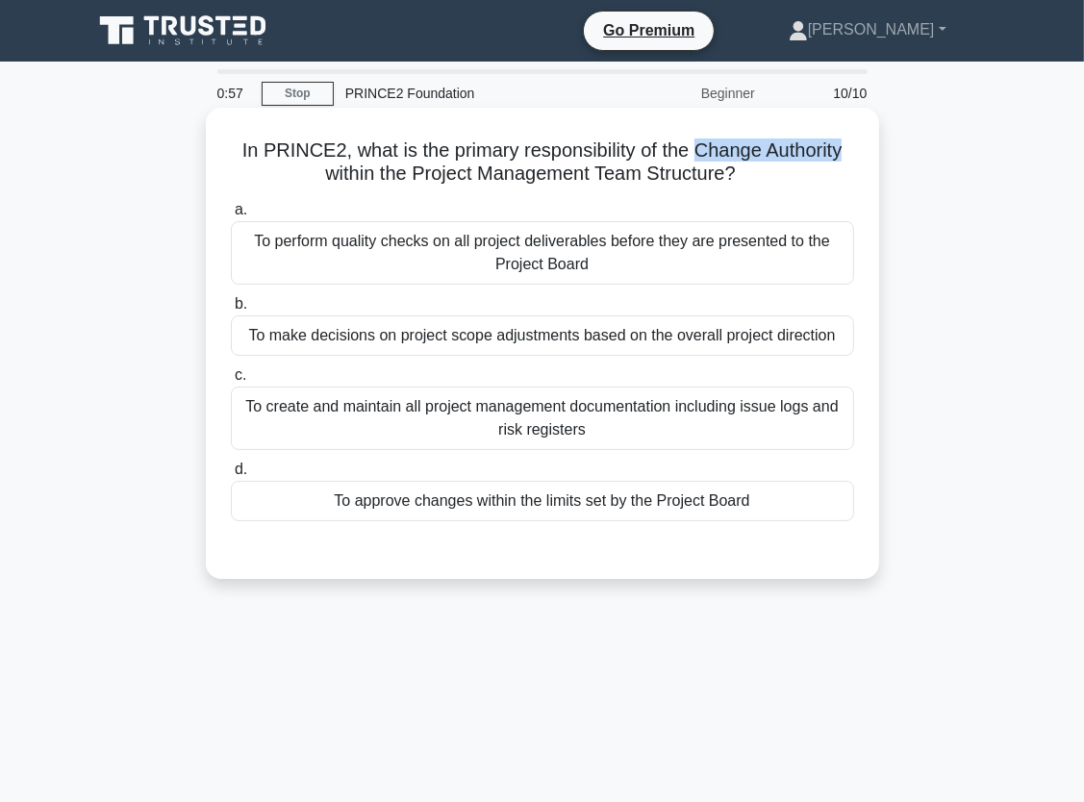
click at [857, 146] on div "In PRINCE2, what is the primary responsibility of the Change Authority within t…" at bounding box center [542, 343] width 658 height 456
click at [631, 503] on div "To approve changes within the limits set by the Project Board" at bounding box center [542, 501] width 623 height 40
click at [231, 476] on input "d. To approve changes within the limits set by the Project Board" at bounding box center [231, 469] width 0 height 13
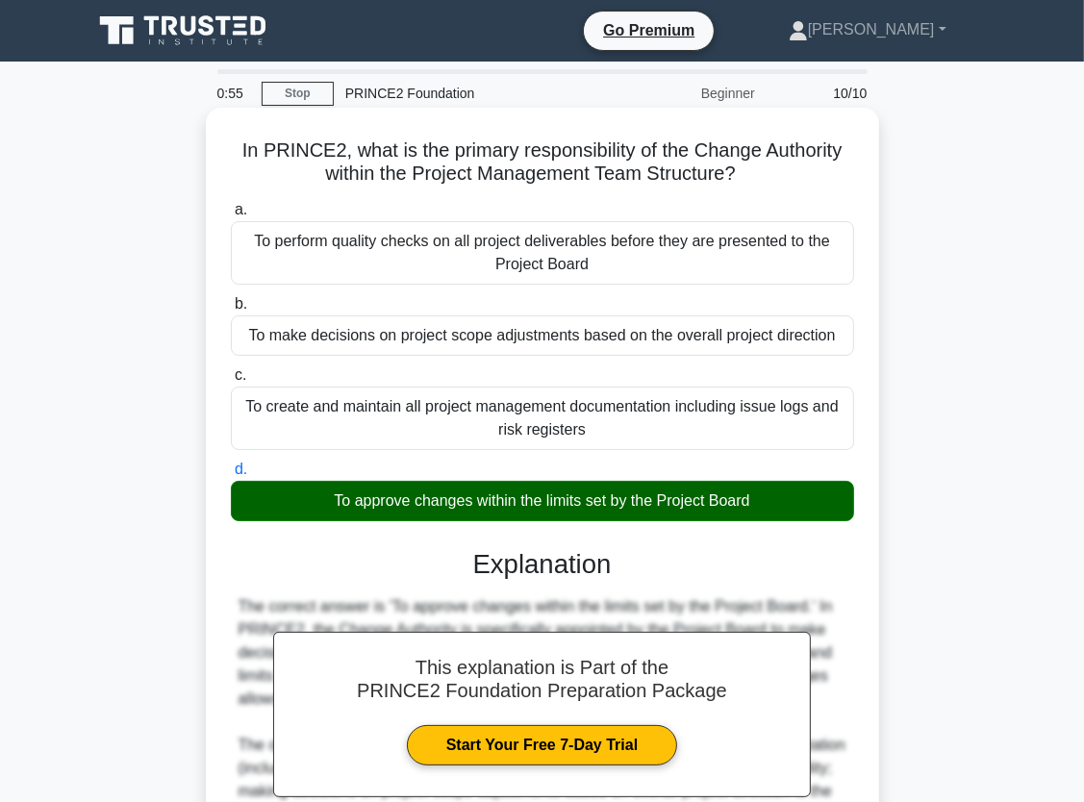
scroll to position [243, 0]
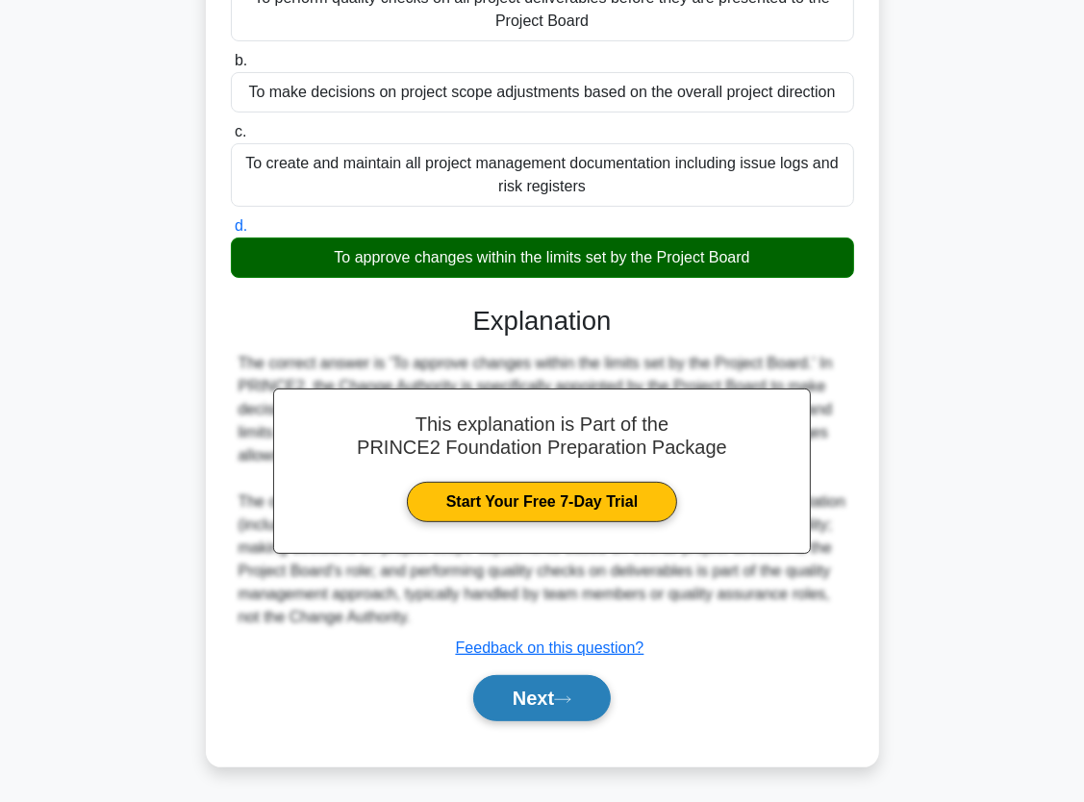
click at [571, 695] on icon at bounding box center [562, 699] width 17 height 11
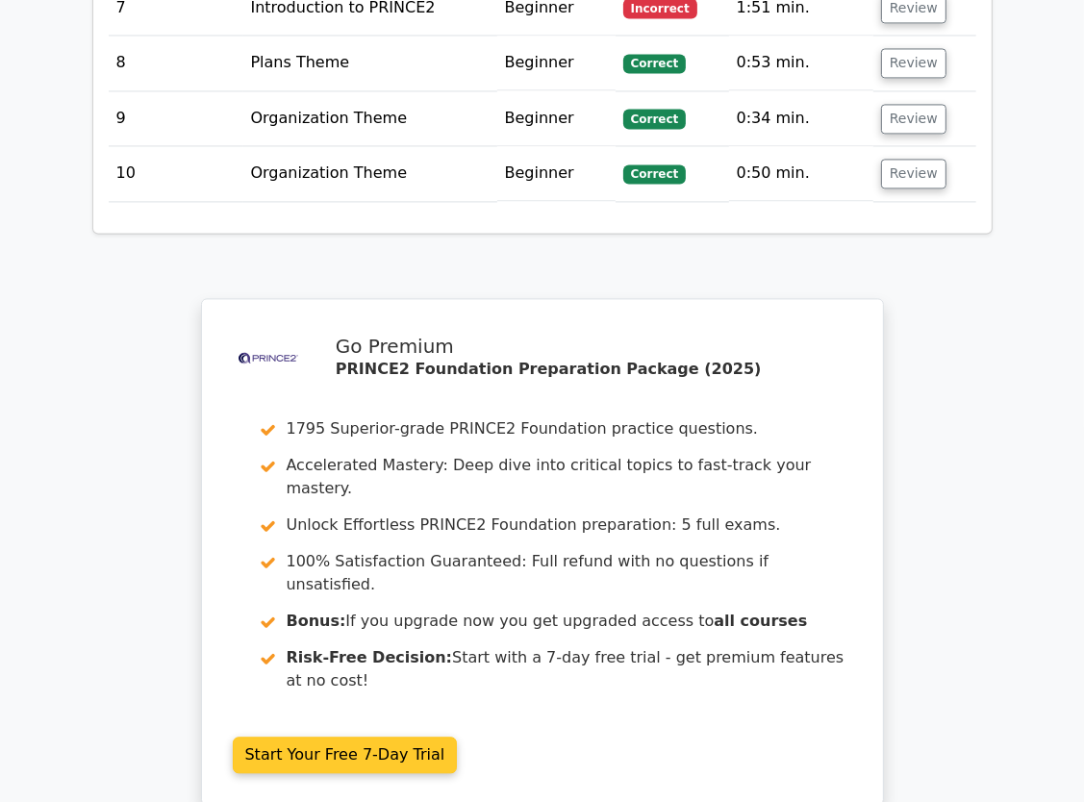
scroll to position [3229, 0]
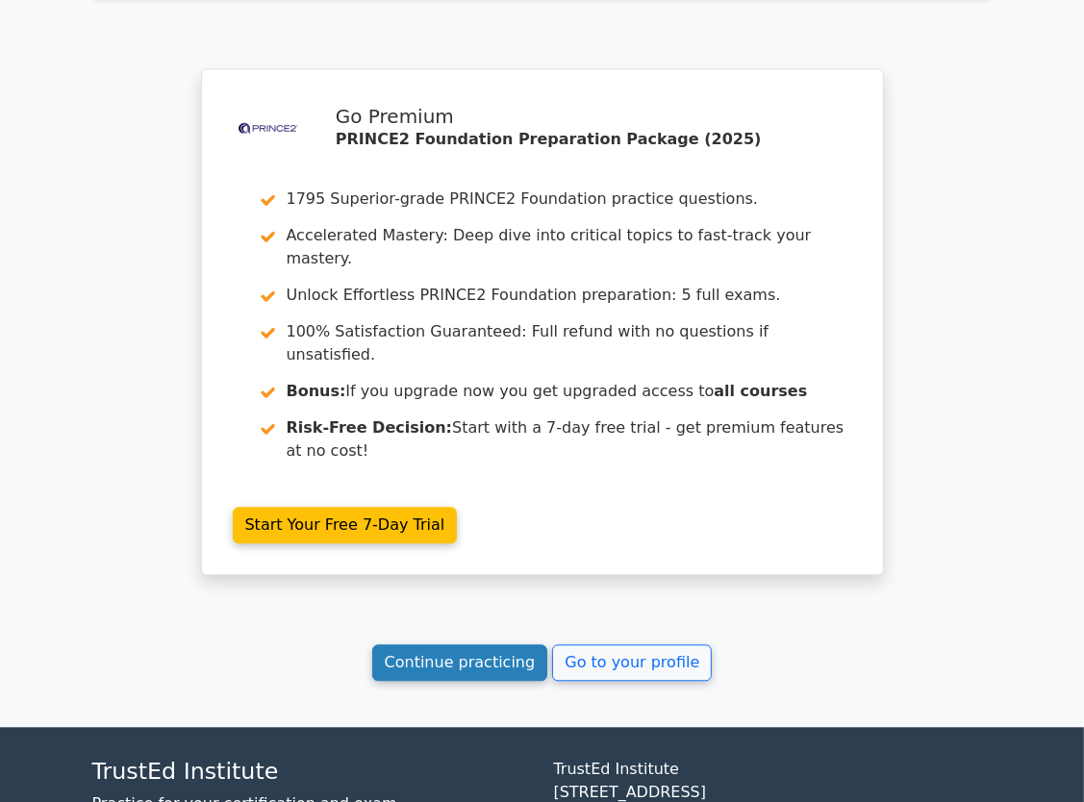
click at [469, 644] on link "Continue practicing" at bounding box center [460, 662] width 176 height 37
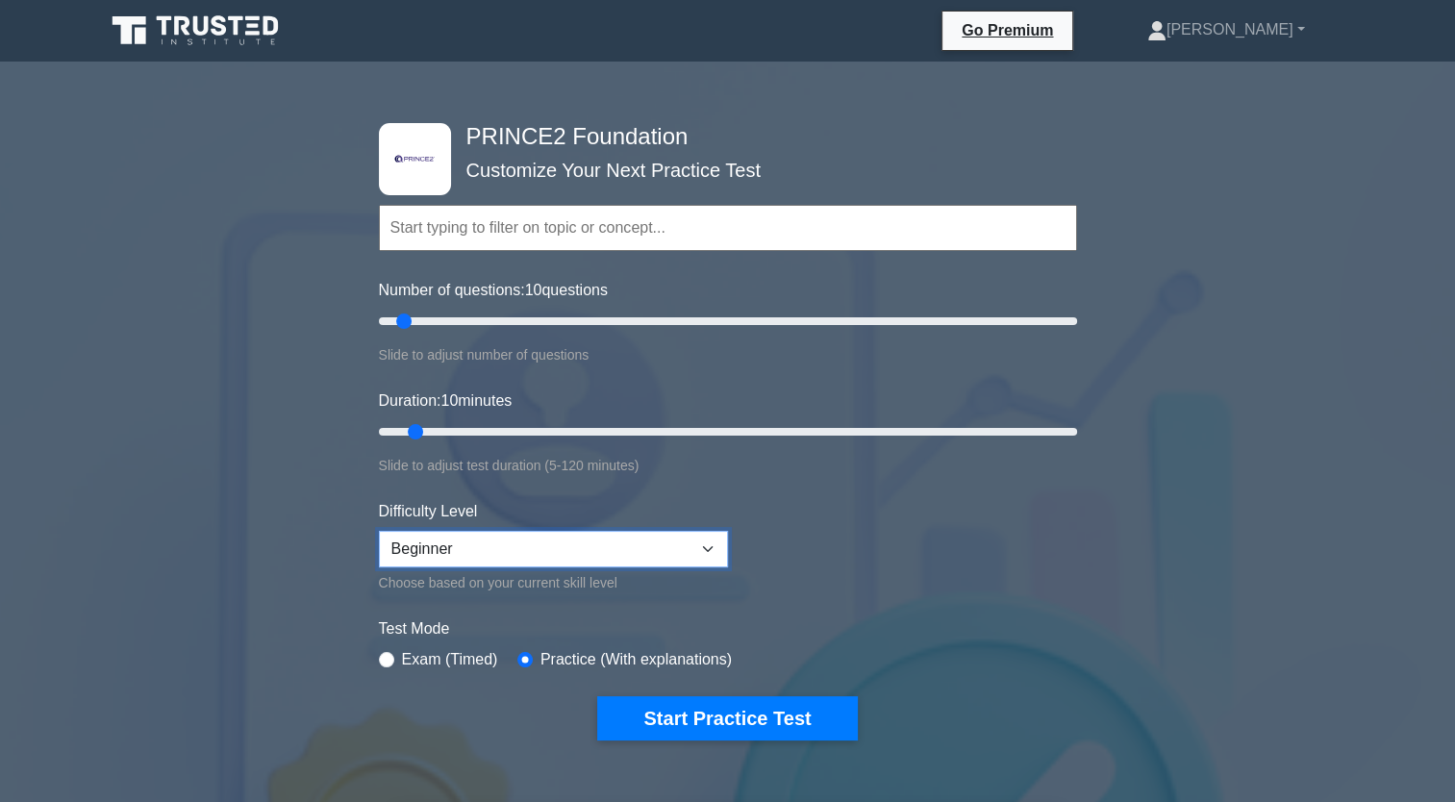
click at [509, 549] on select "Beginner Intermediate Expert" at bounding box center [553, 549] width 349 height 37
select select "intermediate"
click at [379, 531] on select "Beginner Intermediate Expert" at bounding box center [553, 549] width 349 height 37
type input "5"
click at [391, 317] on input "Number of questions: 5 questions" at bounding box center [728, 321] width 698 height 23
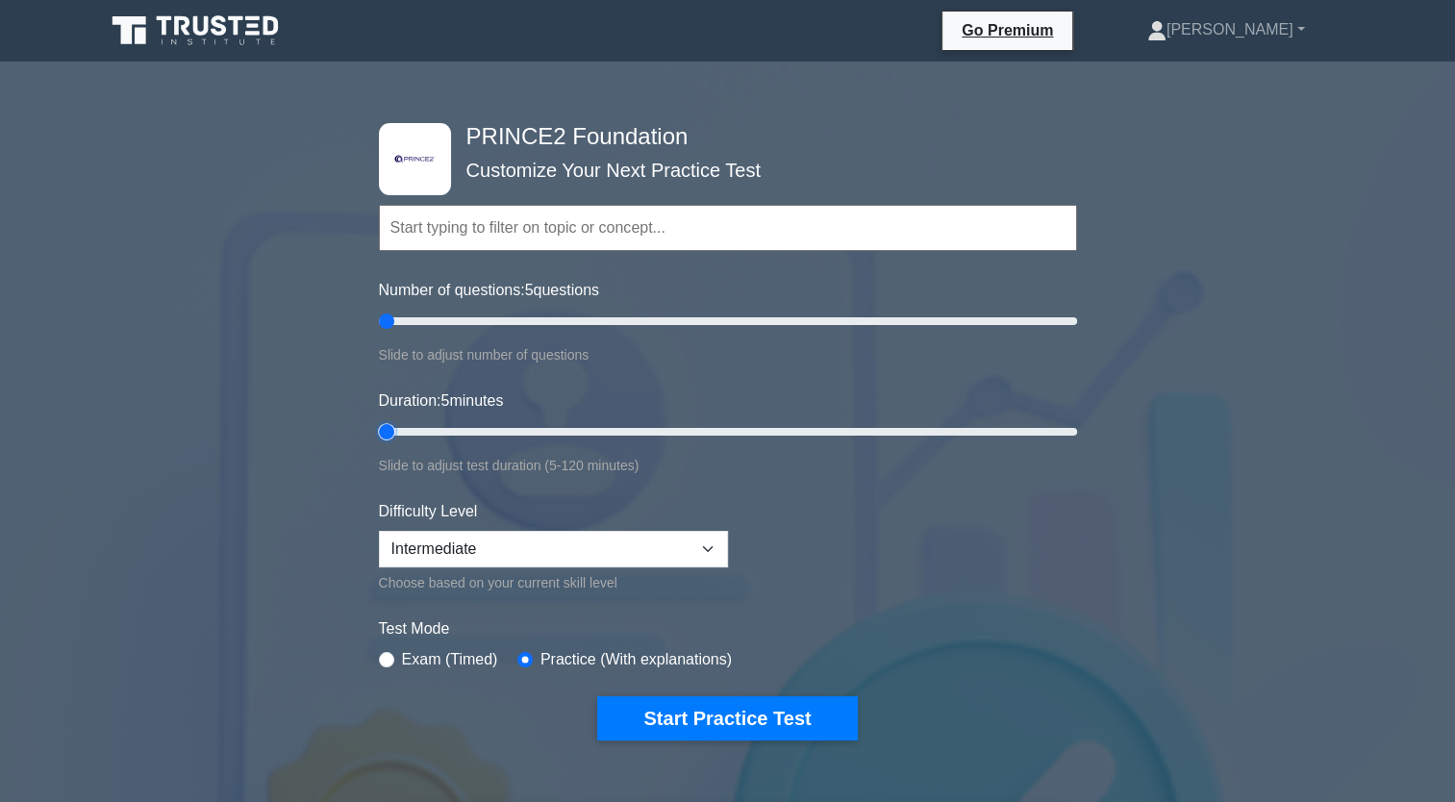
drag, startPoint x: 415, startPoint y: 432, endPoint x: 400, endPoint y: 431, distance: 15.4
type input "5"
click at [400, 431] on input "Duration: 5 minutes" at bounding box center [728, 431] width 698 height 23
click at [716, 714] on button "Start Practice Test" at bounding box center [727, 718] width 260 height 44
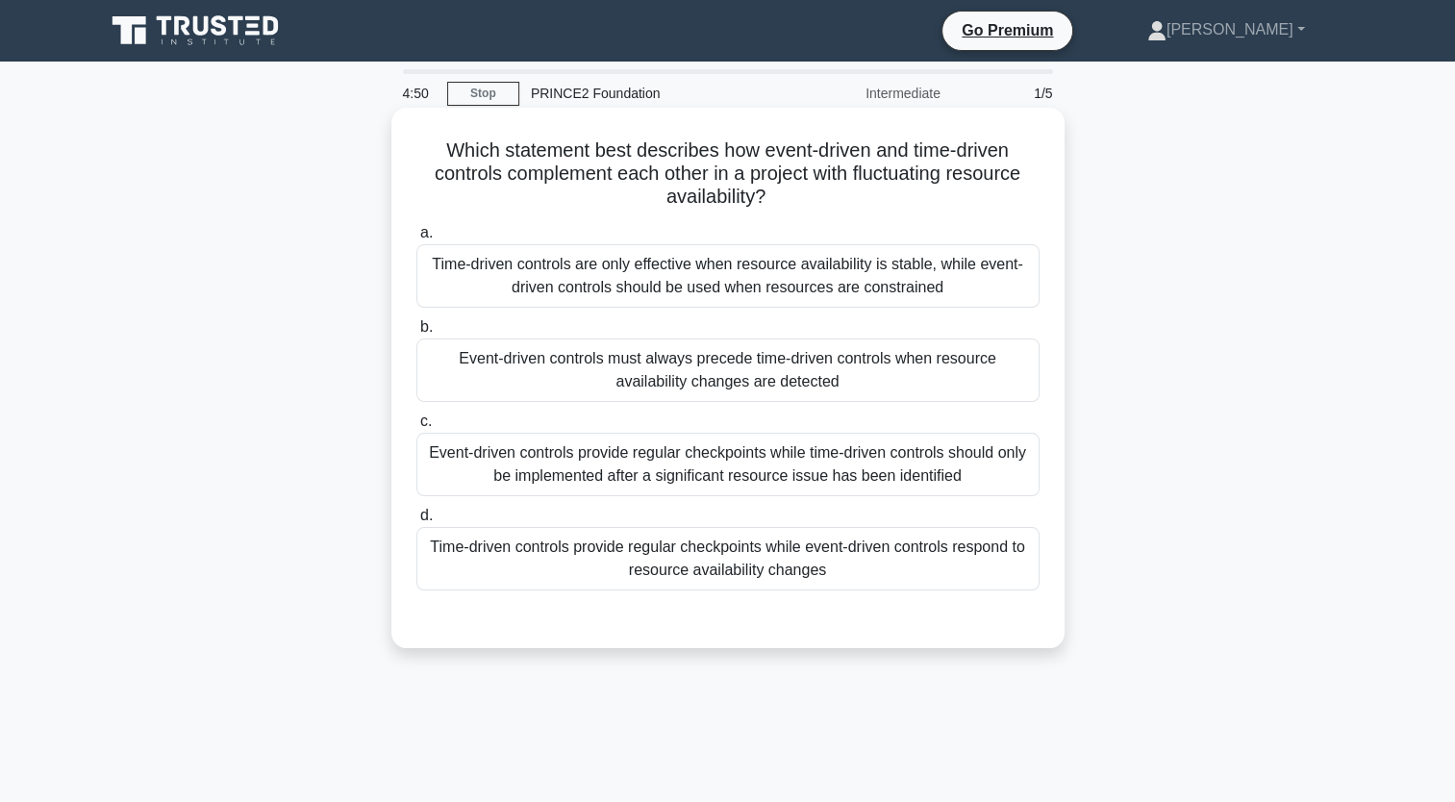
drag, startPoint x: 596, startPoint y: 148, endPoint x: 1029, endPoint y: 193, distance: 435.1
click at [1029, 193] on h5 "Which statement best describes how event-driven and time-driven controls comple…" at bounding box center [727, 173] width 627 height 71
click at [497, 152] on h5 "Which statement best describes how event-driven and time-driven controls comple…" at bounding box center [727, 173] width 627 height 71
drag, startPoint x: 497, startPoint y: 179, endPoint x: 767, endPoint y: 203, distance: 271.3
click at [767, 203] on h5 "Which statement best describes how event-driven and time-driven controls comple…" at bounding box center [727, 173] width 627 height 71
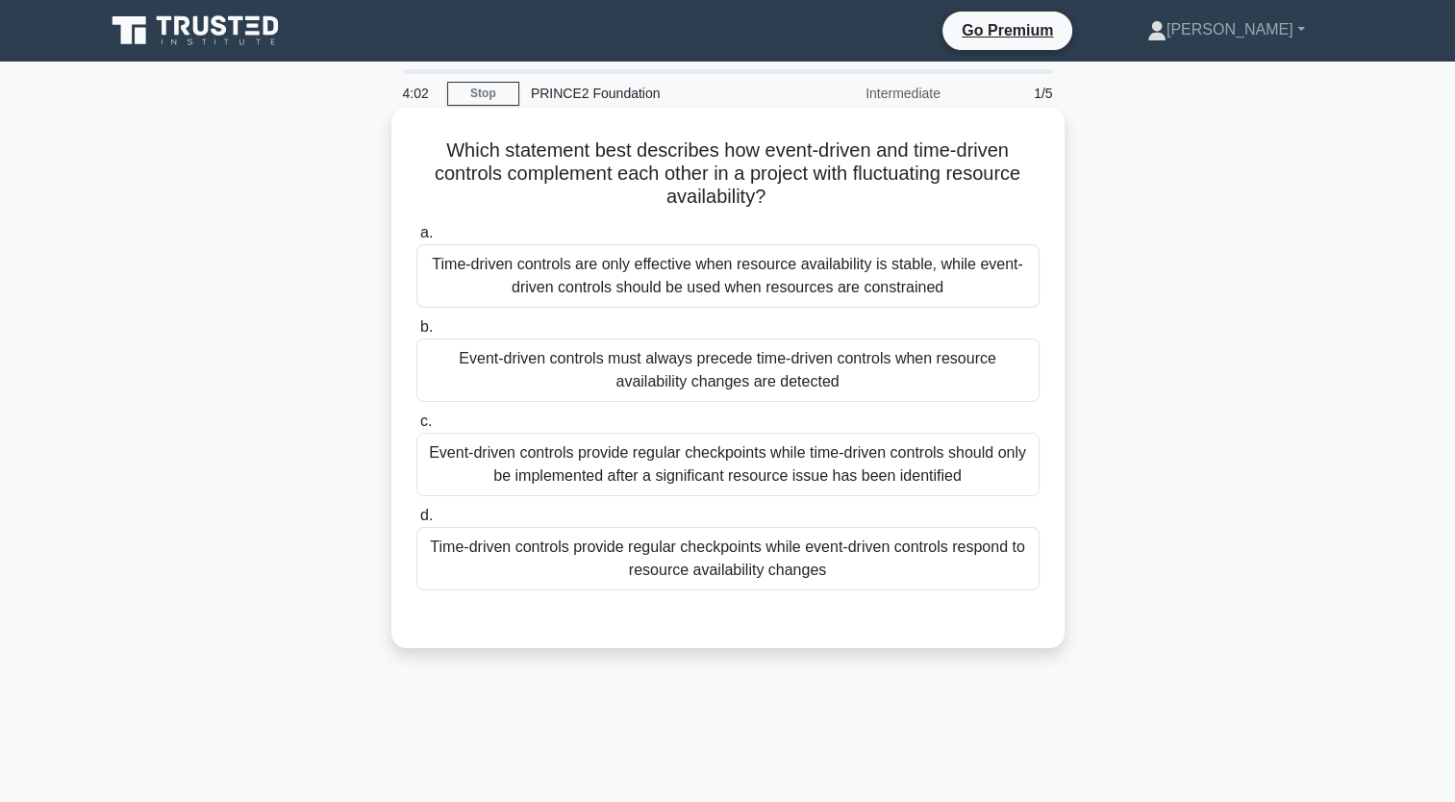
click at [642, 581] on div "Time-driven controls provide regular checkpoints while event-driven controls re…" at bounding box center [727, 558] width 623 height 63
click at [416, 522] on input "d. Time-driven controls provide regular checkpoints while event-driven controls…" at bounding box center [416, 516] width 0 height 13
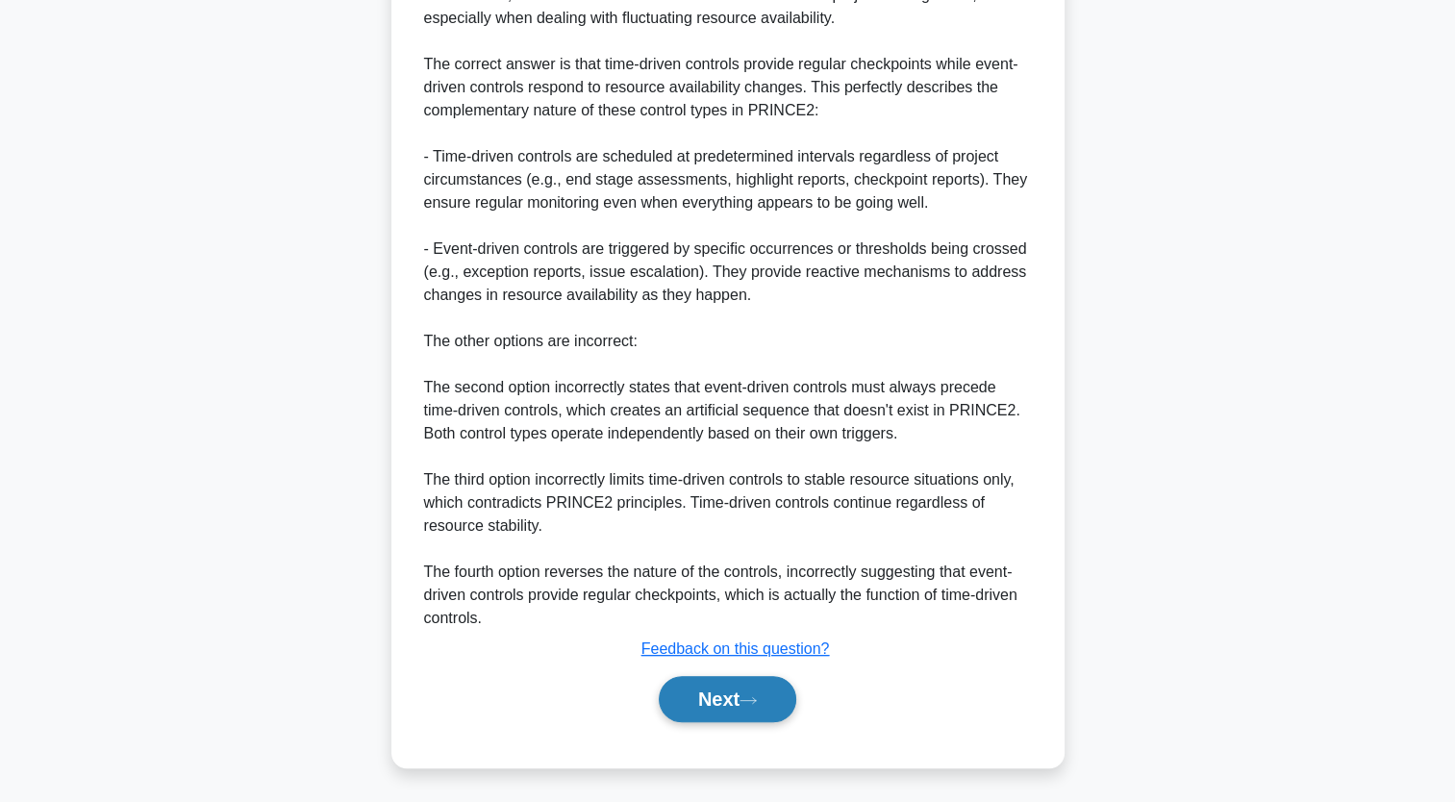
click at [706, 694] on button "Next" at bounding box center [728, 699] width 138 height 46
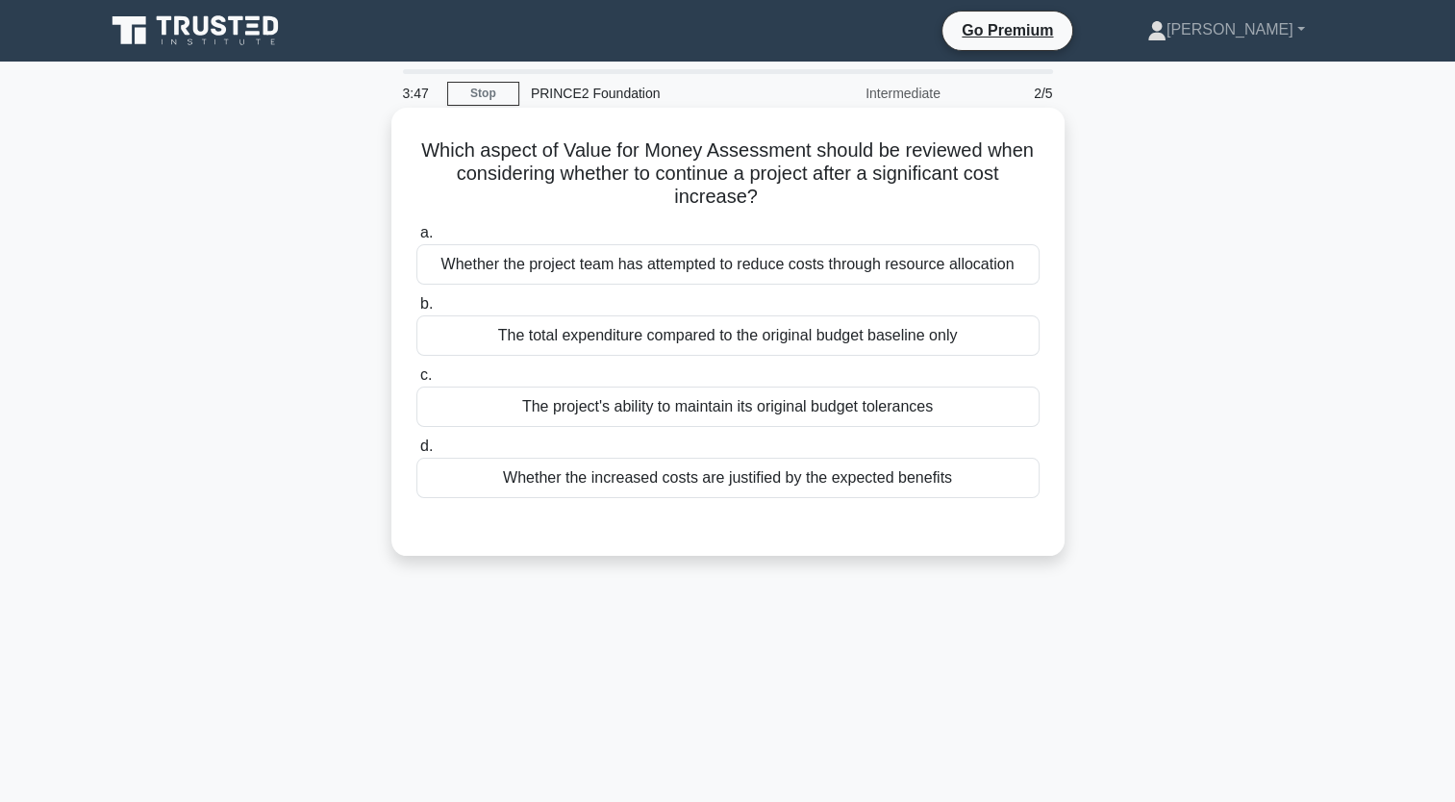
drag, startPoint x: 465, startPoint y: 179, endPoint x: 881, endPoint y: 189, distance: 415.6
click at [881, 189] on h5 "Which aspect of Value for Money Assessment should be reviewed when considering …" at bounding box center [727, 173] width 627 height 71
click at [513, 483] on div "Whether the increased costs are justified by the expected benefits" at bounding box center [727, 478] width 623 height 40
click at [416, 453] on input "d. Whether the increased costs are justified by the expected benefits" at bounding box center [416, 446] width 0 height 13
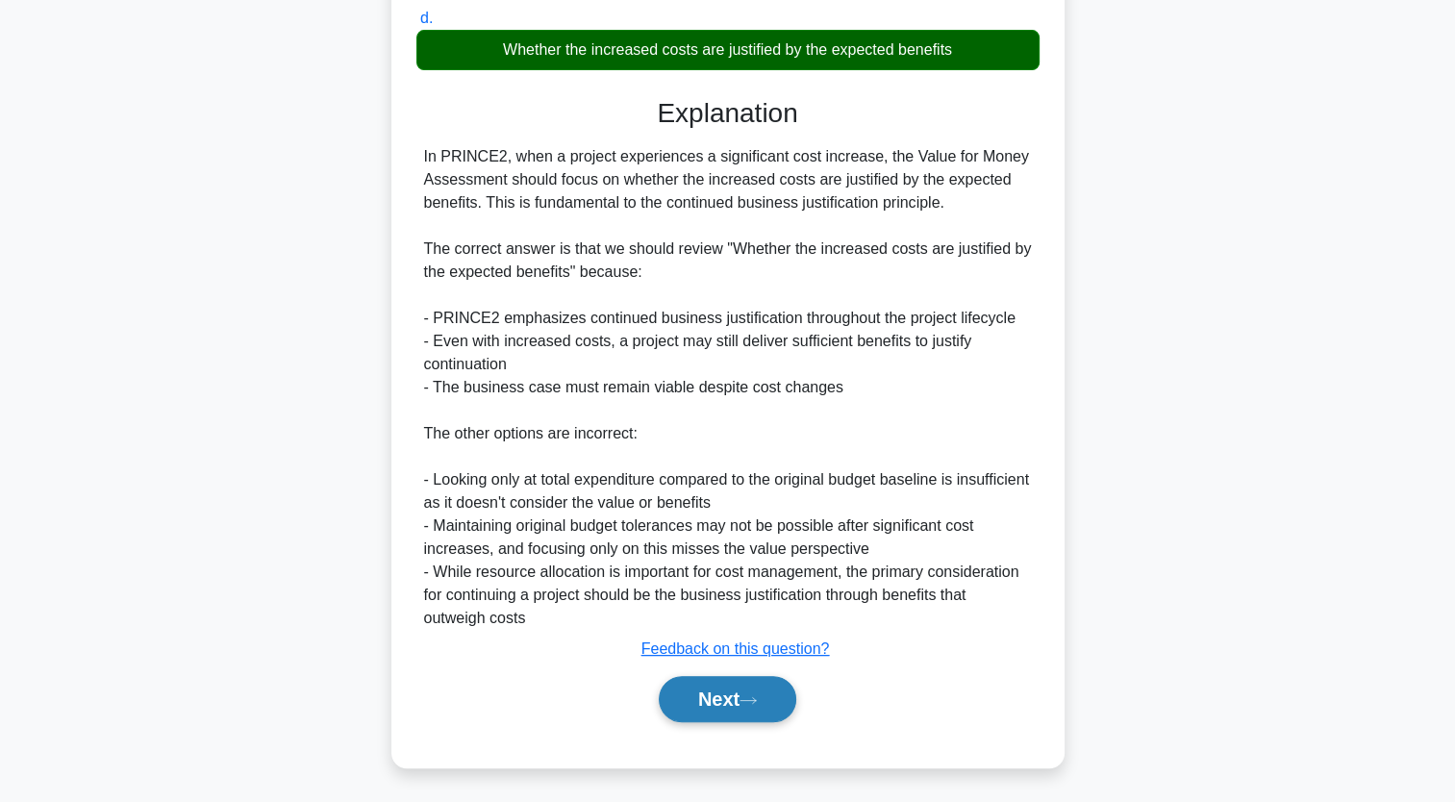
click at [735, 695] on button "Next" at bounding box center [728, 699] width 138 height 46
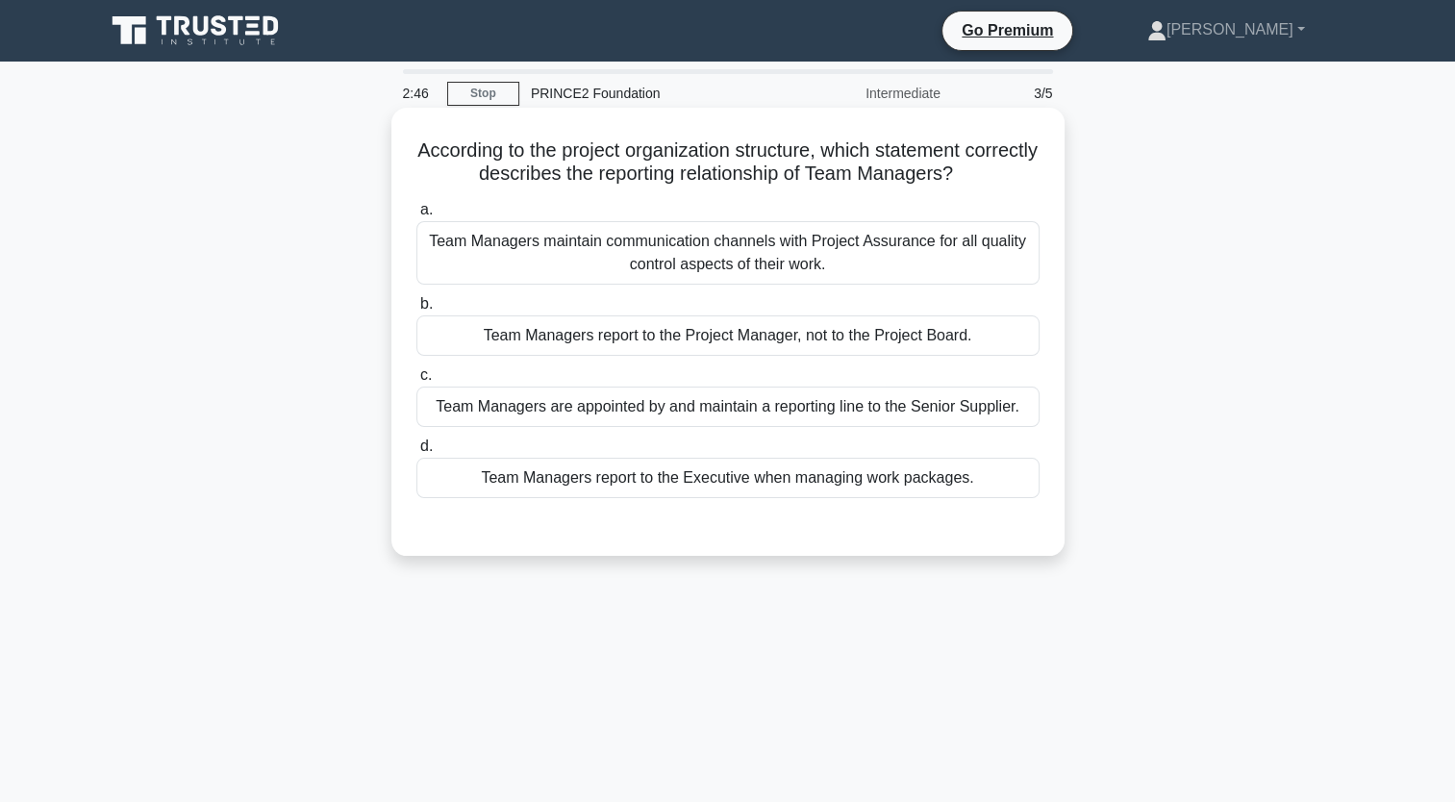
drag, startPoint x: 672, startPoint y: 175, endPoint x: 1008, endPoint y: 166, distance: 335.7
click at [1008, 166] on h5 "According to the project organization structure, which statement correctly desc…" at bounding box center [727, 162] width 627 height 48
click at [511, 411] on div "Team Managers are appointed by and maintain a reporting line to the Senior Supp…" at bounding box center [727, 407] width 623 height 40
click at [416, 382] on input "c. Team Managers are appointed by and maintain a reporting line to the Senior S…" at bounding box center [416, 375] width 0 height 13
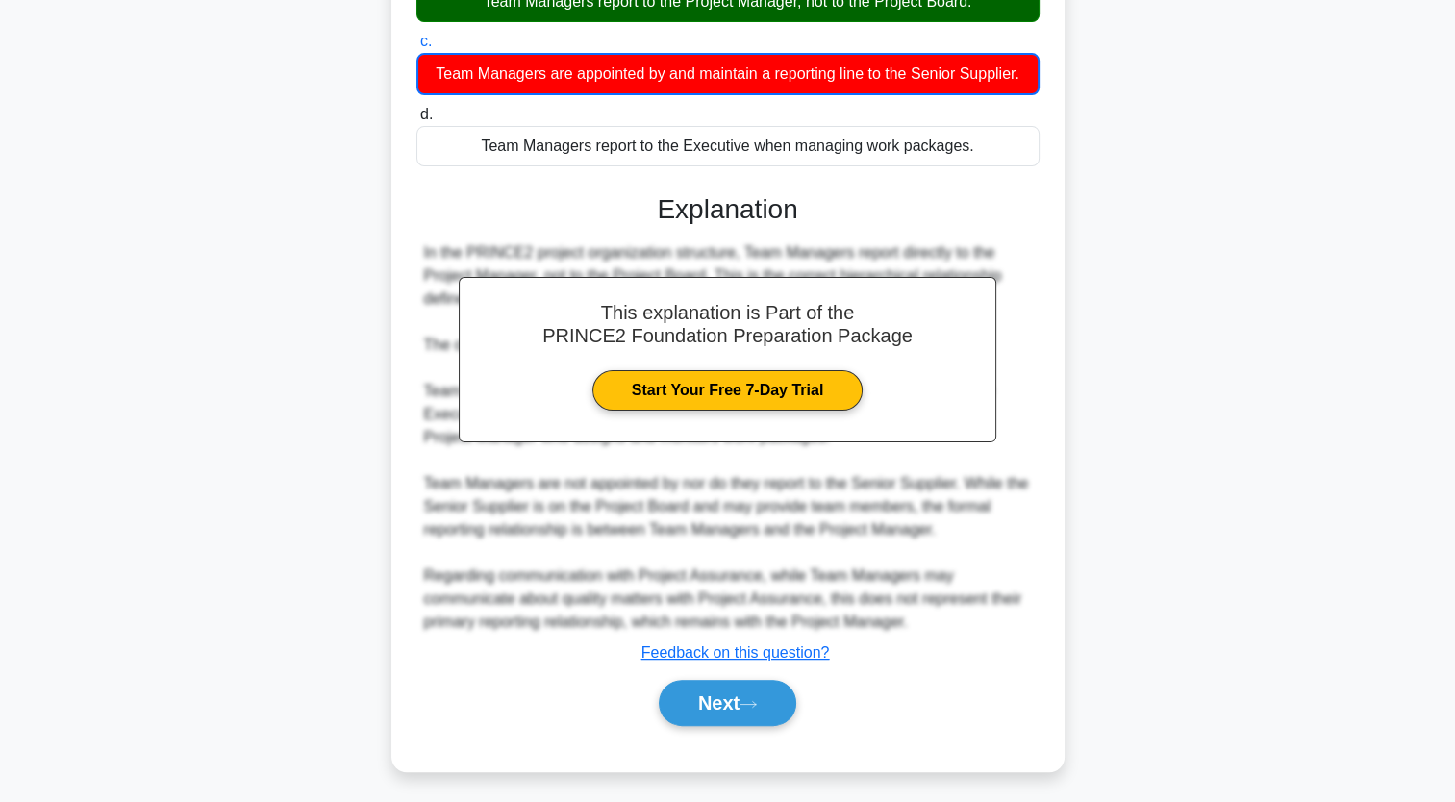
scroll to position [338, 0]
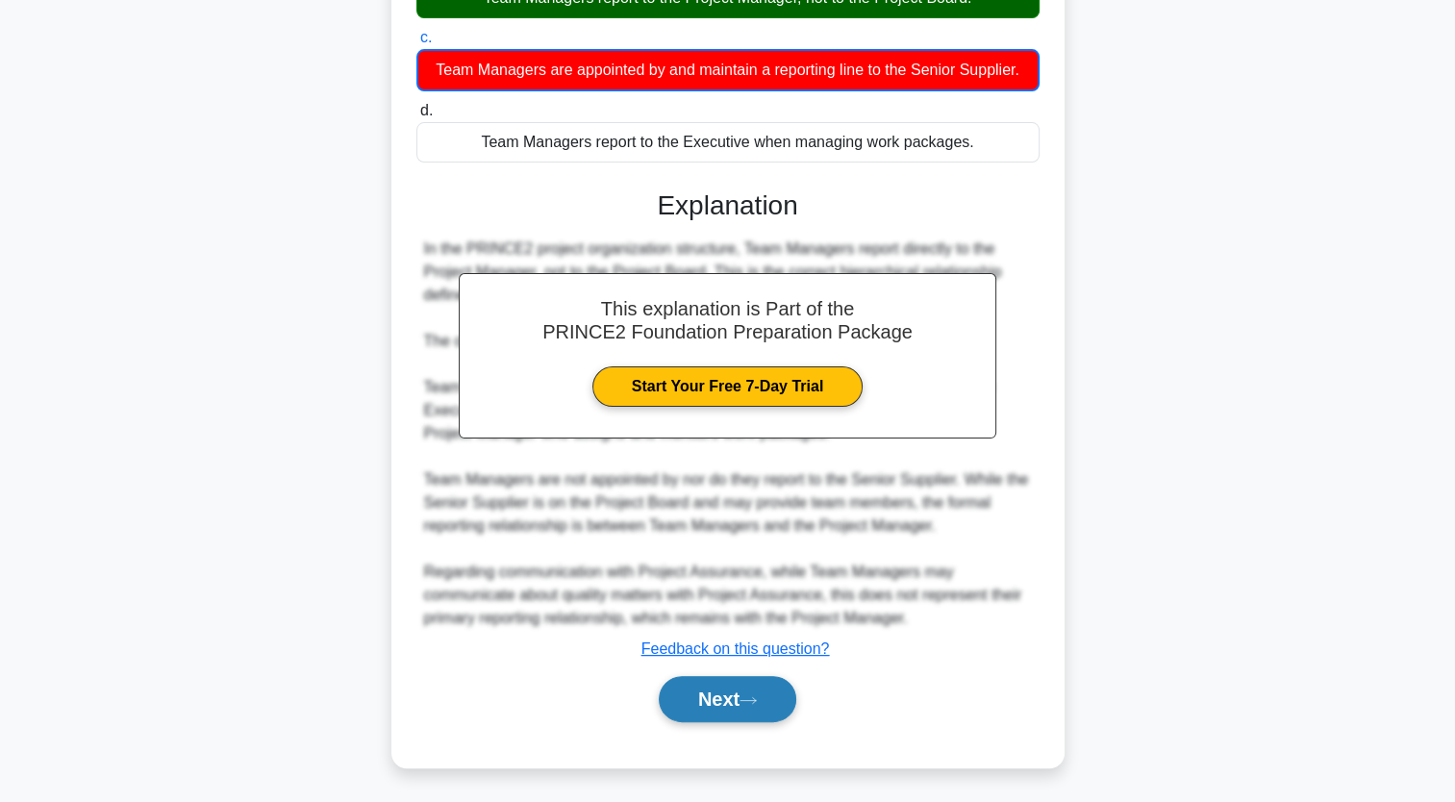
click at [690, 703] on button "Next" at bounding box center [728, 699] width 138 height 46
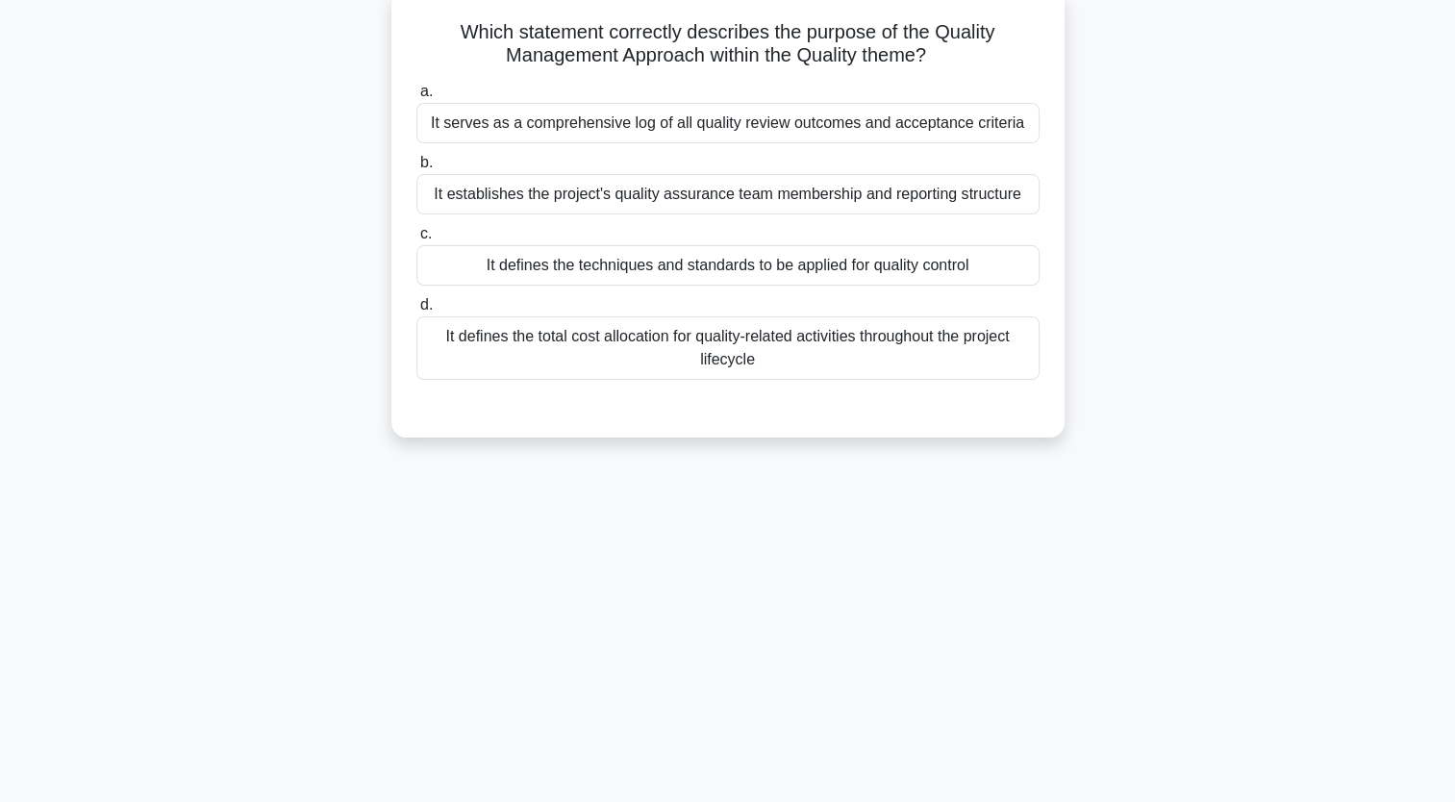
scroll to position [0, 0]
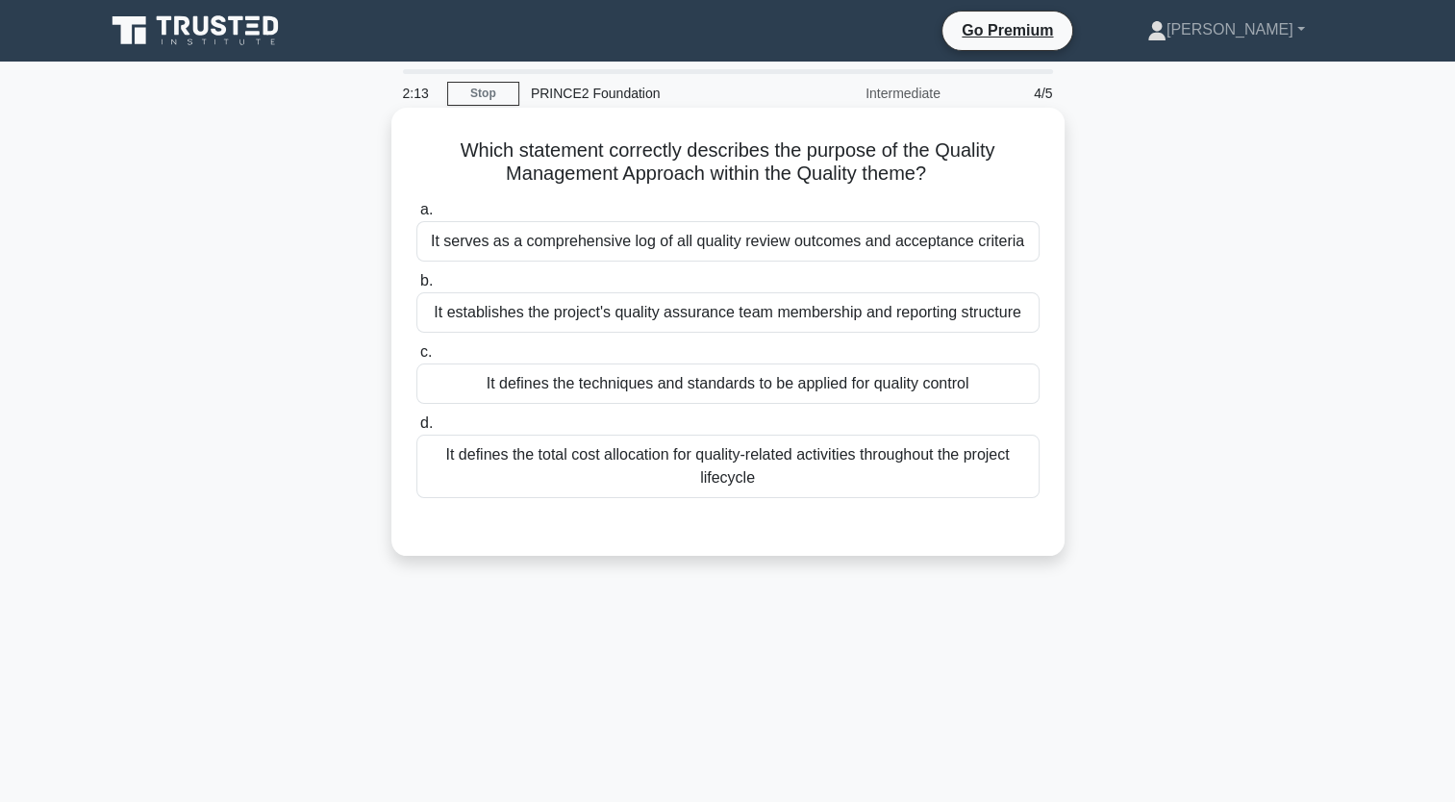
drag, startPoint x: 515, startPoint y: 174, endPoint x: 951, endPoint y: 180, distance: 435.7
click at [951, 180] on h5 "Which statement correctly describes the purpose of the Quality Management Appro…" at bounding box center [727, 162] width 627 height 48
drag, startPoint x: 951, startPoint y: 180, endPoint x: 785, endPoint y: 150, distance: 169.0
click at [785, 150] on h5 "Which statement correctly describes the purpose of the Quality Management Appro…" at bounding box center [727, 162] width 627 height 48
drag, startPoint x: 806, startPoint y: 144, endPoint x: 1005, endPoint y: 166, distance: 200.3
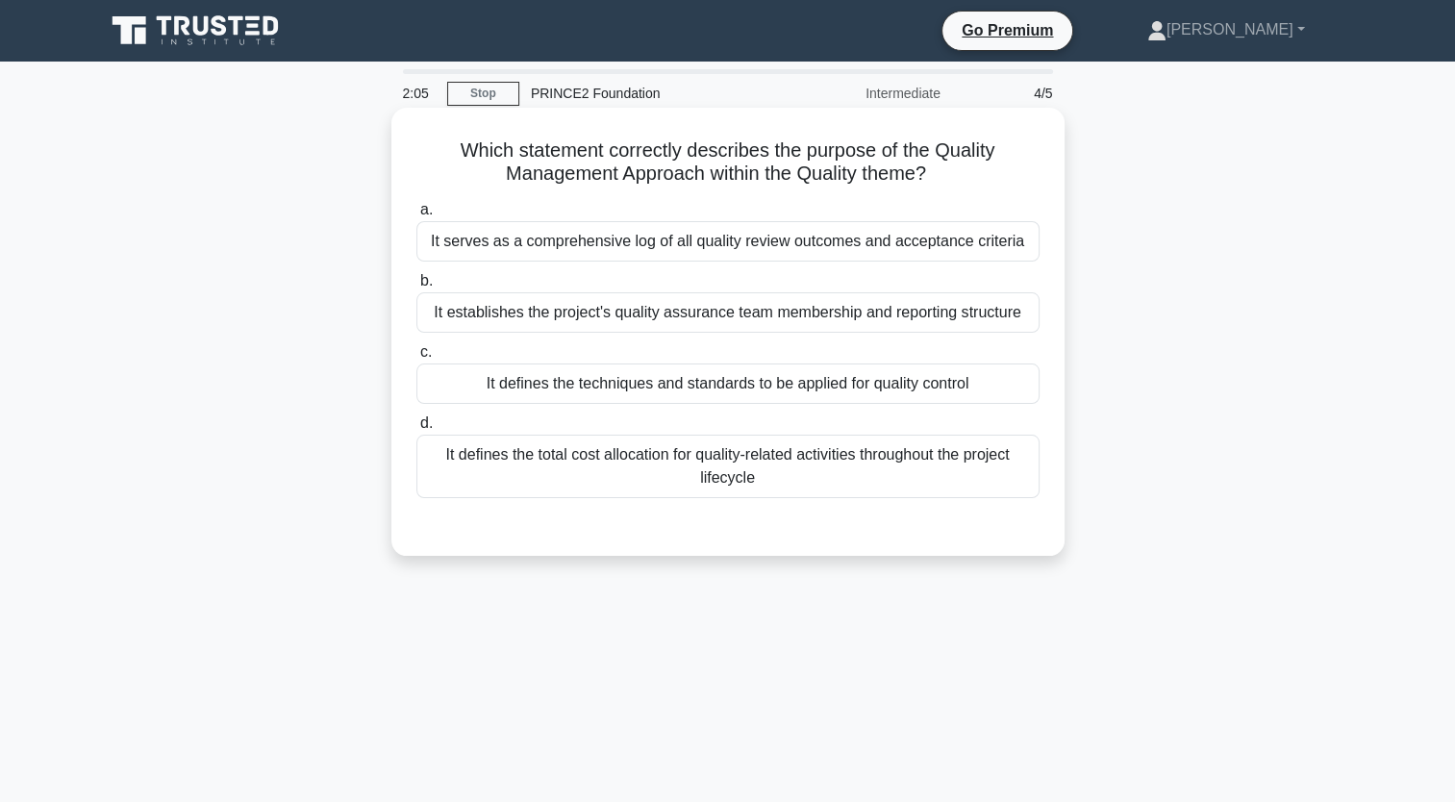
click at [1005, 166] on h5 "Which statement correctly describes the purpose of the Quality Management Appro…" at bounding box center [727, 162] width 627 height 48
click at [778, 242] on div "It serves as a comprehensive log of all quality review outcomes and acceptance …" at bounding box center [727, 241] width 623 height 40
click at [416, 216] on input "a. It serves as a comprehensive log of all quality review outcomes and acceptan…" at bounding box center [416, 210] width 0 height 13
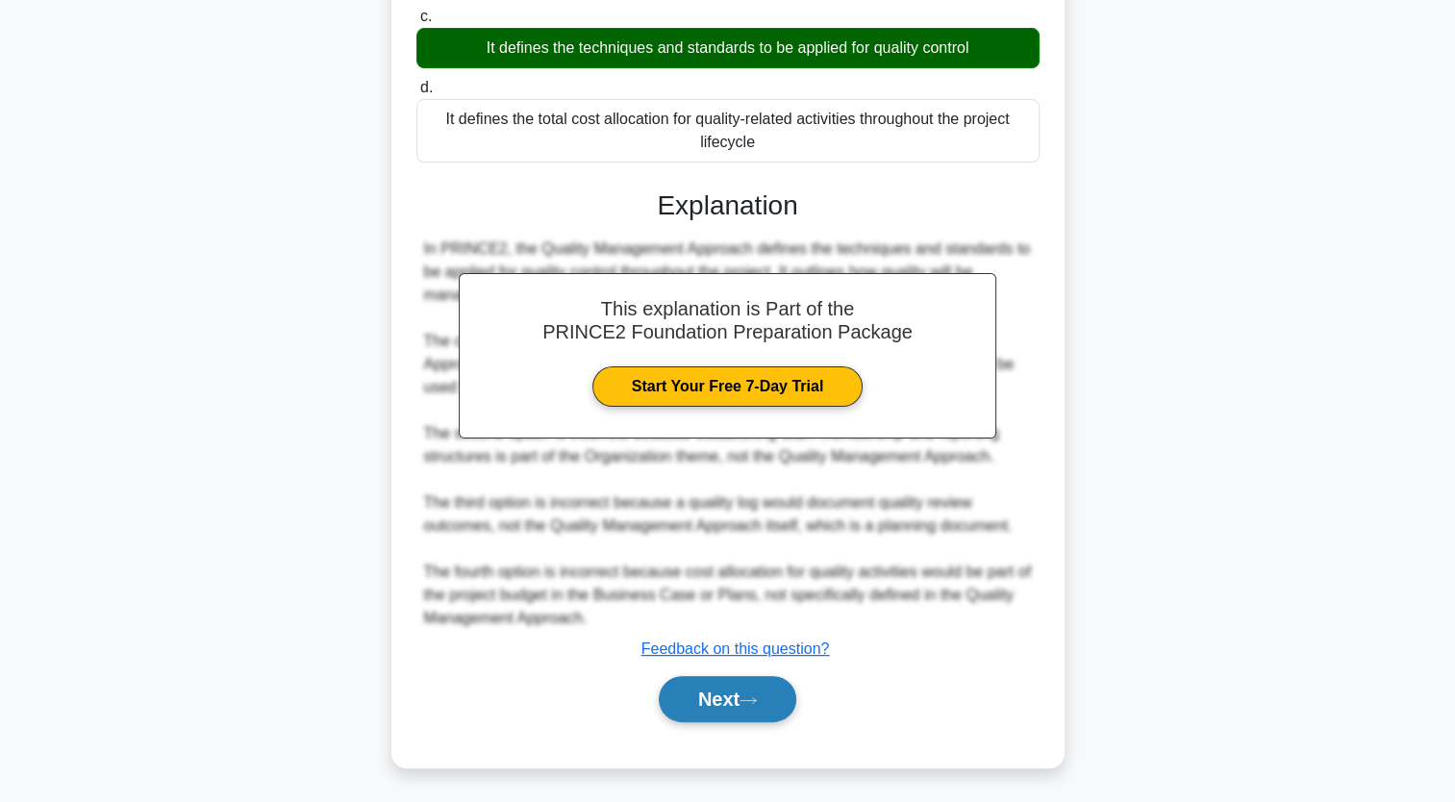
drag, startPoint x: 712, startPoint y: 706, endPoint x: 698, endPoint y: 677, distance: 31.8
click at [711, 706] on button "Next" at bounding box center [728, 699] width 138 height 46
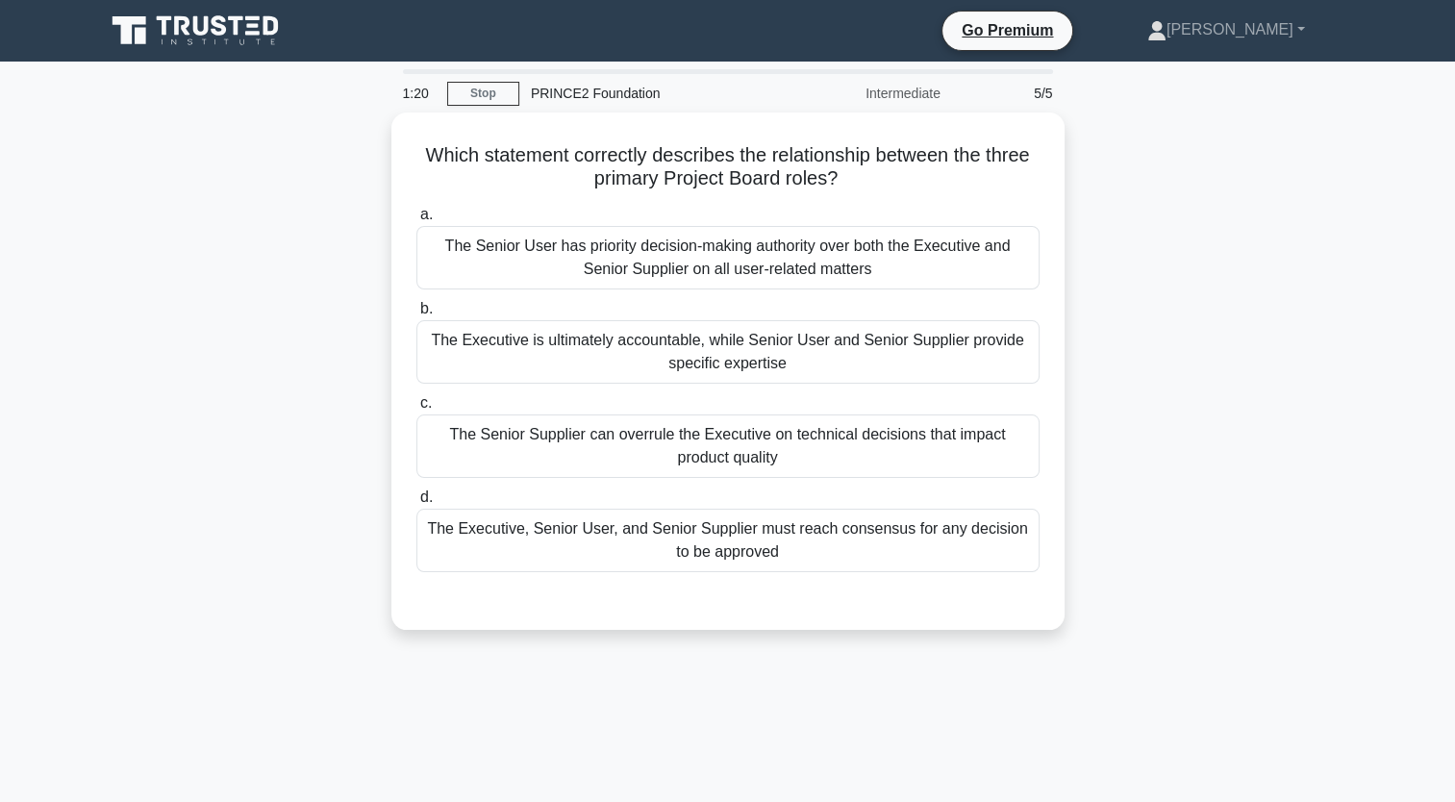
drag, startPoint x: 599, startPoint y: 155, endPoint x: 1064, endPoint y: 175, distance: 464.9
click at [1064, 175] on div "Which statement correctly describes the relationship between the three primary …" at bounding box center [727, 383] width 1269 height 540
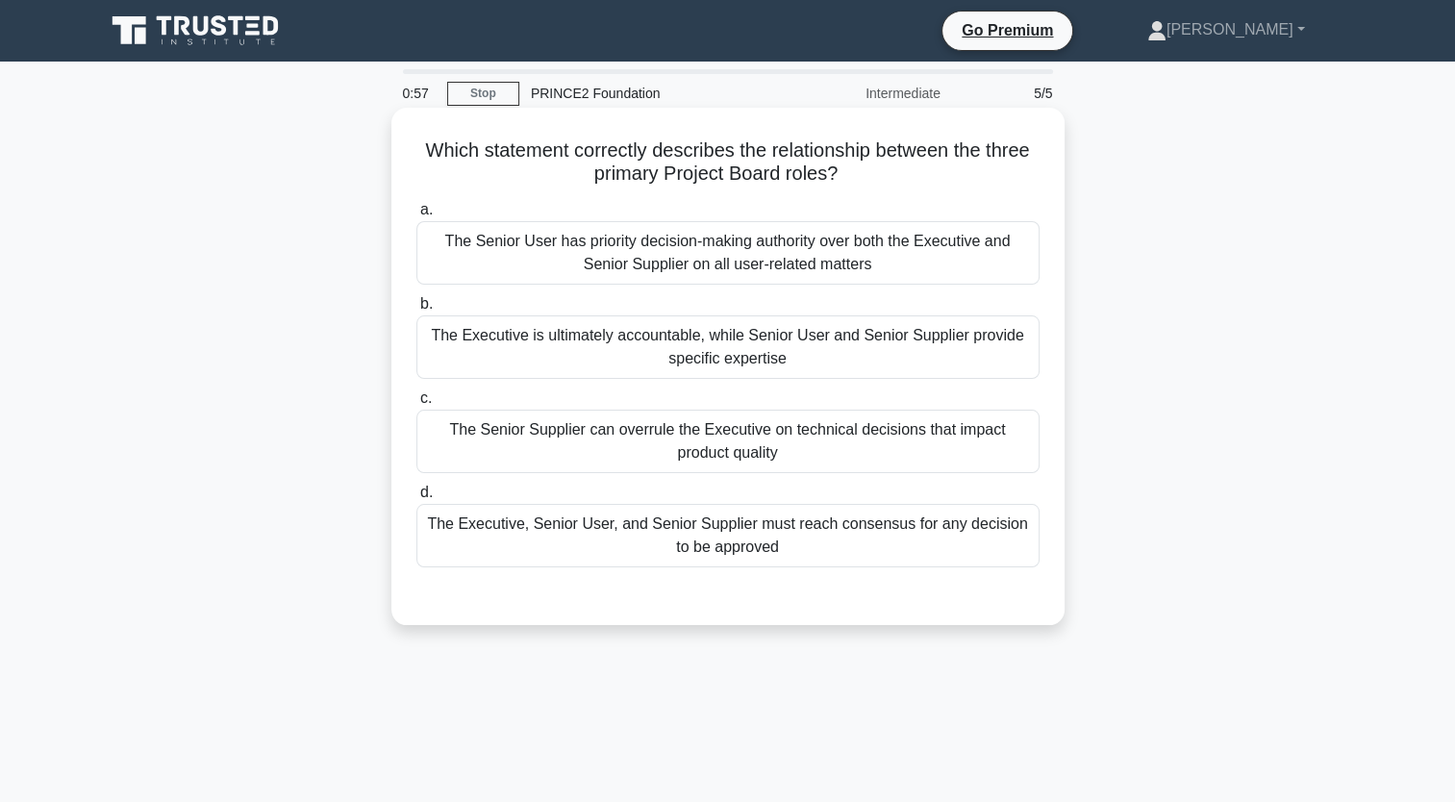
click at [842, 539] on div "The Executive, Senior User, and Senior Supplier must reach consensus for any de…" at bounding box center [727, 535] width 623 height 63
click at [416, 499] on input "d. The Executive, Senior User, and Senior Supplier must reach consensus for any…" at bounding box center [416, 493] width 0 height 13
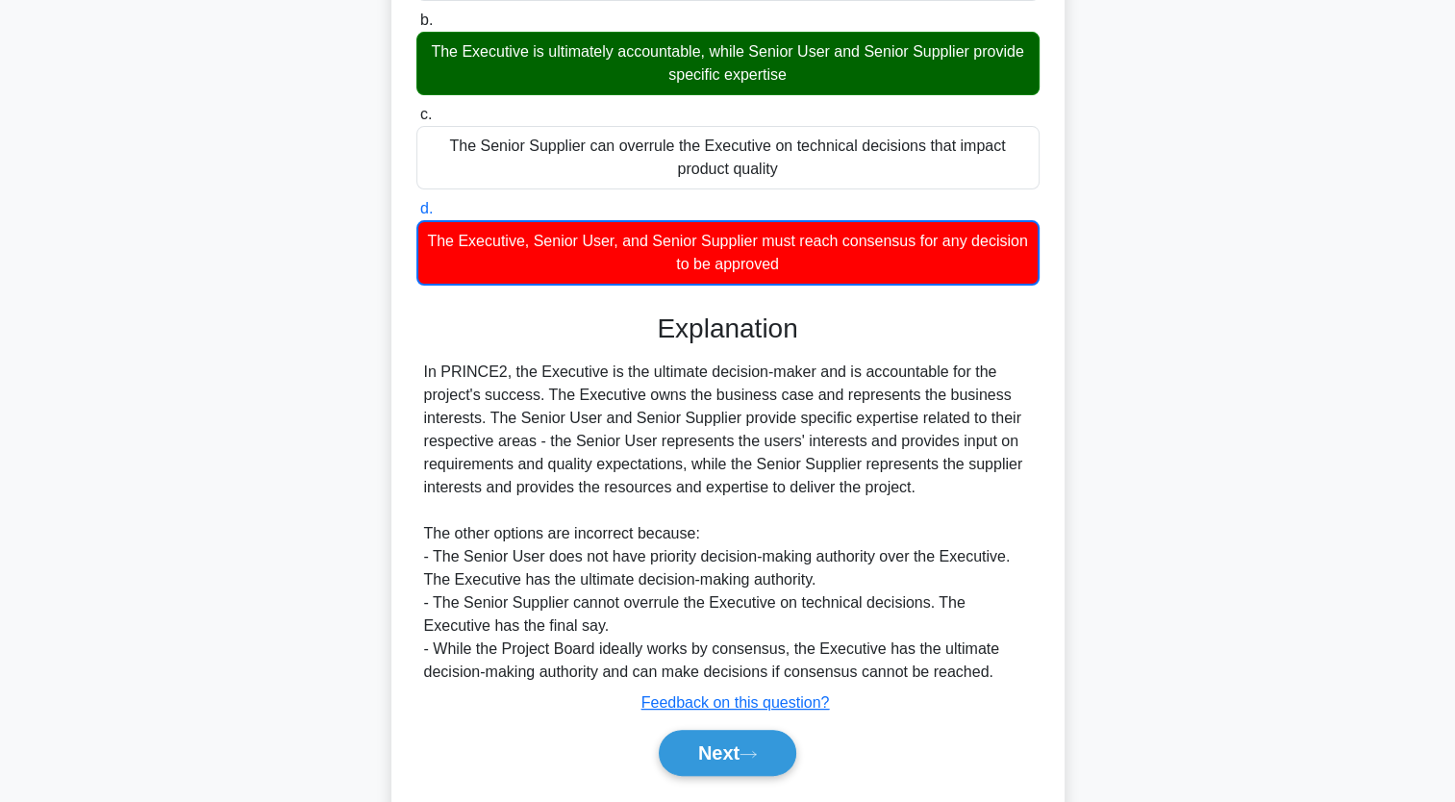
scroll to position [288, 0]
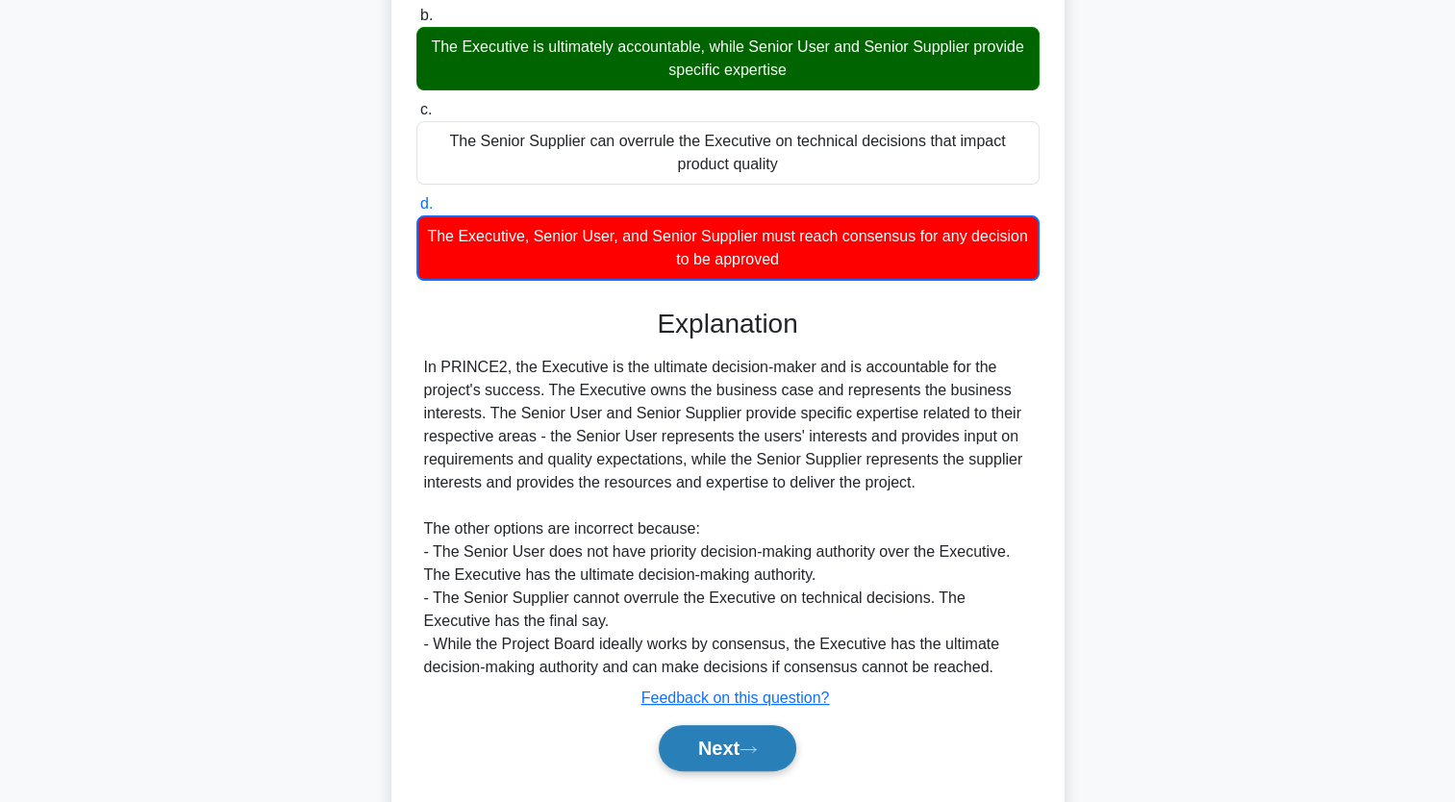
click at [736, 751] on button "Next" at bounding box center [728, 748] width 138 height 46
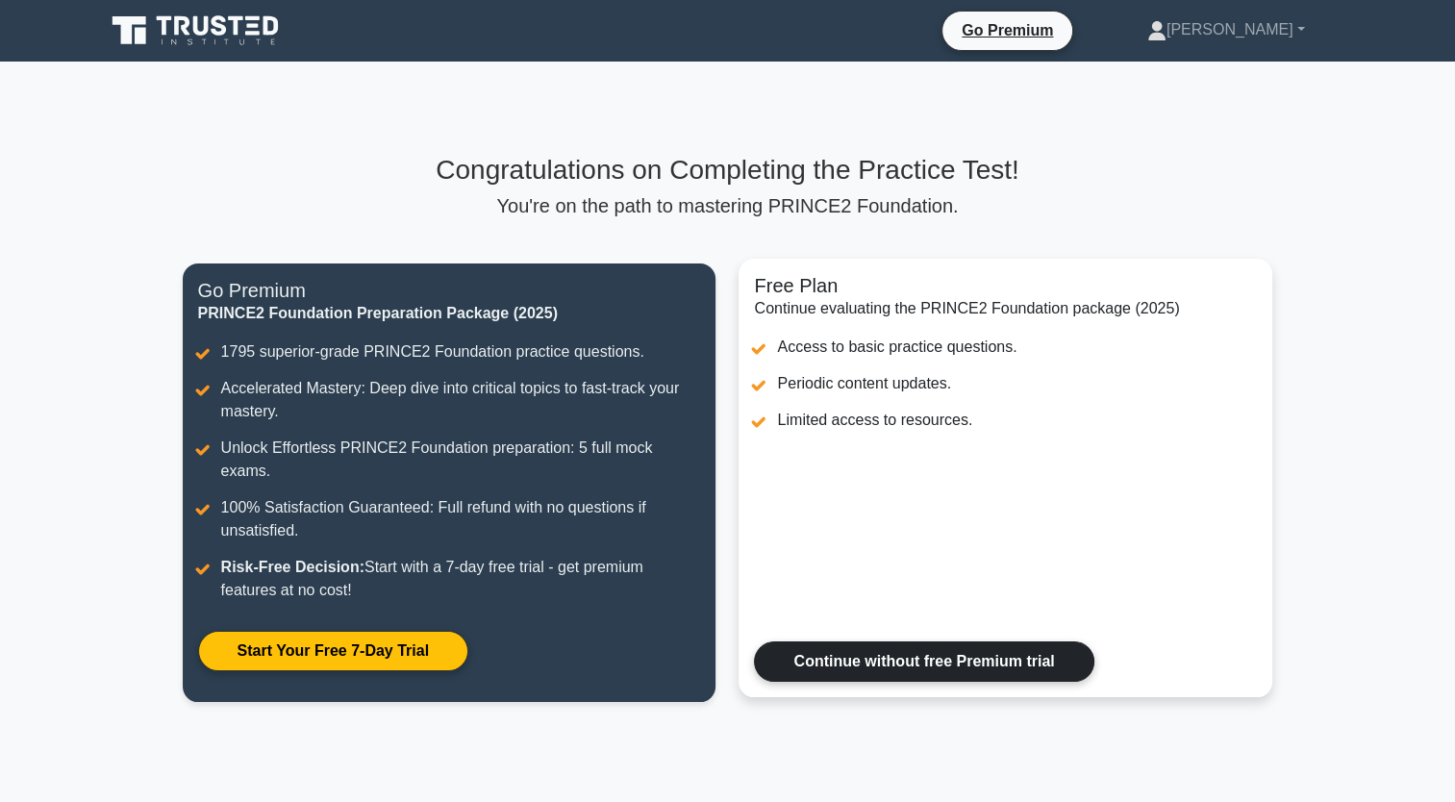
click at [789, 651] on link "Continue without free Premium trial" at bounding box center [923, 661] width 339 height 40
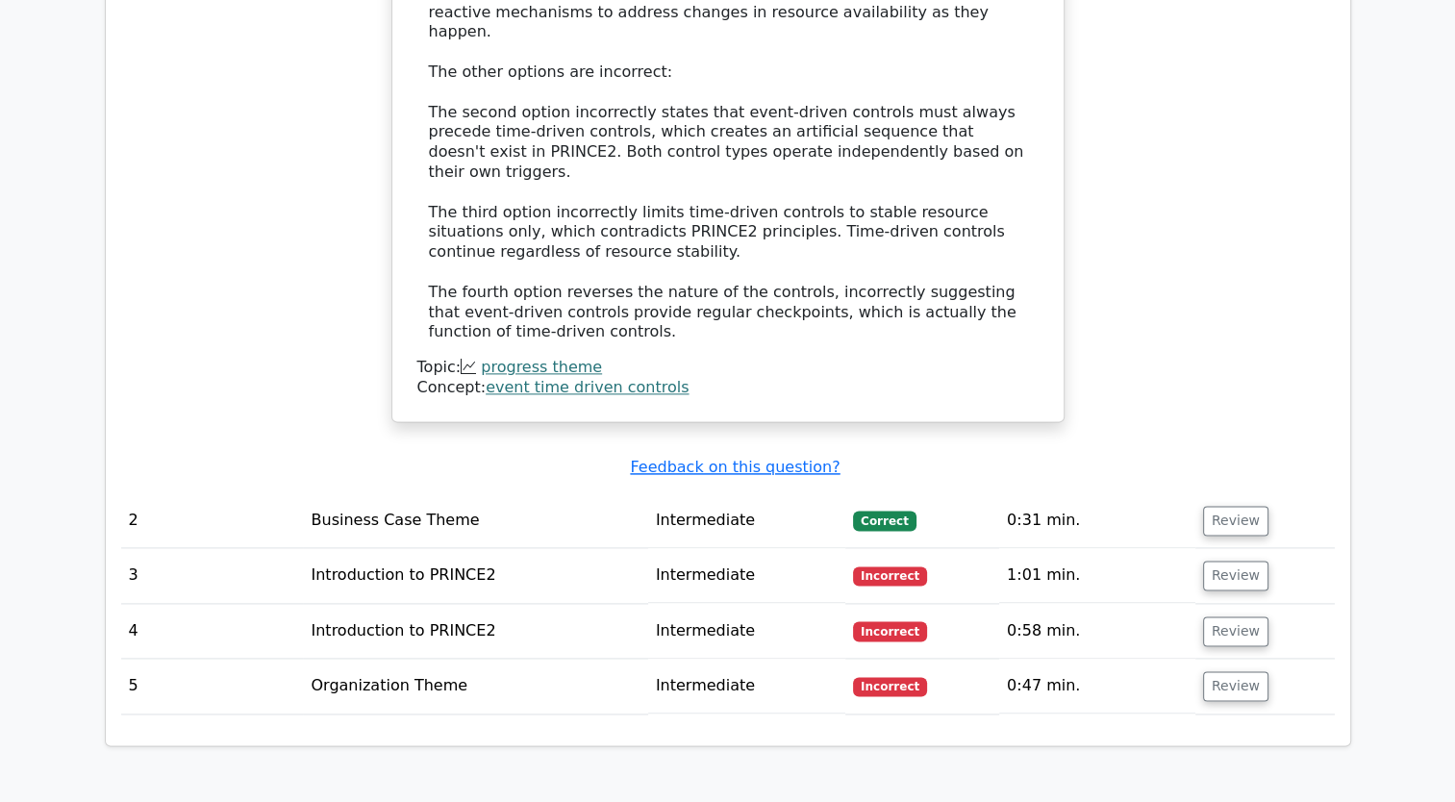
scroll to position [2404, 0]
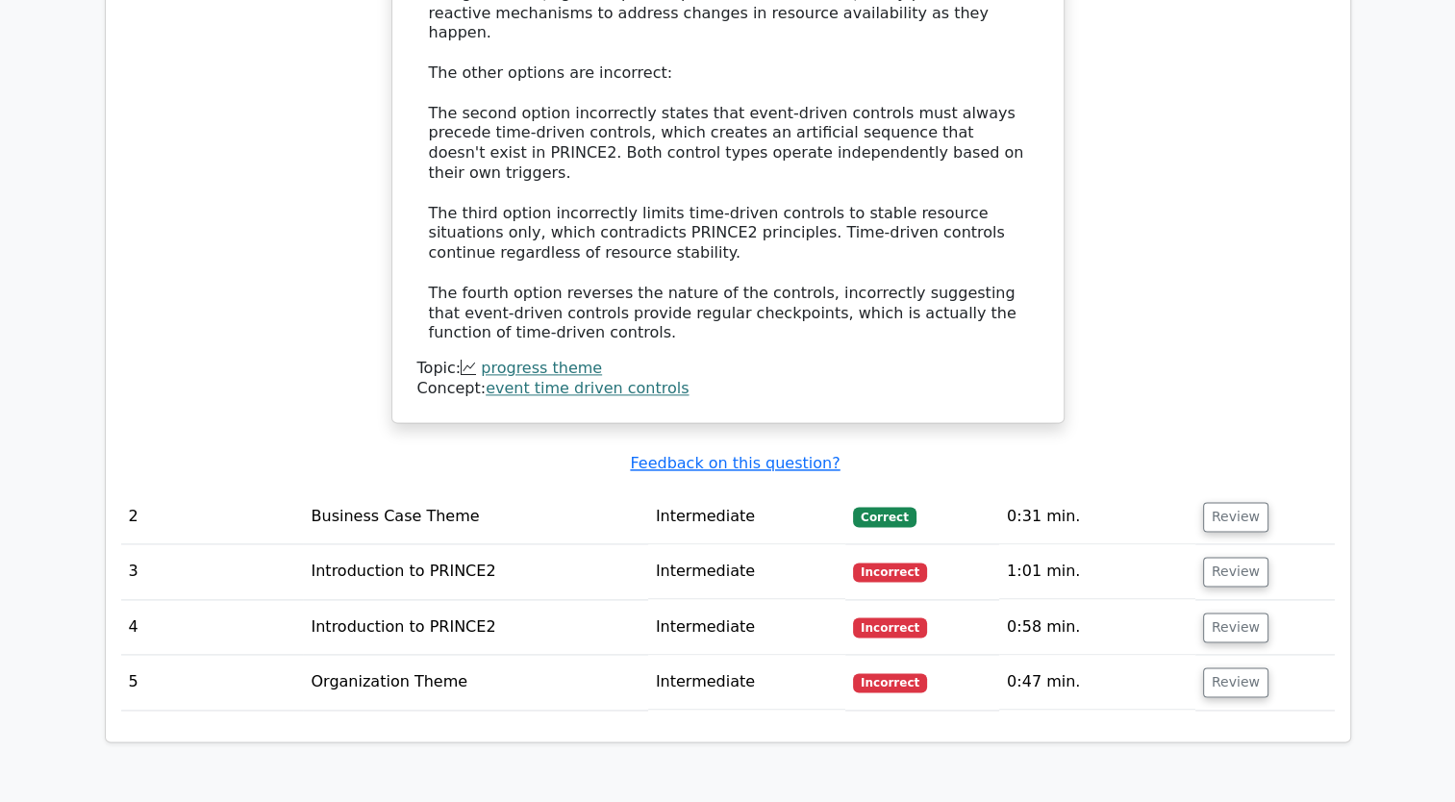
click at [446, 544] on td "Introduction to PRINCE2" at bounding box center [475, 571] width 344 height 55
click at [889, 563] on span "Incorrect" at bounding box center [890, 572] width 74 height 19
click at [1231, 557] on button "Review" at bounding box center [1235, 572] width 65 height 30
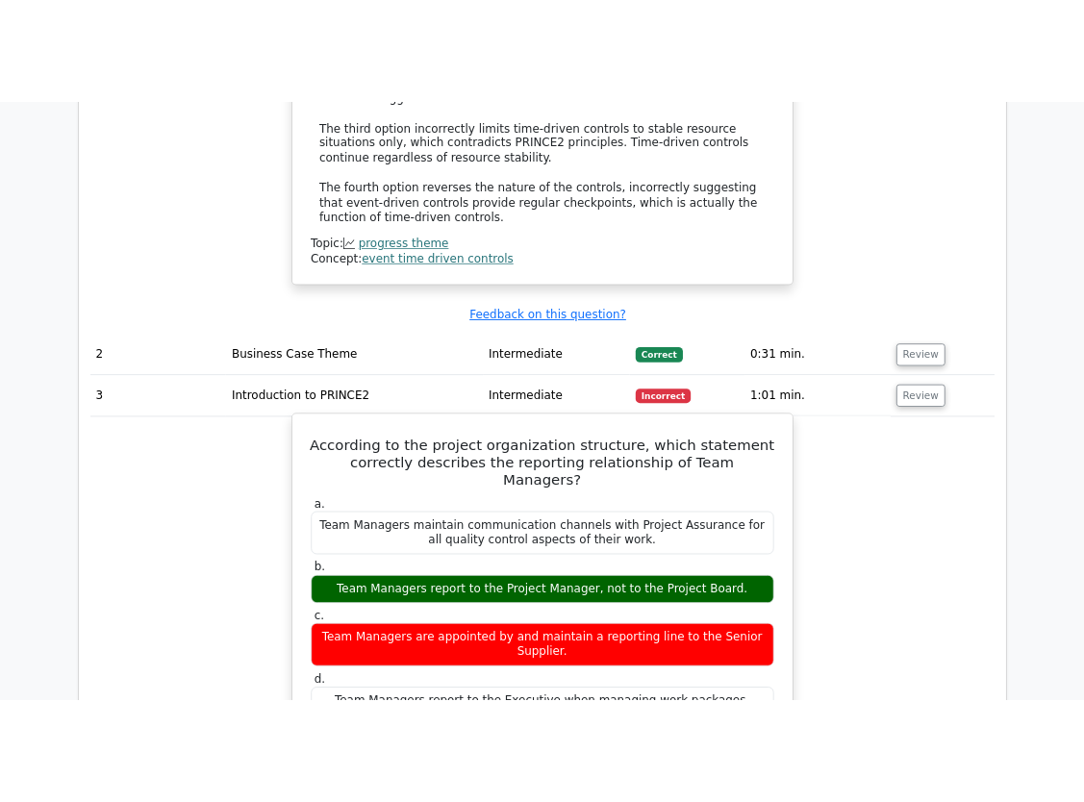
scroll to position [2596, 0]
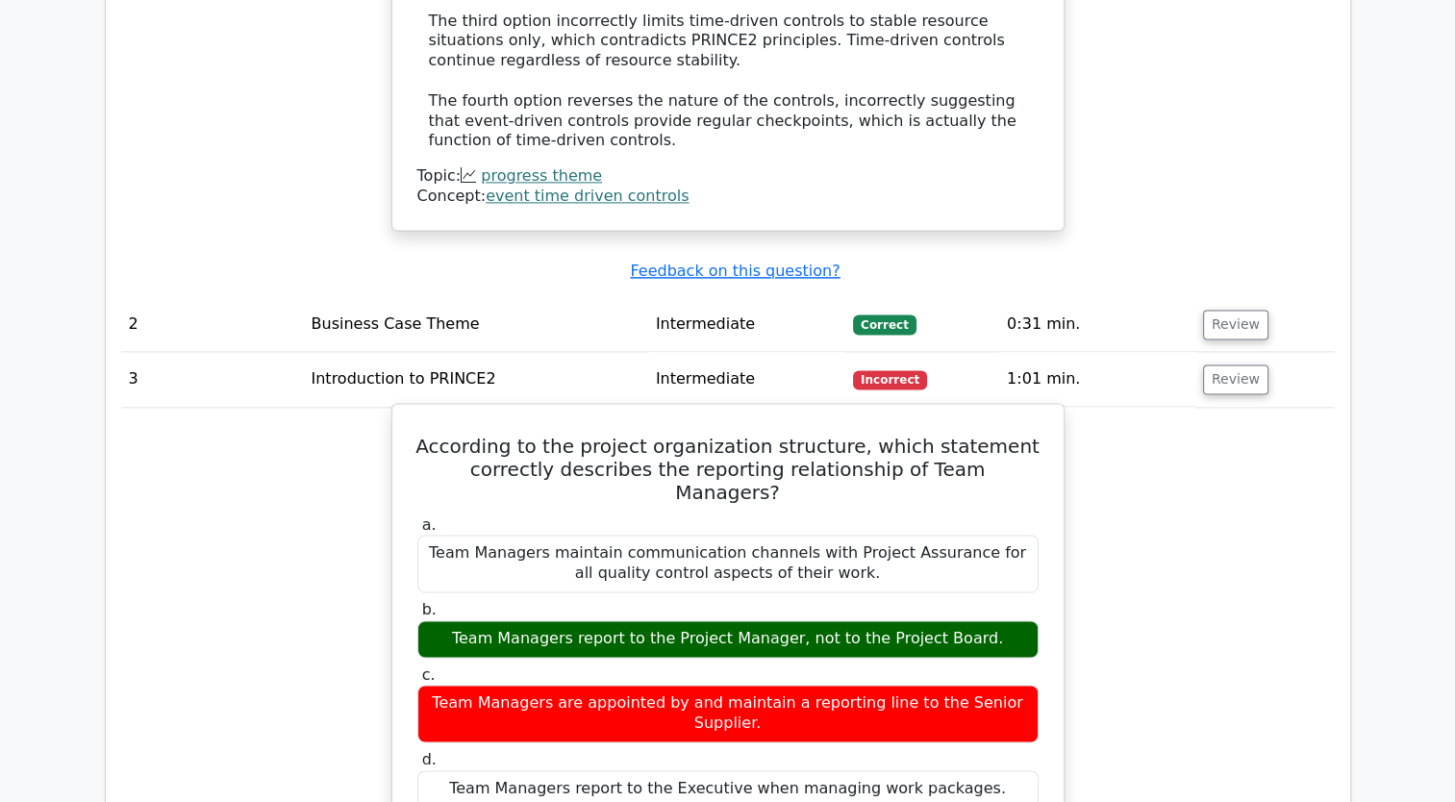
drag, startPoint x: 442, startPoint y: 262, endPoint x: 1004, endPoint y: 578, distance: 644.6
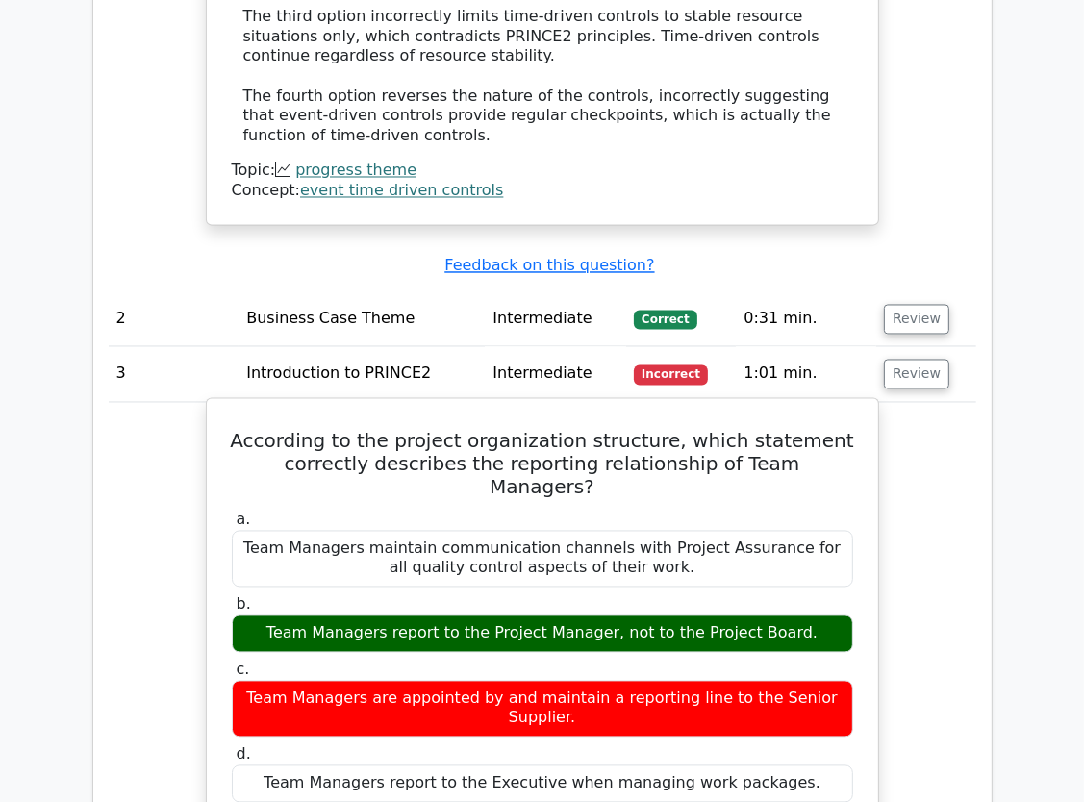
click at [380, 430] on h5 "According to the project organization structure, which statement correctly desc…" at bounding box center [542, 464] width 625 height 69
click at [489, 430] on h5 "According to the project organization structure, which statement correctly desc…" at bounding box center [542, 464] width 625 height 69
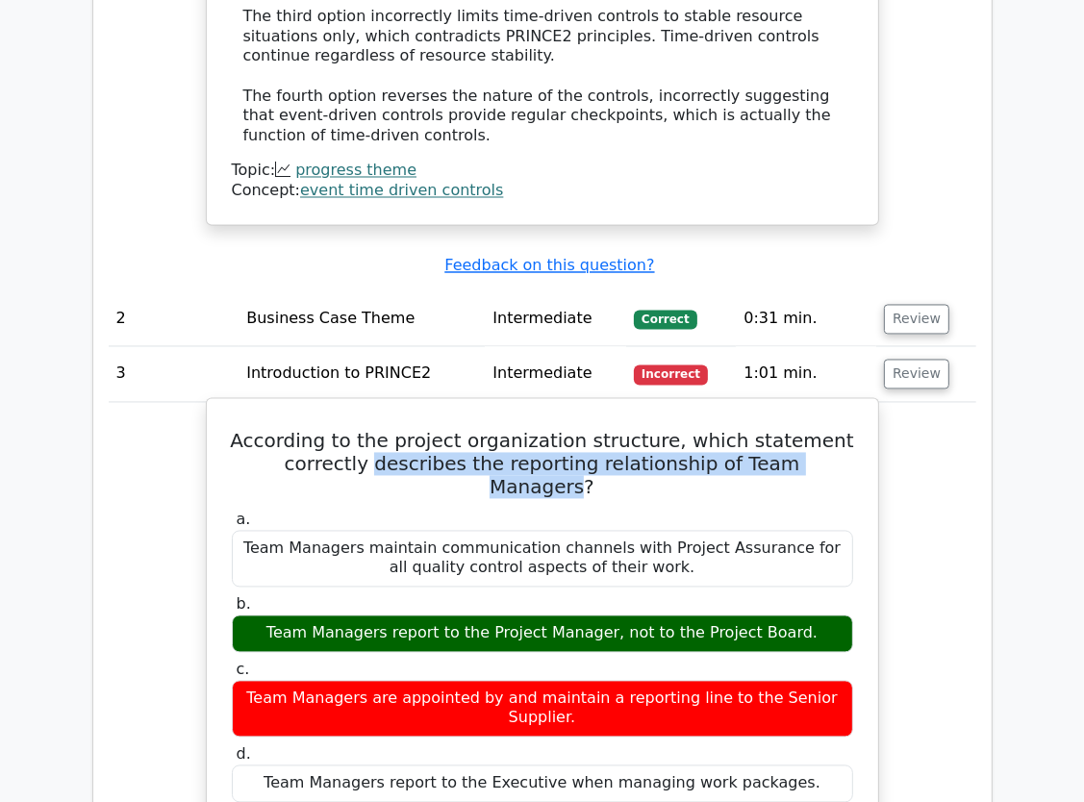
drag, startPoint x: 339, startPoint y: 294, endPoint x: 815, endPoint y: 304, distance: 476.1
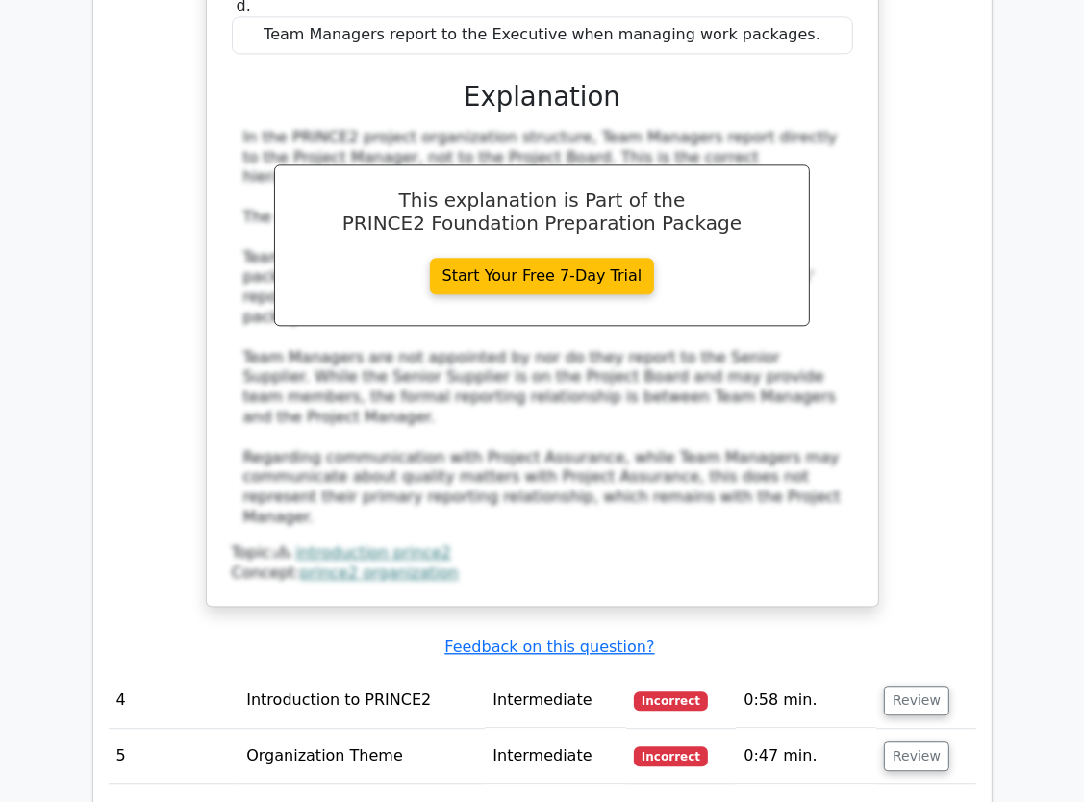
scroll to position [3366, 0]
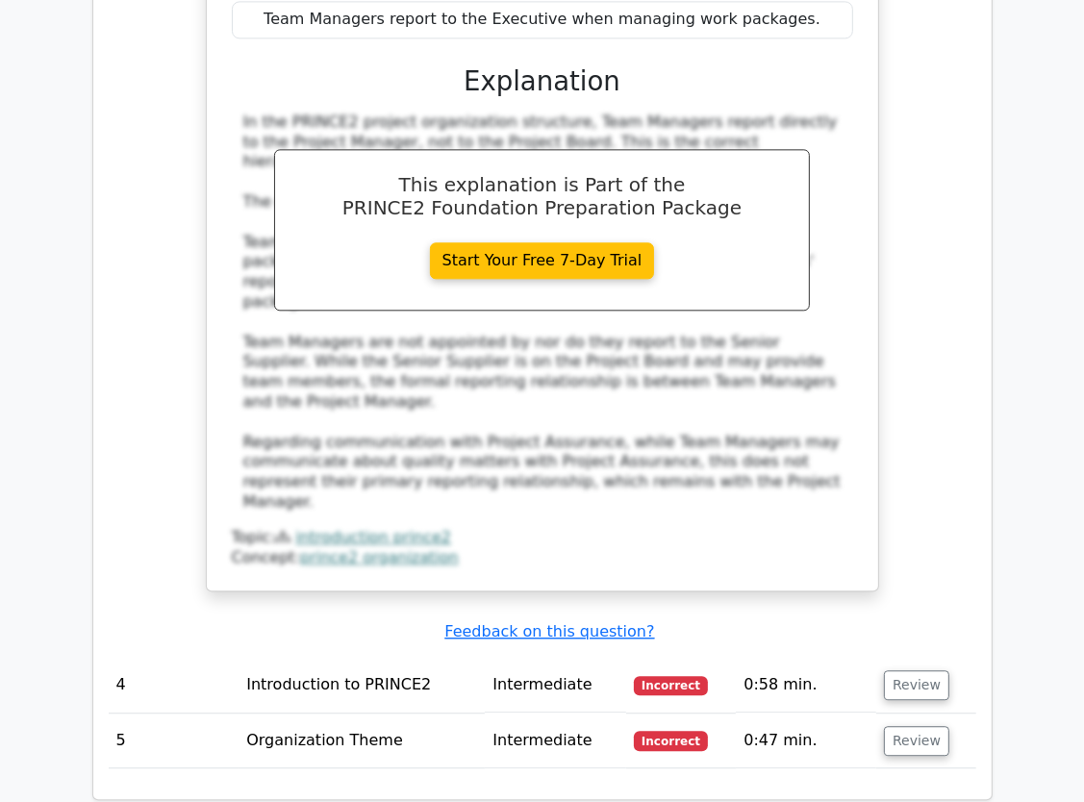
click at [940, 658] on td "Review" at bounding box center [925, 685] width 99 height 55
click at [912, 670] on button "Review" at bounding box center [916, 685] width 65 height 30
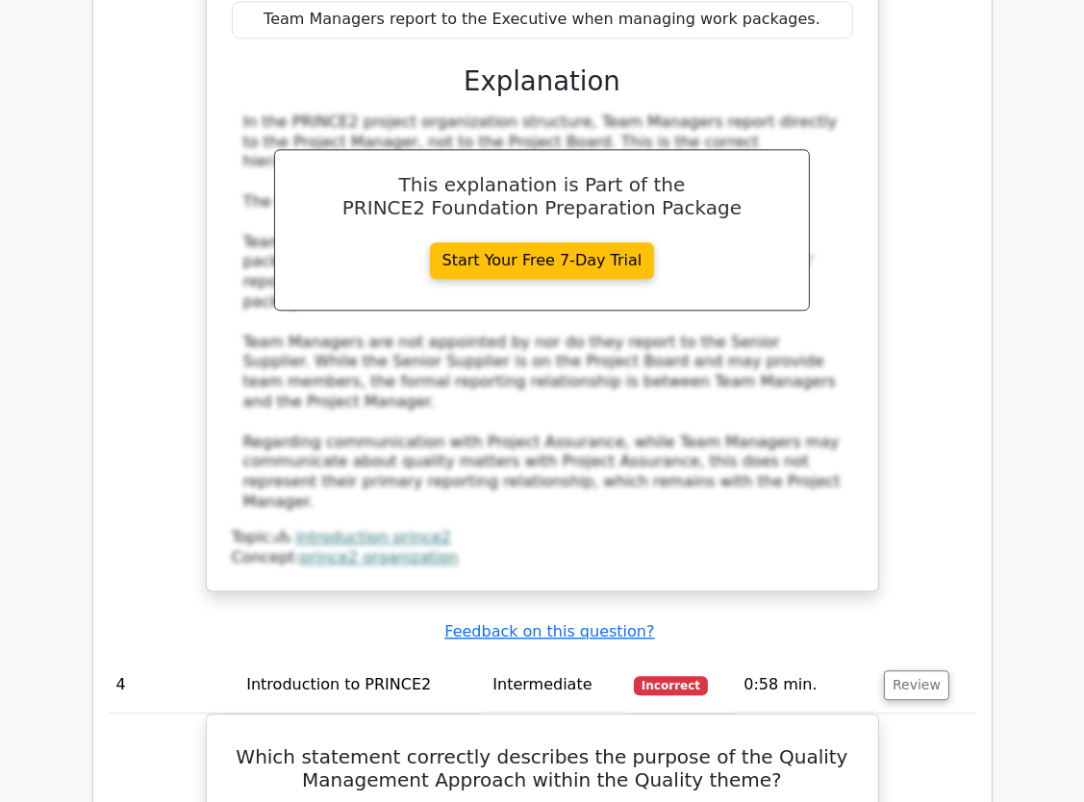
scroll to position [3750, 0]
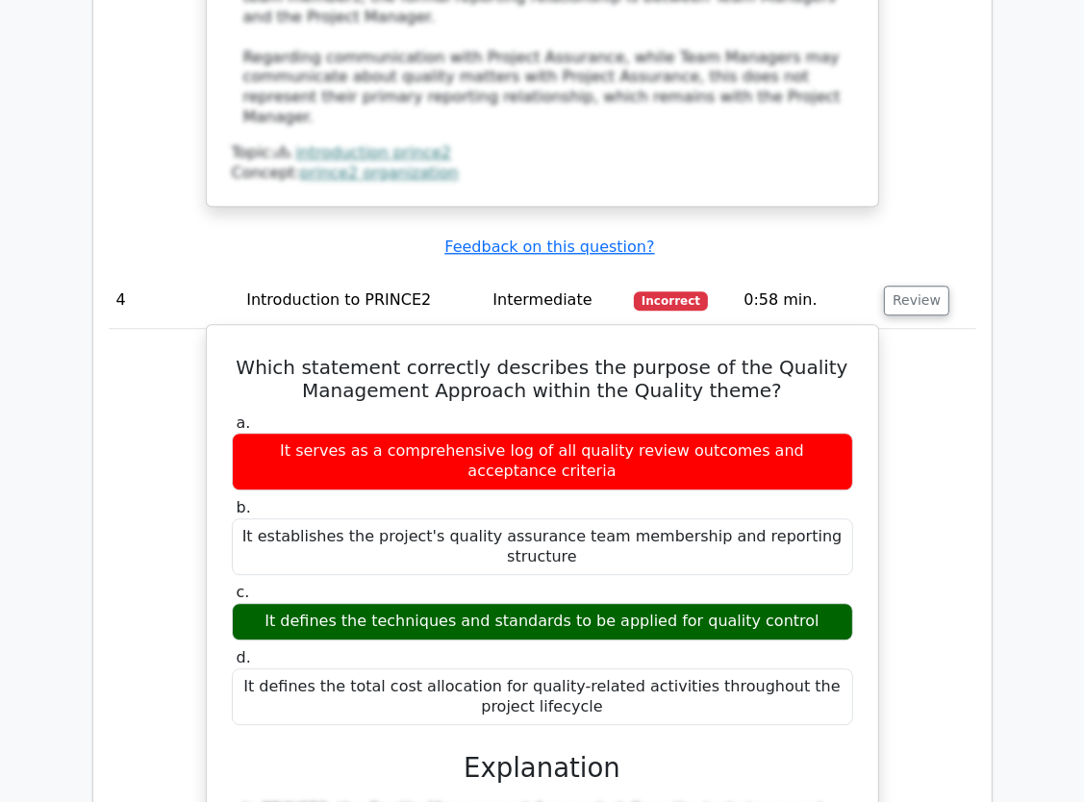
drag, startPoint x: 268, startPoint y: 80, endPoint x: 654, endPoint y: 386, distance: 492.1
click at [654, 386] on div "Which statement correctly describes the purpose of the Quality Management Appro…" at bounding box center [542, 812] width 656 height 958
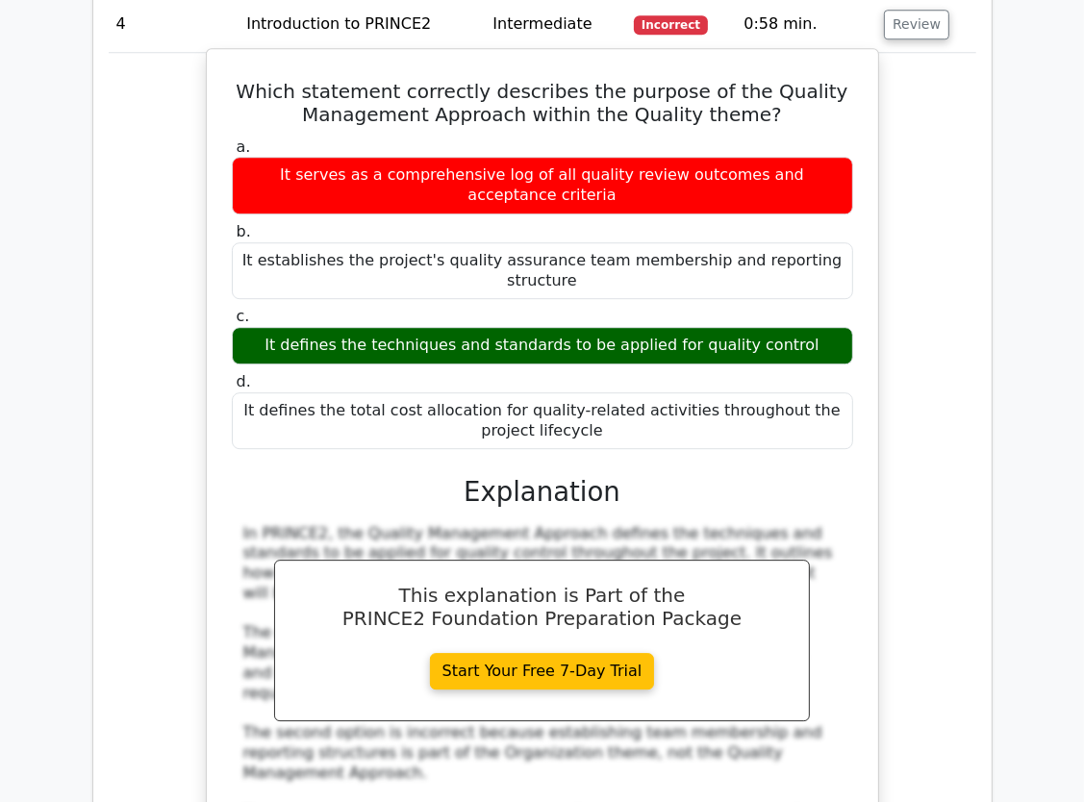
scroll to position [4135, 0]
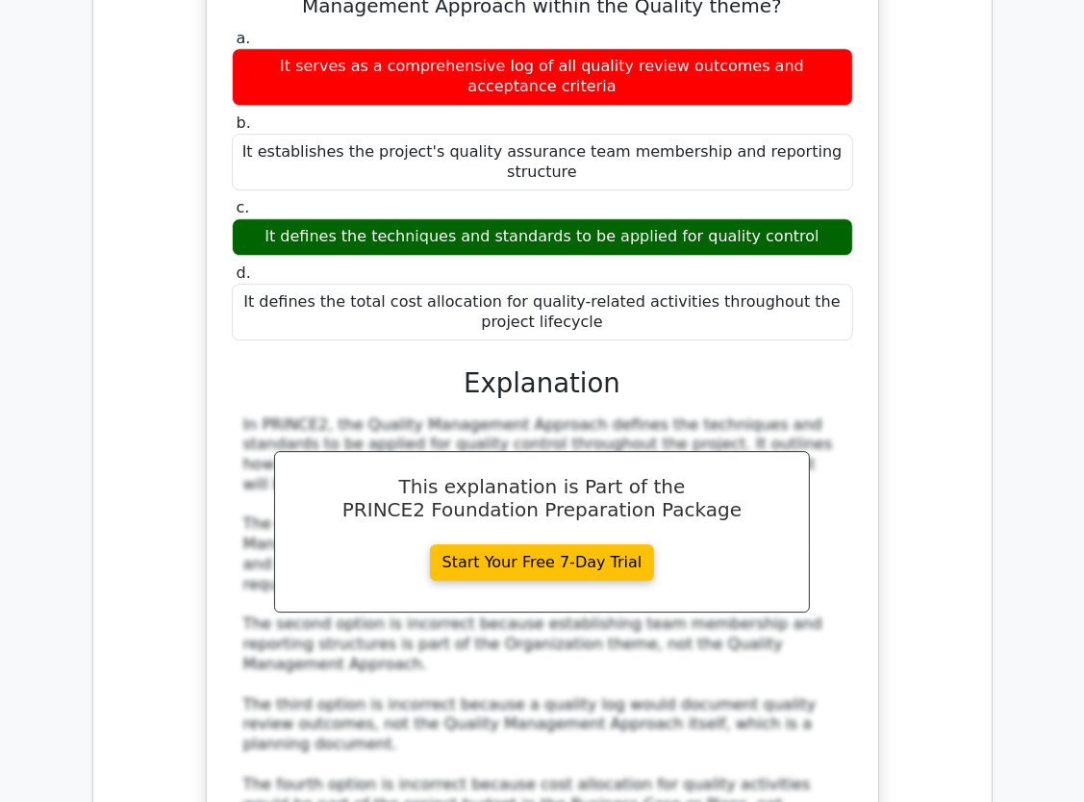
scroll to position [4616, 0]
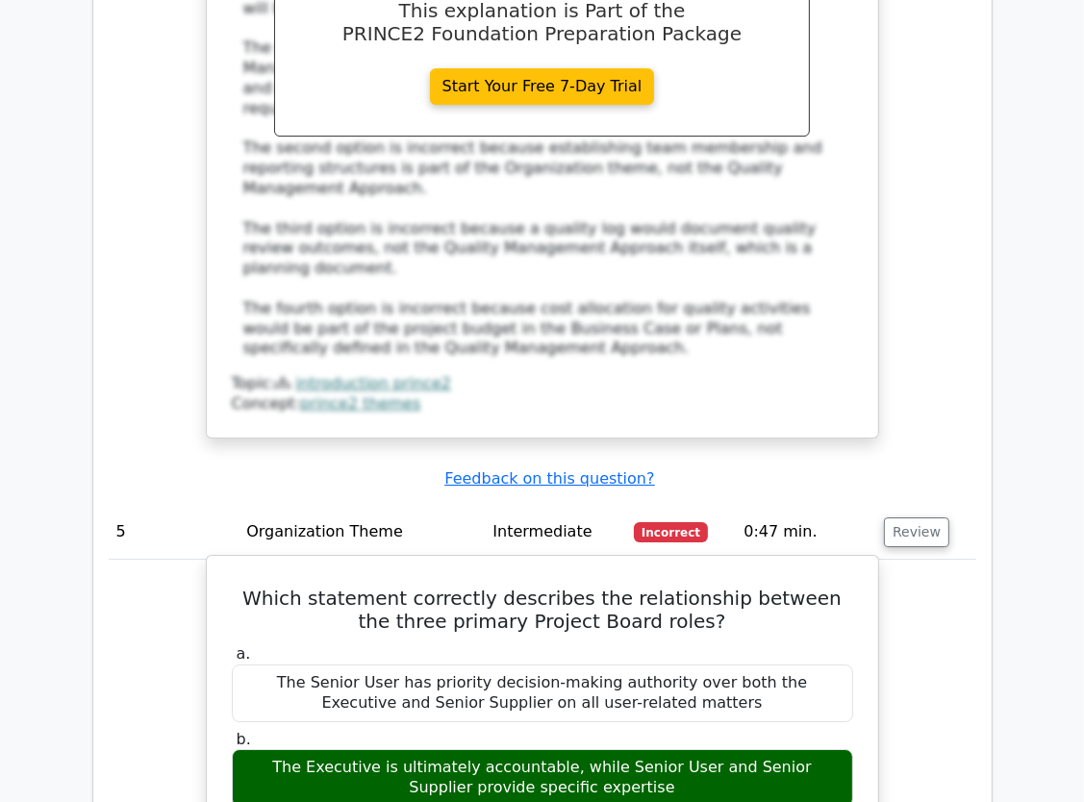
drag, startPoint x: 227, startPoint y: 190, endPoint x: 636, endPoint y: 571, distance: 558.6
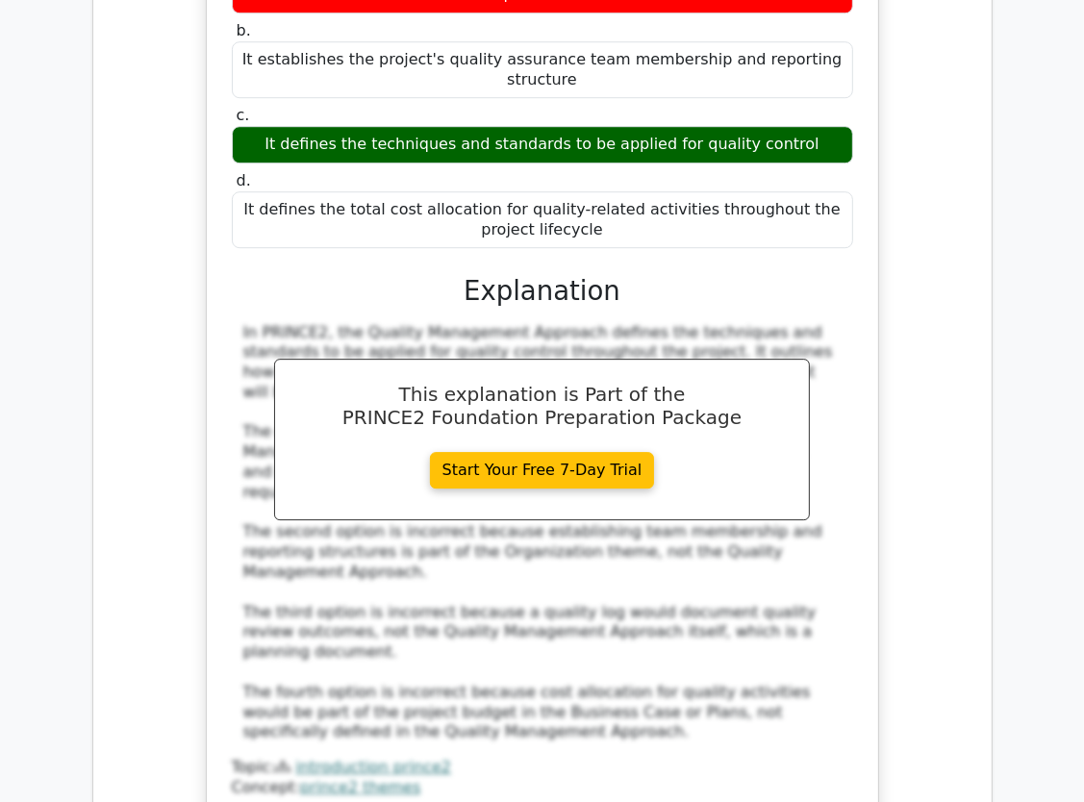
scroll to position [4231, 0]
